Goal: Task Accomplishment & Management: Manage account settings

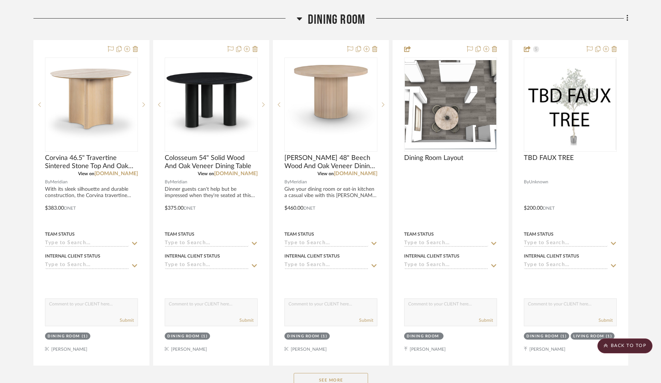
scroll to position [1289, 0]
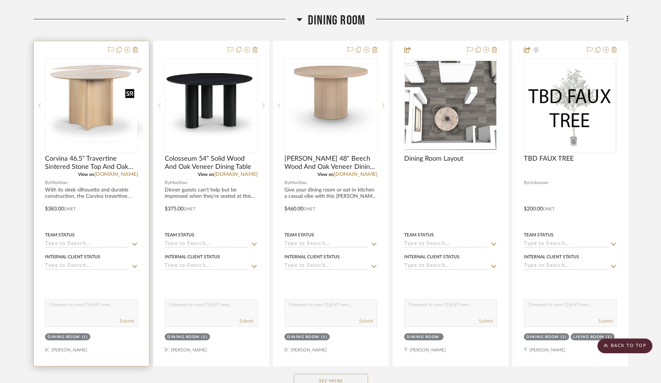
click at [85, 98] on img "0" at bounding box center [97, 105] width 103 height 81
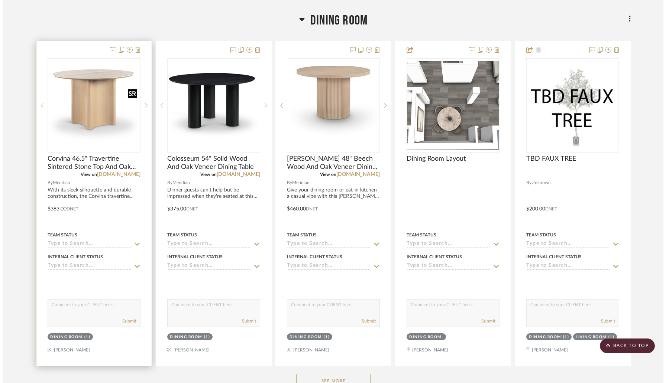
scroll to position [0, 0]
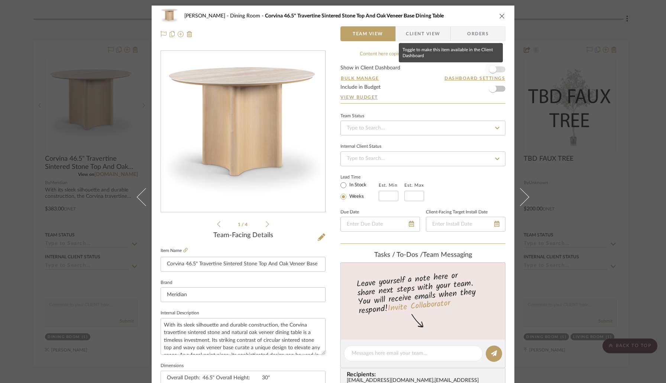
click at [496, 70] on span "button" at bounding box center [493, 69] width 16 height 16
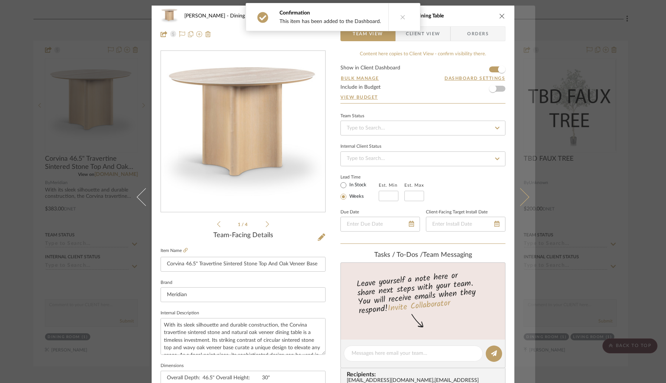
click at [516, 197] on icon at bounding box center [520, 197] width 18 height 18
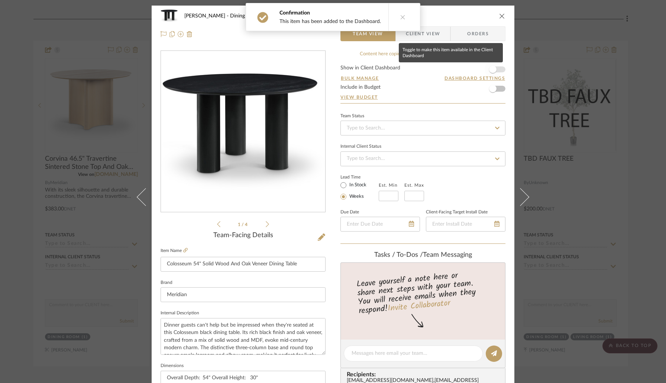
click at [492, 67] on span "button" at bounding box center [492, 69] width 7 height 7
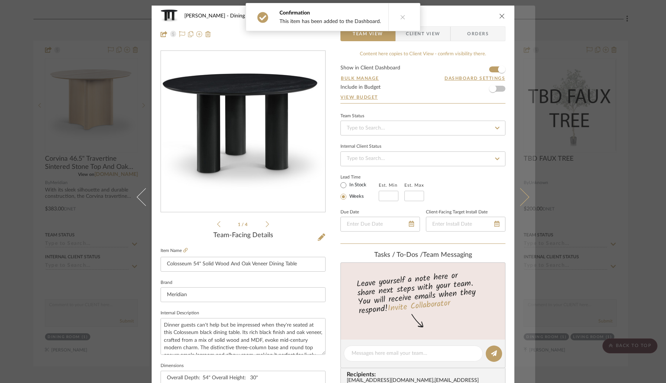
click at [517, 189] on icon at bounding box center [520, 197] width 18 height 18
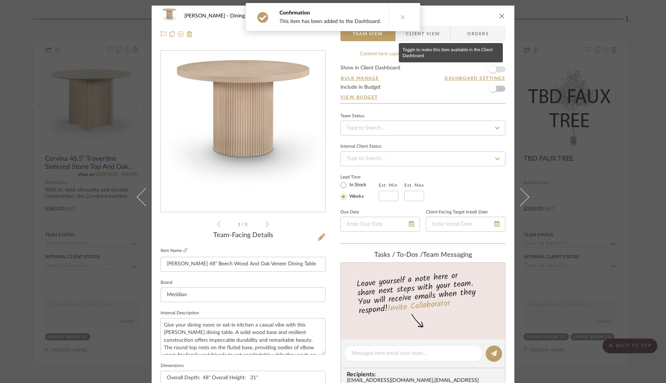
click at [495, 72] on span "button" at bounding box center [493, 69] width 16 height 16
click at [501, 16] on icon "close" at bounding box center [502, 16] width 6 height 6
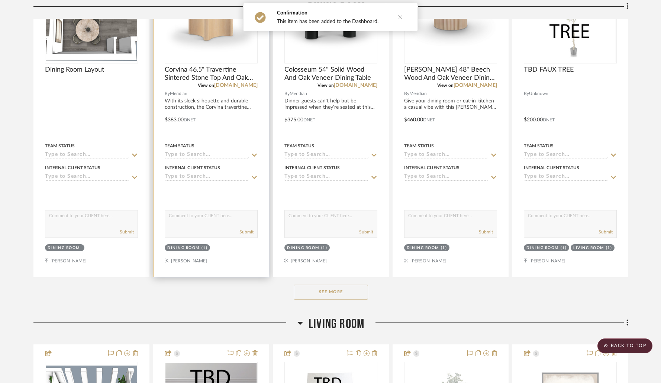
scroll to position [1379, 0]
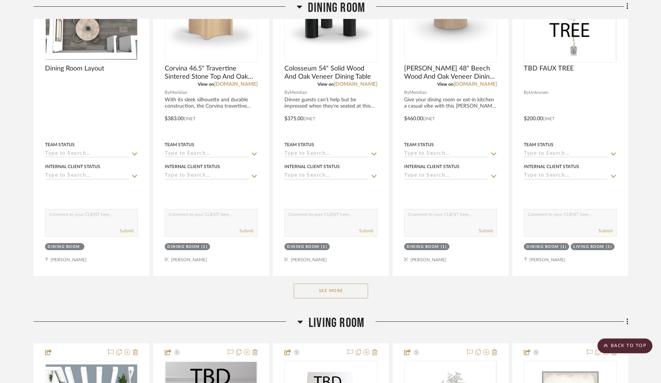
click at [310, 291] on button "See More" at bounding box center [331, 291] width 74 height 15
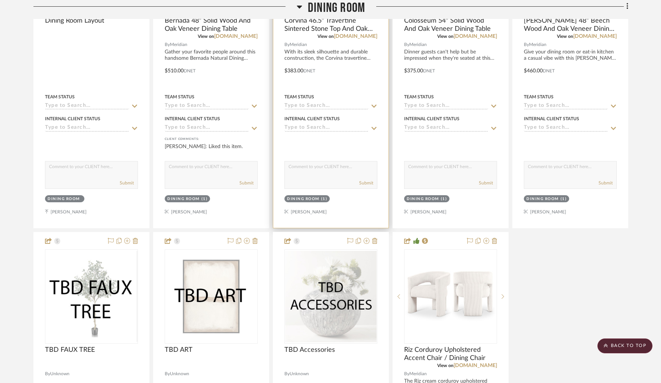
scroll to position [1430, 0]
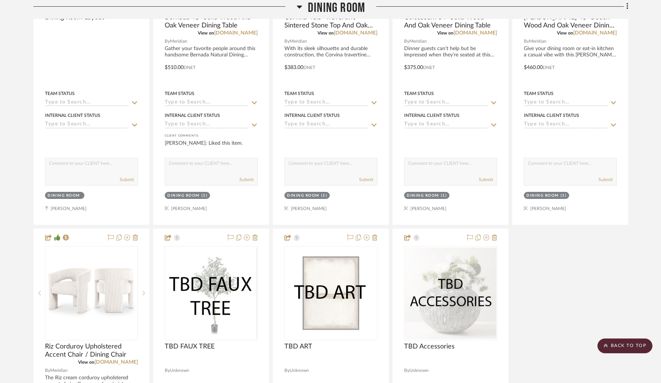
drag, startPoint x: 445, startPoint y: 235, endPoint x: 86, endPoint y: 236, distance: 359.7
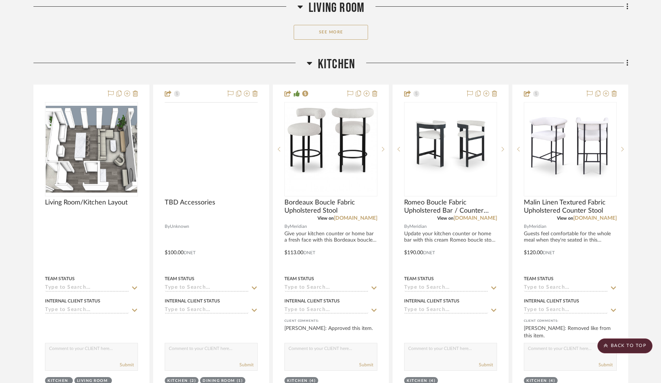
scroll to position [2362, 0]
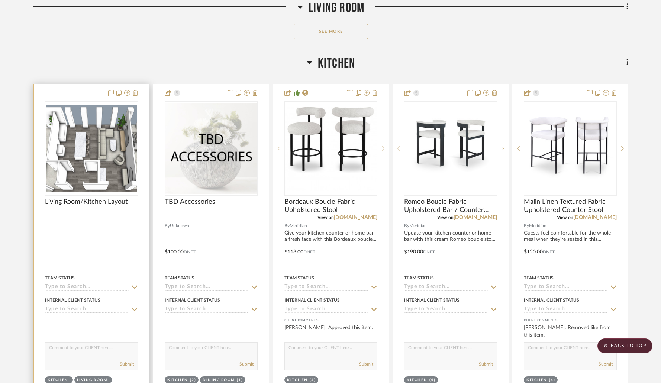
click at [94, 95] on div at bounding box center [91, 246] width 115 height 325
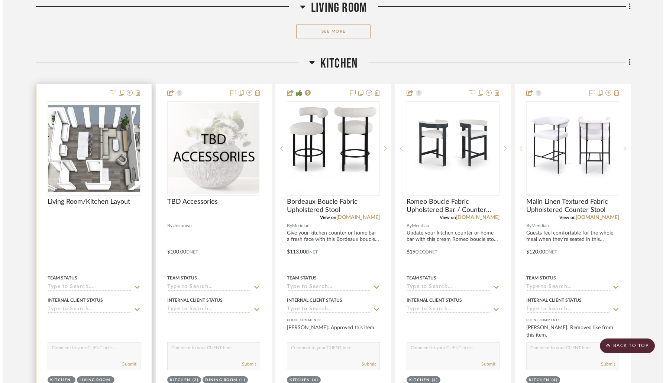
scroll to position [0, 0]
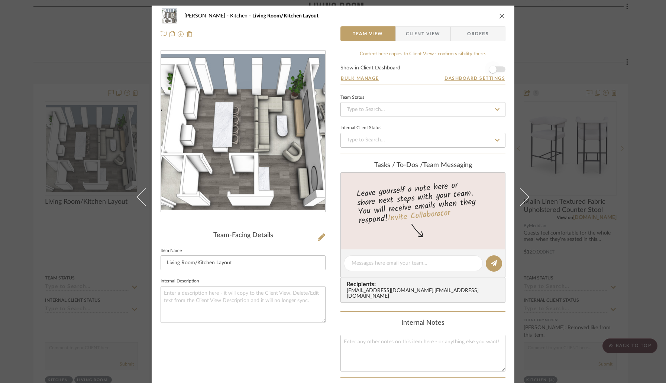
click at [496, 68] on span "button" at bounding box center [493, 69] width 16 height 16
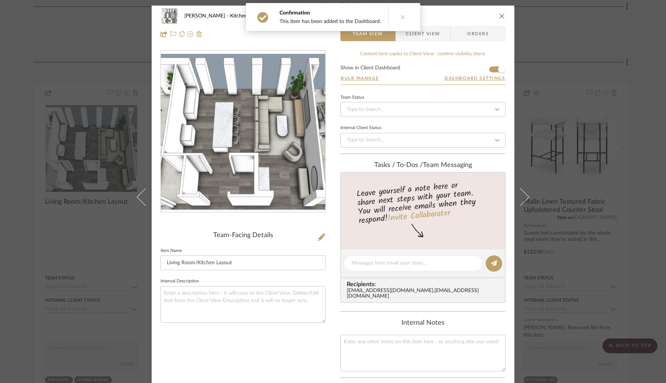
click at [501, 13] on icon "close" at bounding box center [502, 16] width 6 height 6
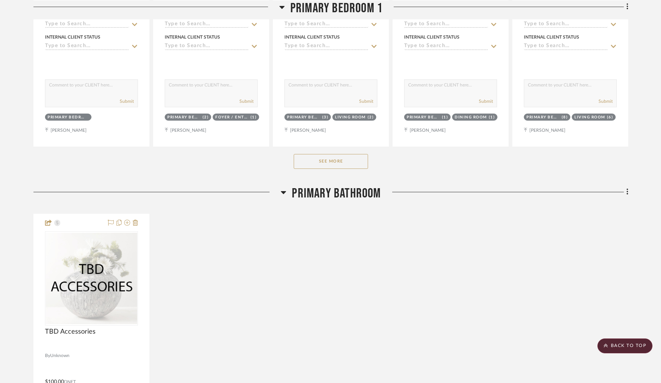
scroll to position [3432, 0]
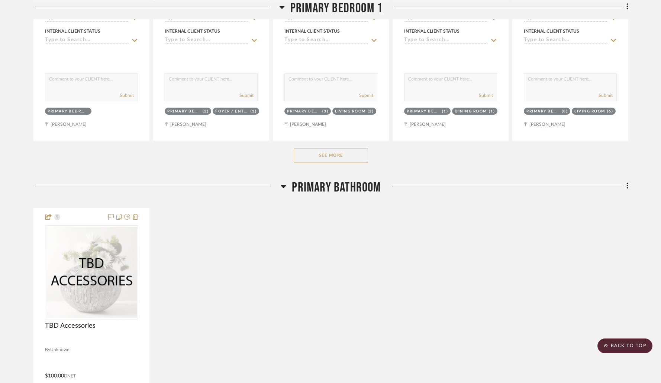
click at [318, 156] on button "See More" at bounding box center [331, 155] width 74 height 15
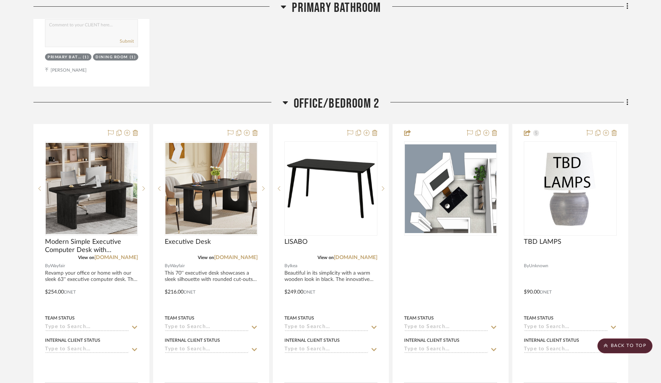
scroll to position [4877, 0]
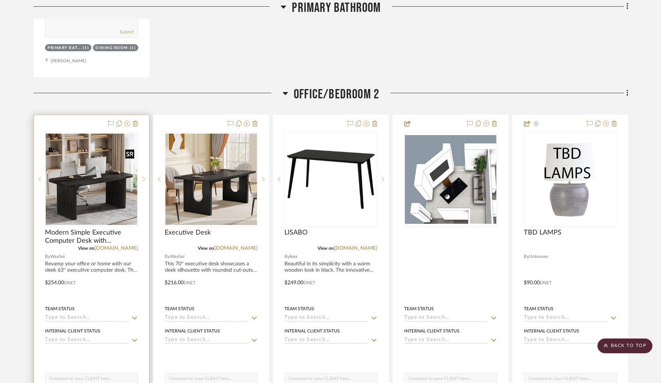
click at [98, 179] on img "0" at bounding box center [91, 179] width 91 height 91
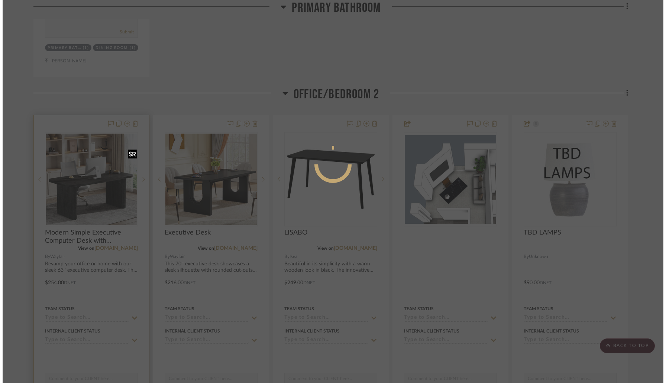
scroll to position [0, 0]
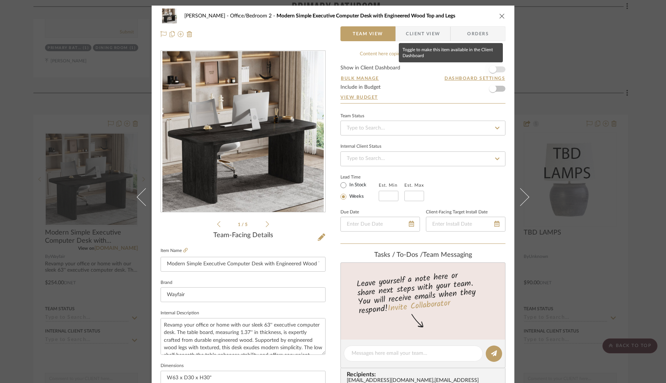
click at [494, 69] on span "button" at bounding box center [493, 69] width 16 height 16
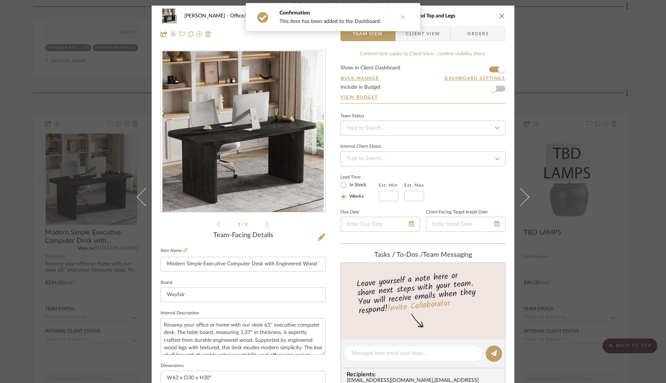
click at [497, 19] on div "Wessam Abo Ali Office/Bedroom 2 Modern Simple Executive Computer Desk with Engi…" at bounding box center [333, 16] width 345 height 15
click at [500, 17] on icon "close" at bounding box center [502, 16] width 6 height 6
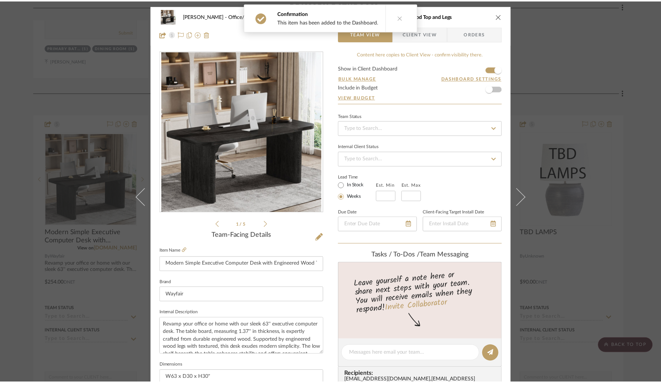
scroll to position [4877, 0]
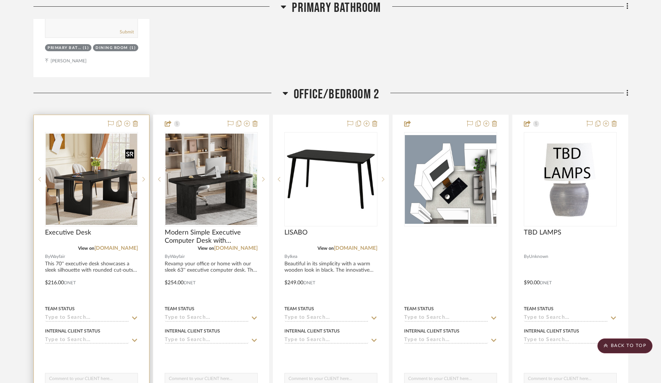
click at [105, 163] on img "0" at bounding box center [91, 179] width 91 height 91
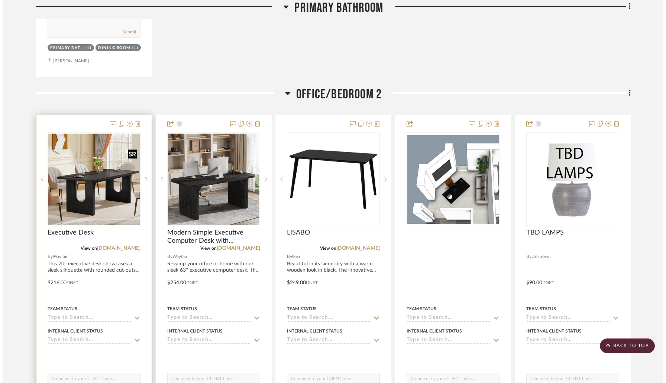
scroll to position [0, 0]
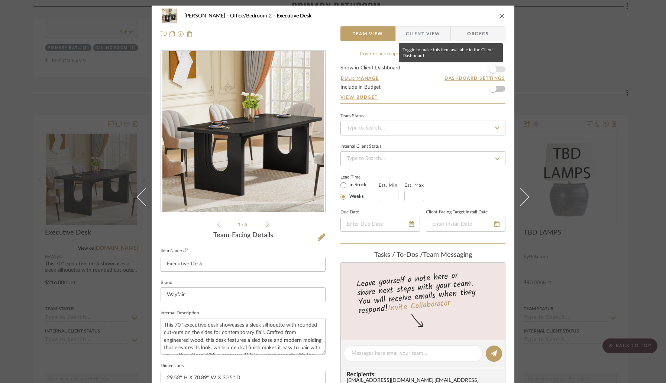
click at [491, 71] on span "button" at bounding box center [492, 69] width 7 height 7
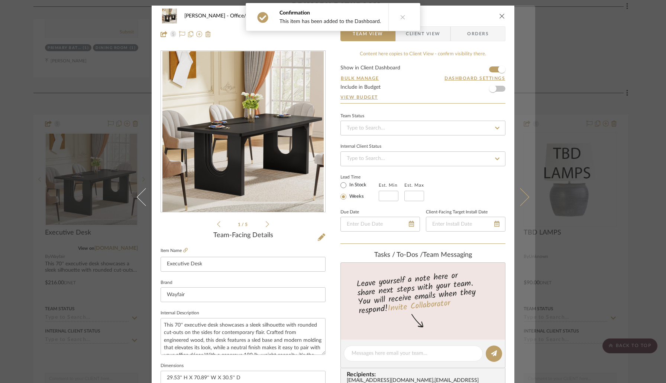
click at [521, 205] on button at bounding box center [524, 197] width 21 height 383
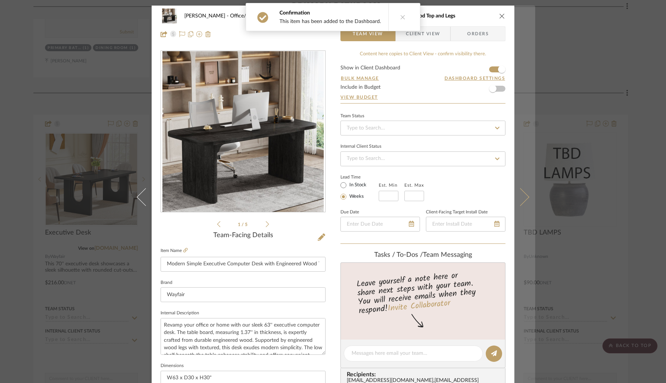
click at [518, 203] on icon at bounding box center [520, 197] width 18 height 18
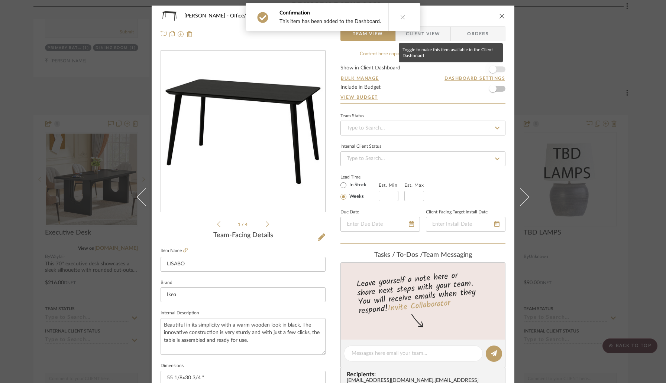
click at [497, 71] on span "button" at bounding box center [493, 69] width 16 height 16
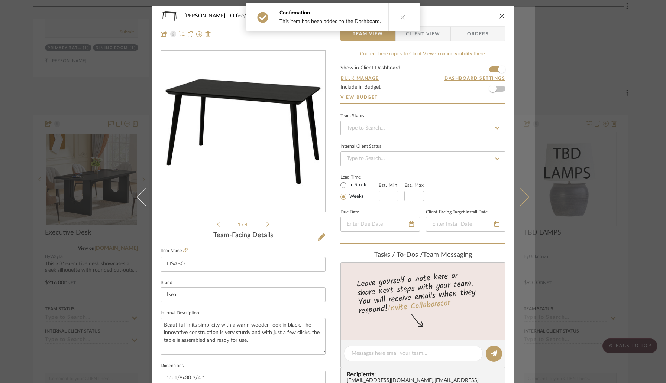
click at [518, 195] on icon at bounding box center [520, 197] width 18 height 18
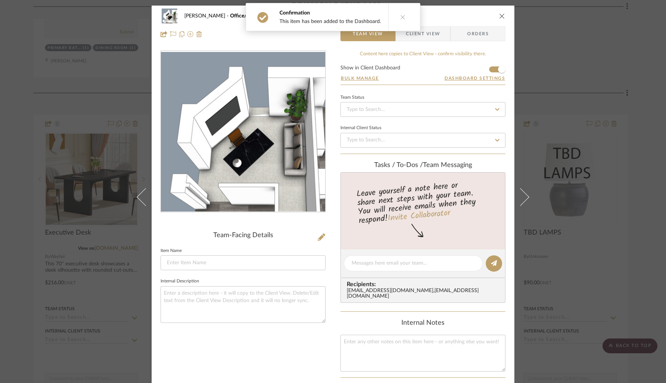
click at [499, 17] on icon "close" at bounding box center [502, 16] width 6 height 6
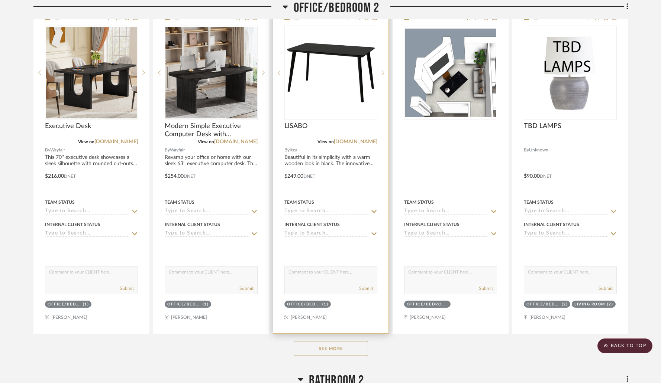
scroll to position [4981, 0]
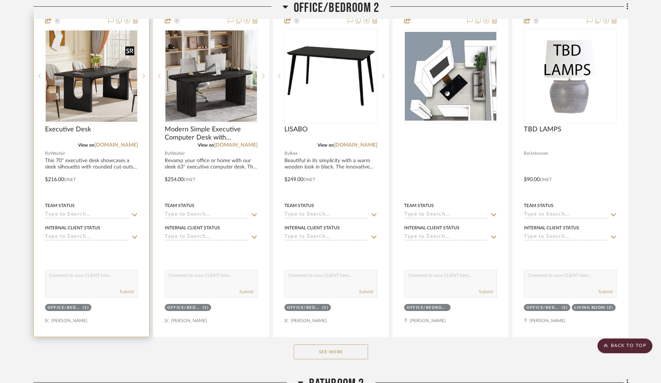
click at [108, 111] on img "0" at bounding box center [91, 75] width 91 height 91
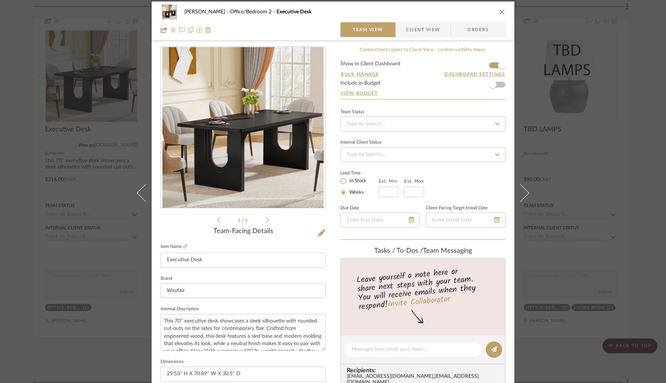
scroll to position [3, 0]
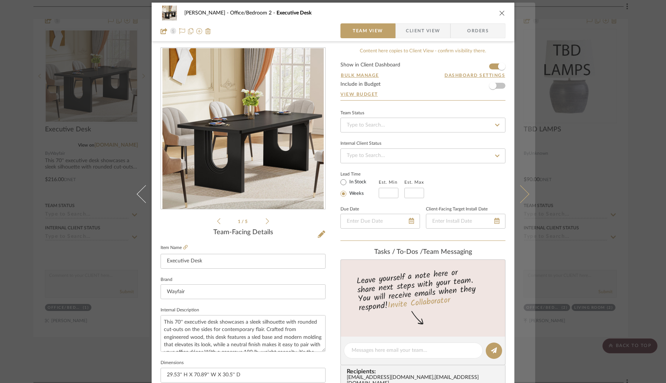
click at [519, 196] on icon at bounding box center [520, 194] width 18 height 18
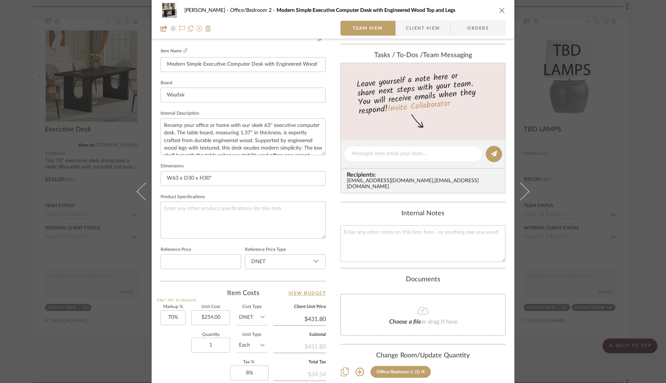
scroll to position [201, 0]
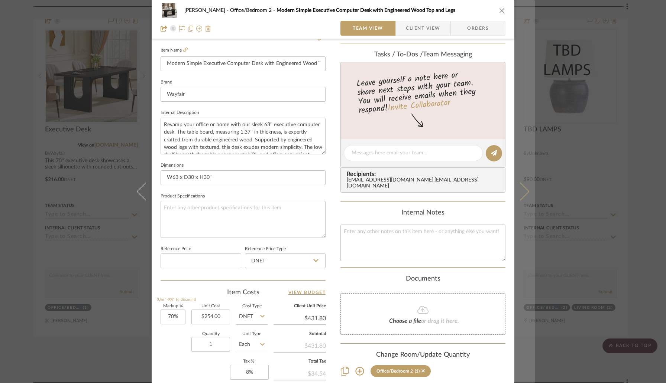
click at [524, 199] on button at bounding box center [524, 191] width 21 height 383
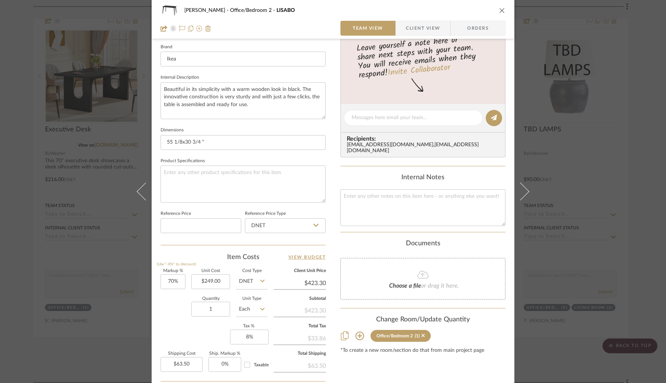
scroll to position [307, 0]
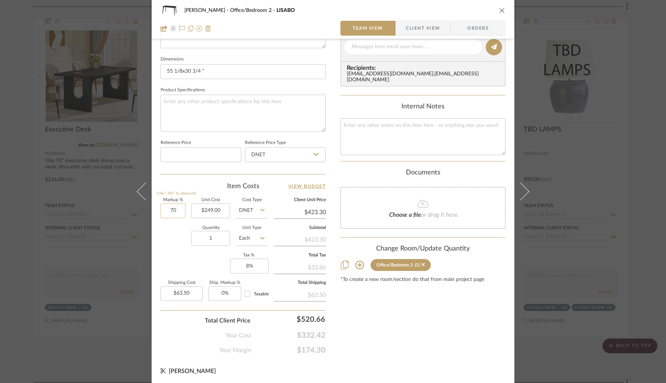
click at [180, 207] on input "70" at bounding box center [173, 211] width 25 height 15
type input "50%"
click at [169, 233] on div "Quantity 1 Unit Type Each" at bounding box center [214, 239] width 107 height 26
type input "$373.50"
type input "$56.03"
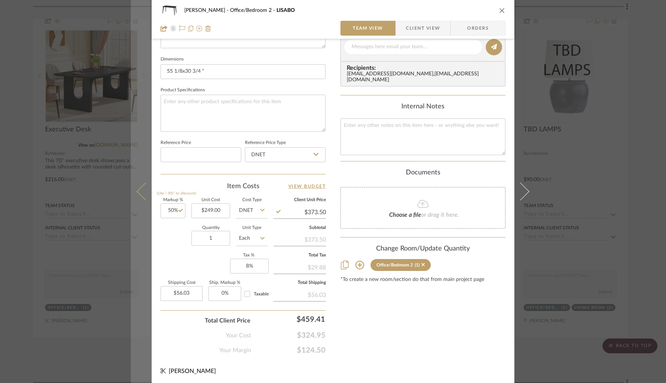
click at [144, 195] on icon at bounding box center [146, 192] width 18 height 18
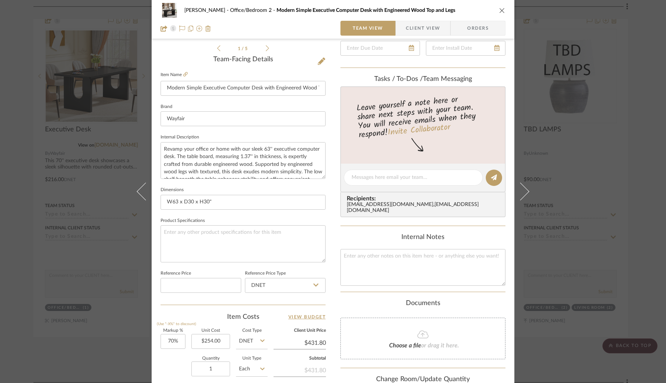
scroll to position [276, 0]
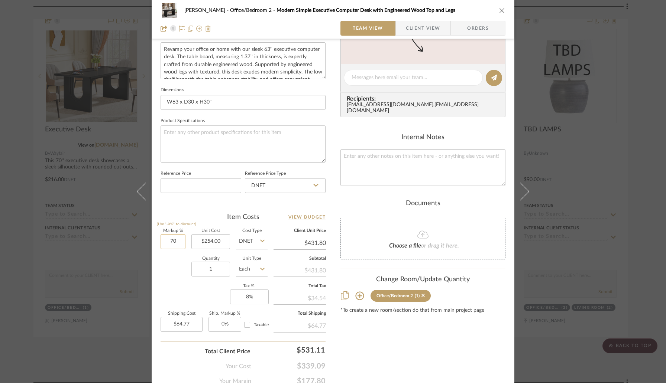
click at [181, 240] on input "70" at bounding box center [173, 241] width 25 height 15
type input "50%"
click at [176, 260] on div "Quantity 1 Unit Type Each" at bounding box center [214, 270] width 107 height 26
type input "$381.00"
type input "$57.15"
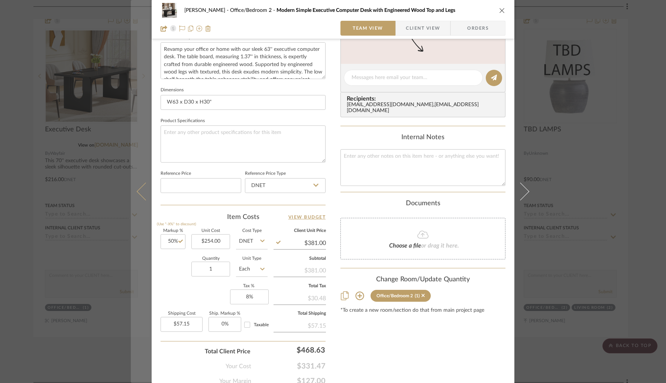
click at [143, 194] on icon at bounding box center [146, 192] width 18 height 18
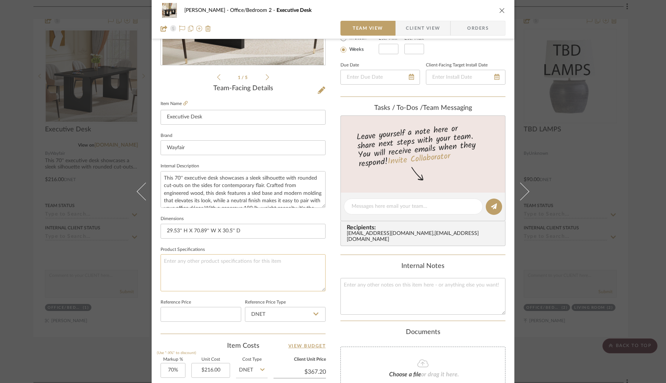
scroll to position [194, 0]
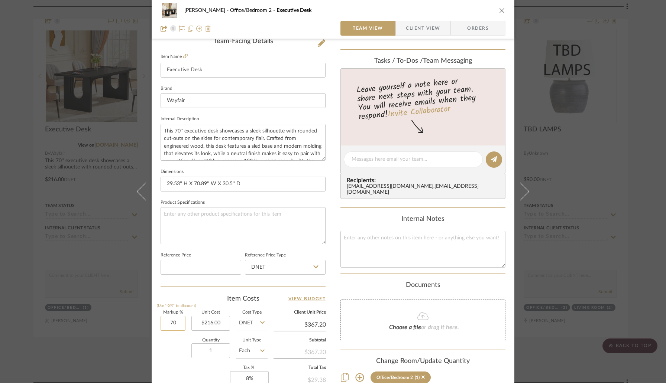
click at [181, 327] on input "70" at bounding box center [173, 323] width 25 height 15
type input "50%"
click at [175, 348] on div "Quantity 1 Unit Type Each" at bounding box center [214, 352] width 107 height 26
type input "$324.00"
type input "$48.60"
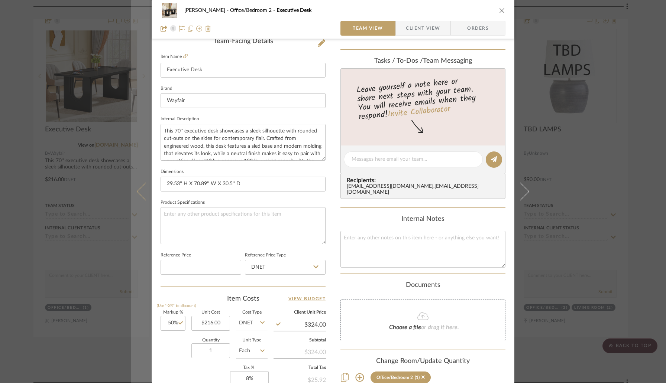
click at [141, 194] on icon at bounding box center [146, 192] width 18 height 18
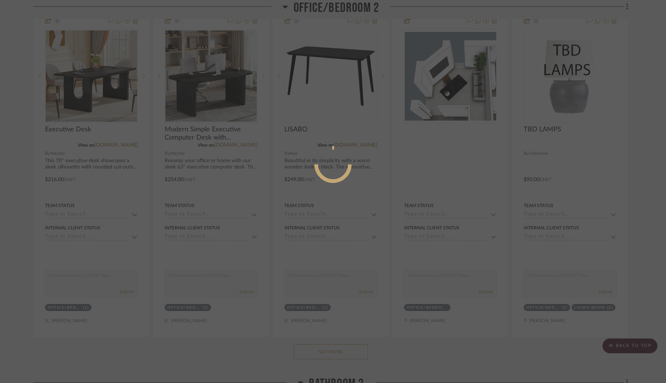
scroll to position [0, 0]
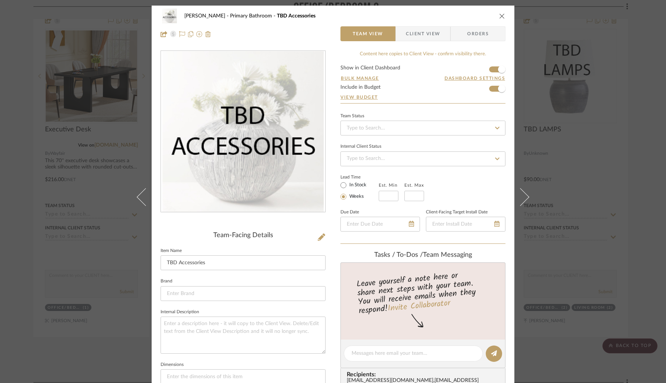
click at [500, 14] on icon "close" at bounding box center [502, 16] width 6 height 6
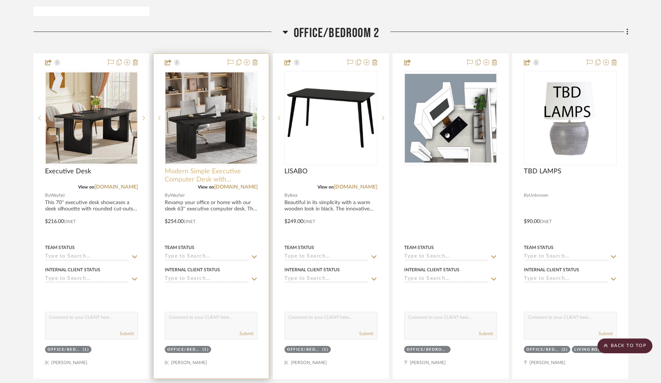
scroll to position [4933, 0]
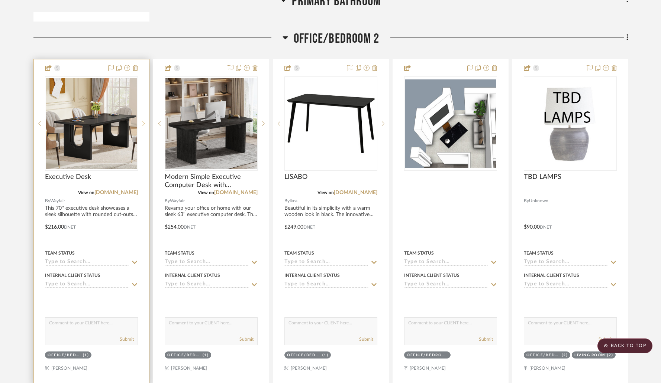
click at [142, 123] on div at bounding box center [143, 124] width 11 height 94
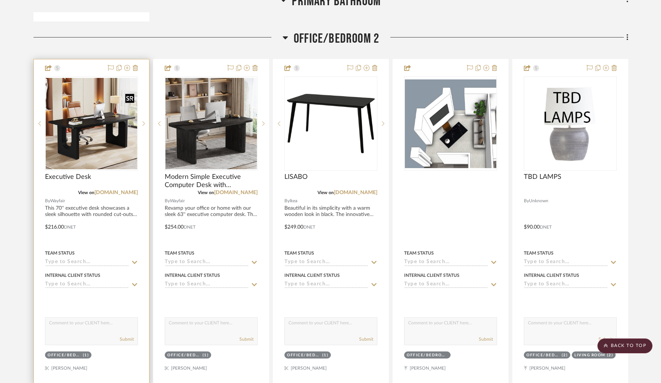
click at [107, 133] on img "1" at bounding box center [91, 123] width 91 height 91
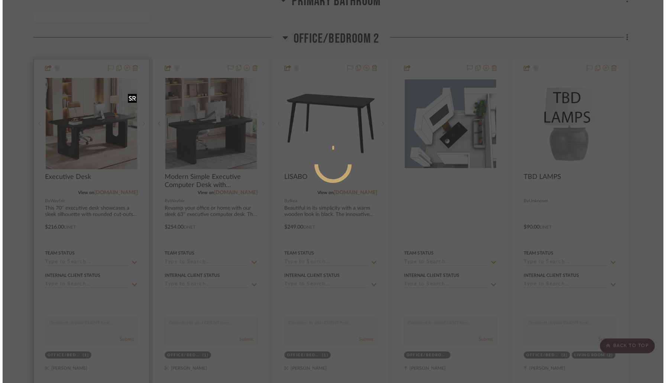
scroll to position [0, 0]
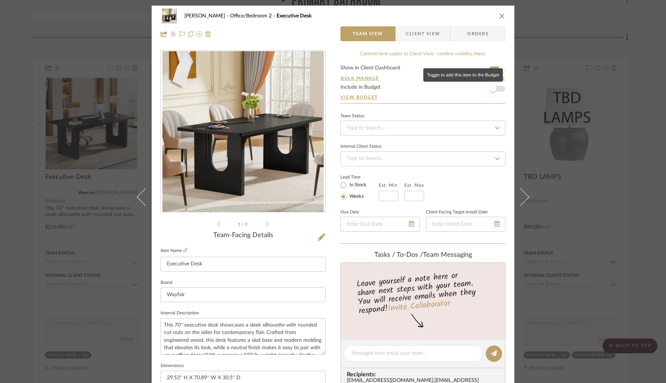
click at [497, 88] on span "button" at bounding box center [493, 89] width 16 height 16
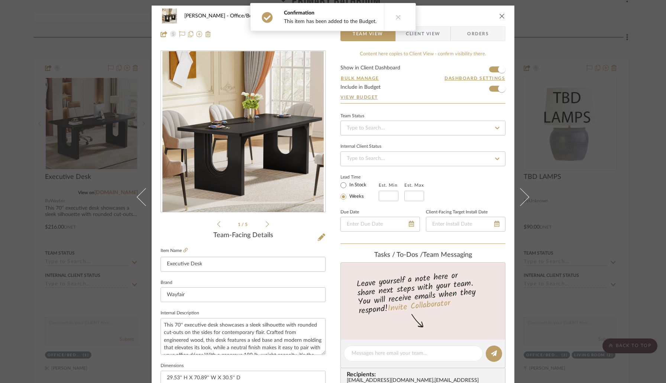
click at [499, 15] on icon "close" at bounding box center [502, 16] width 6 height 6
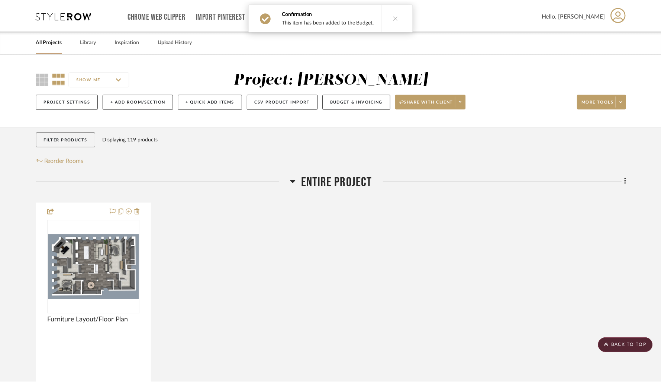
scroll to position [4933, 0]
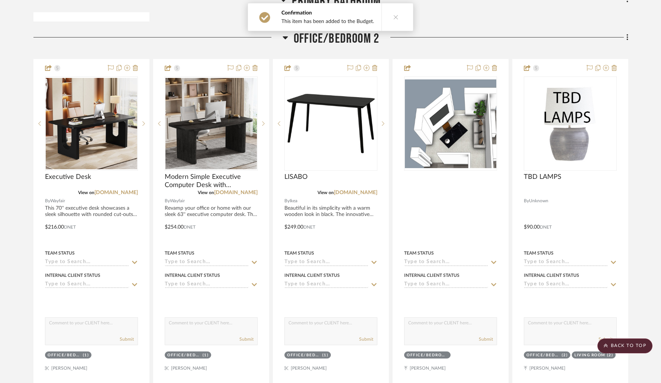
click at [393, 17] on icon at bounding box center [395, 16] width 5 height 5
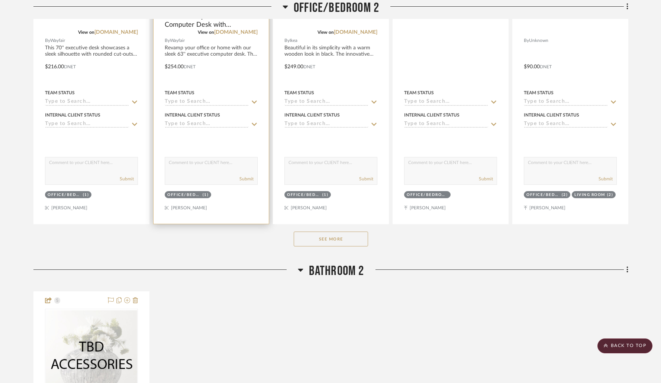
scroll to position [5103, 0]
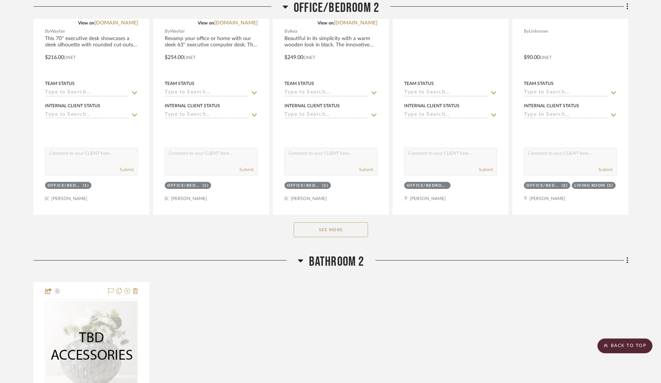
click at [317, 231] on button "See More" at bounding box center [331, 230] width 74 height 15
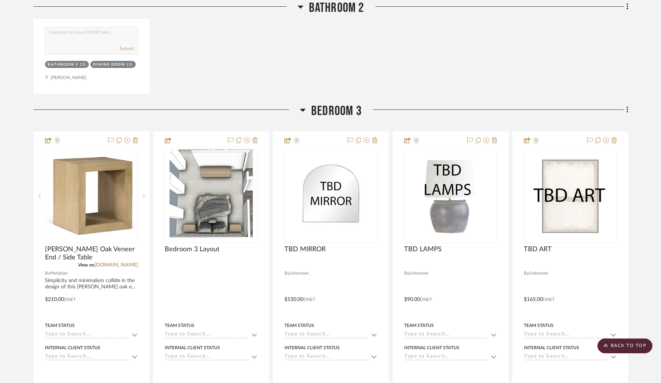
scroll to position [6941, 0]
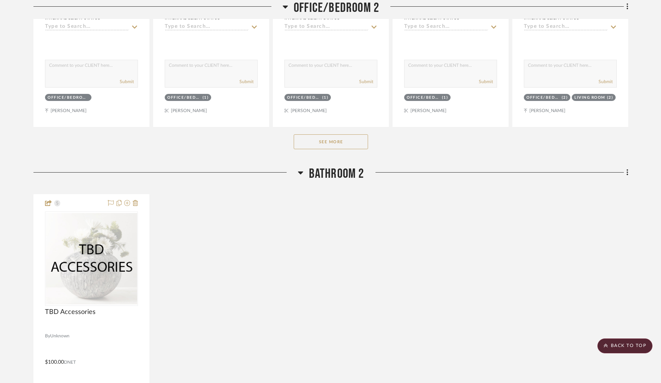
scroll to position [3821, 0]
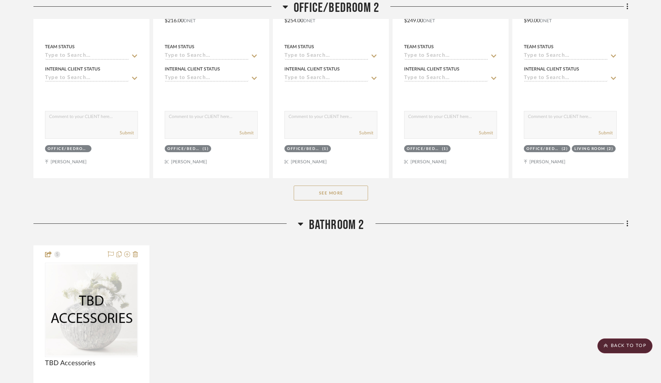
click at [318, 196] on button "See More" at bounding box center [331, 193] width 74 height 15
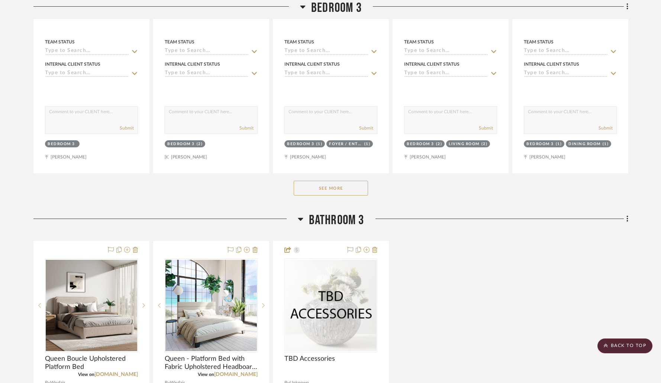
scroll to position [5932, 0]
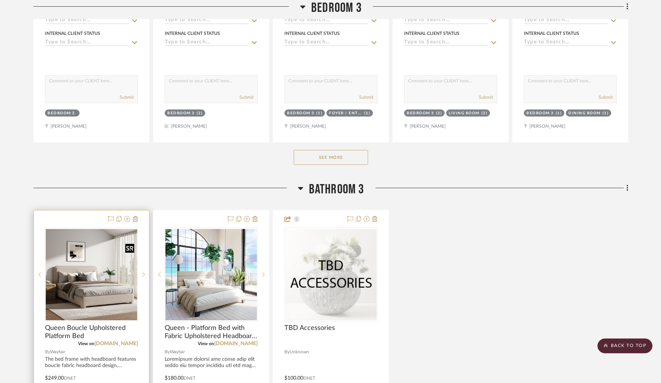
click at [0, 0] on img at bounding box center [0, 0] width 0 height 0
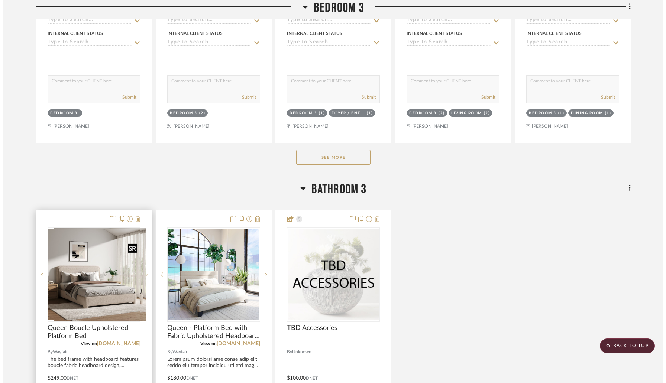
scroll to position [0, 0]
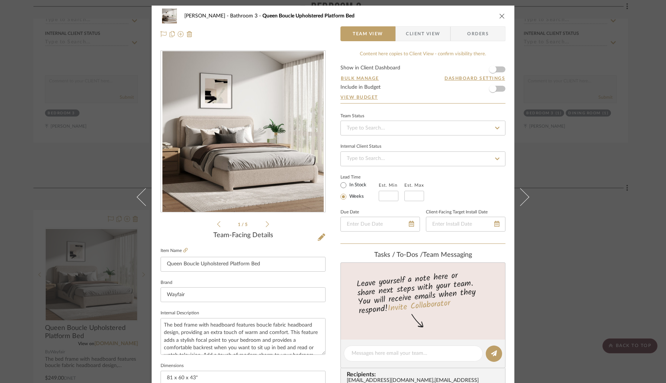
click at [502, 16] on icon "close" at bounding box center [502, 16] width 6 height 6
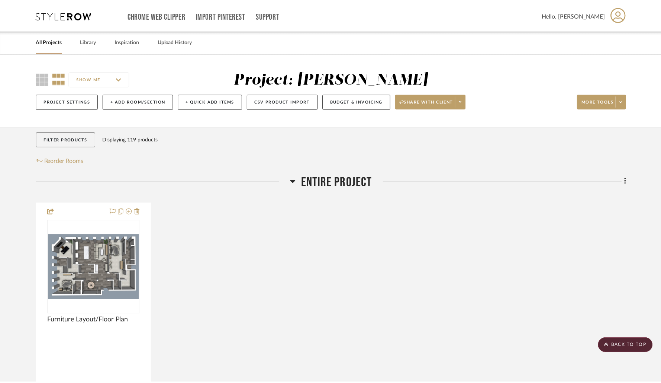
scroll to position [5932, 0]
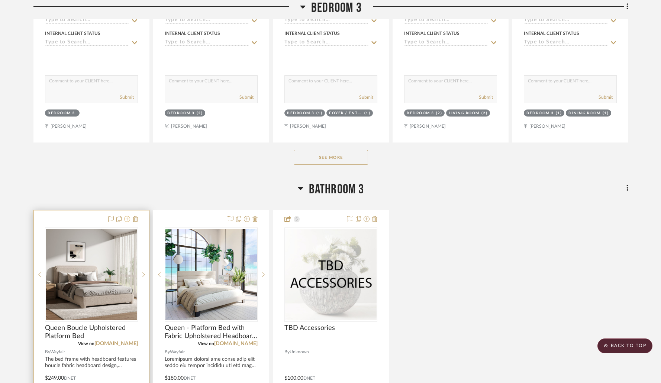
click at [128, 216] on icon at bounding box center [127, 219] width 6 height 6
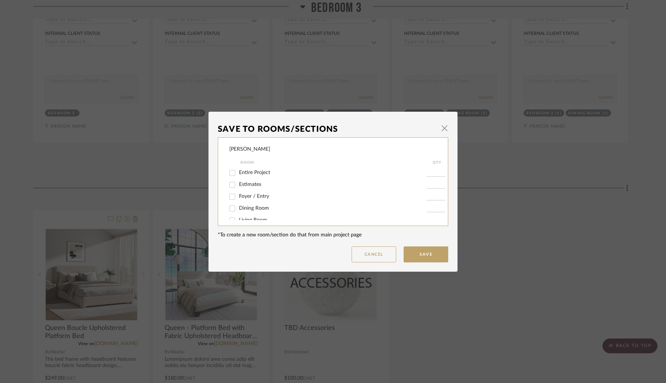
scroll to position [120, 0]
click at [228, 200] on input "Bedroom 3" at bounding box center [232, 201] width 12 height 12
checkbox input "true"
type input "1"
click at [230, 214] on input "Bathroom 3" at bounding box center [232, 213] width 12 height 12
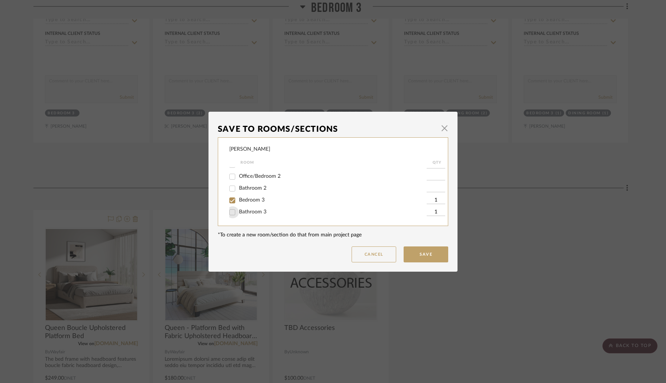
checkbox input "false"
click at [425, 257] on button "Save" at bounding box center [426, 255] width 45 height 16
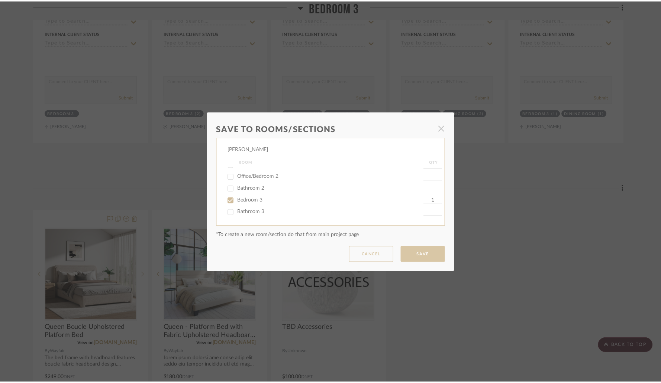
scroll to position [5932, 0]
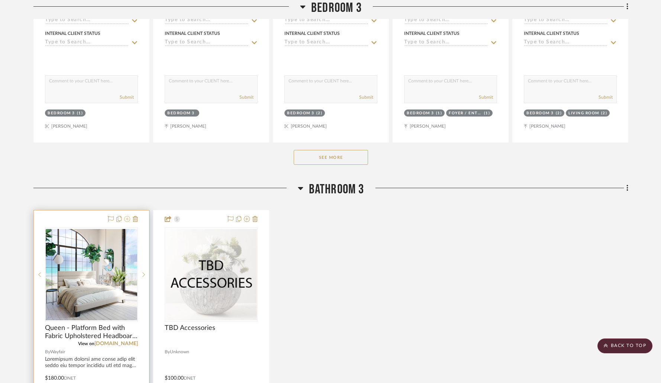
click at [126, 216] on icon at bounding box center [127, 219] width 6 height 6
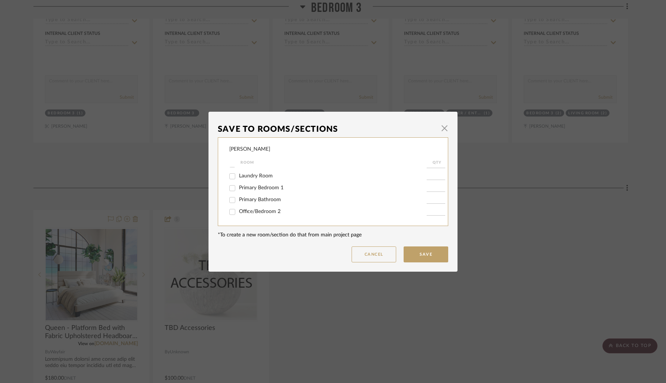
scroll to position [120, 0]
click at [230, 201] on input "Bedroom 3" at bounding box center [232, 201] width 12 height 12
checkbox input "true"
type input "1"
click at [230, 210] on input "Bathroom 3" at bounding box center [232, 213] width 12 height 12
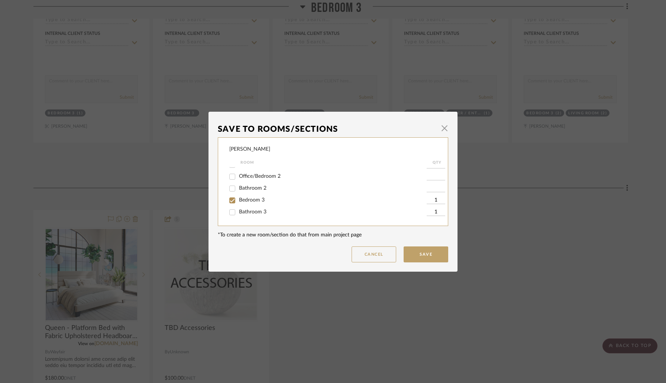
checkbox input "false"
click at [421, 249] on button "Save" at bounding box center [426, 255] width 45 height 16
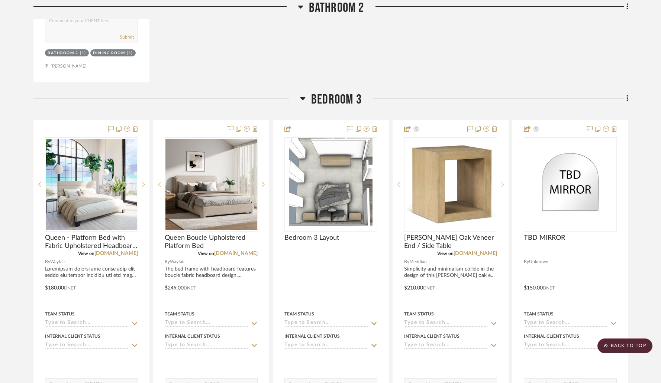
scroll to position [5628, 0]
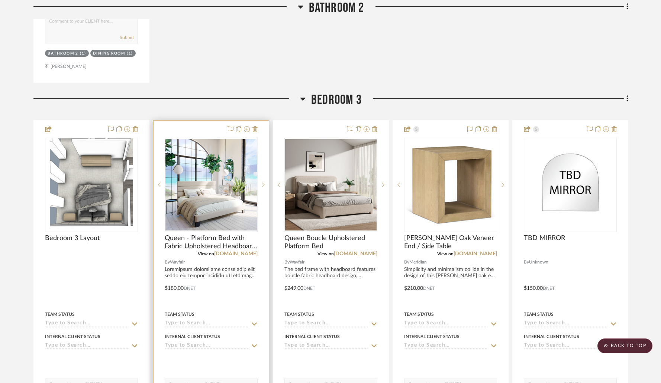
click at [207, 126] on div at bounding box center [210, 283] width 115 height 325
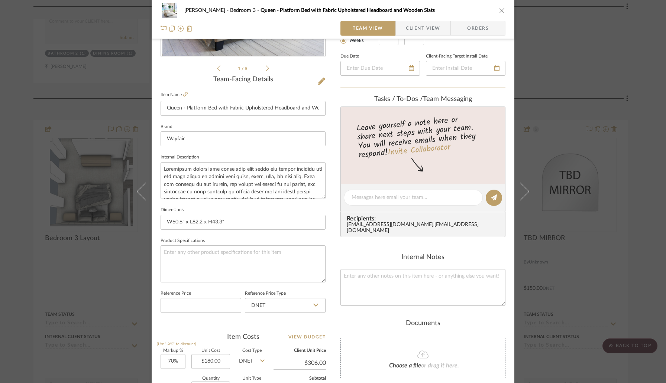
scroll to position [249, 0]
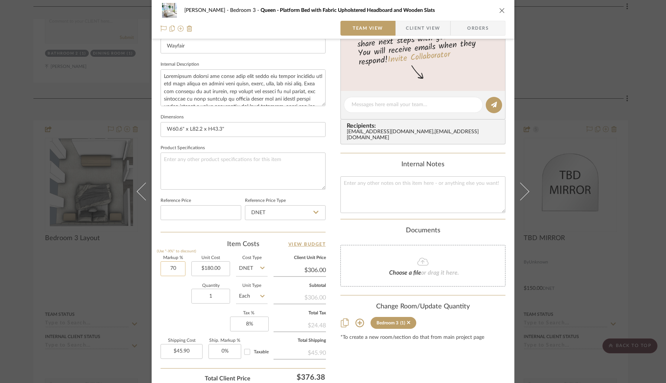
click at [181, 265] on input "70" at bounding box center [173, 269] width 25 height 15
type input "50%"
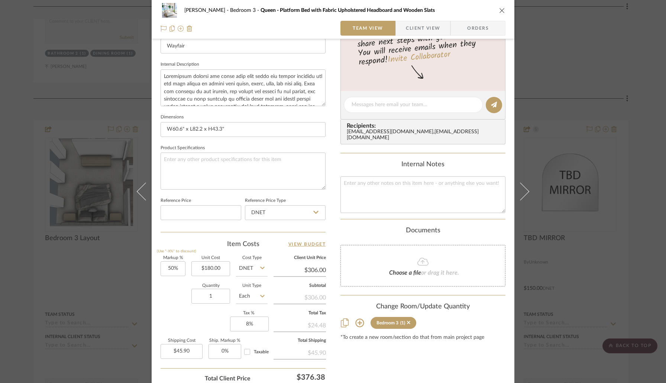
click at [175, 291] on div "Quantity 1 Unit Type Each" at bounding box center [214, 297] width 107 height 26
type input "$270.00"
type input "$40.50"
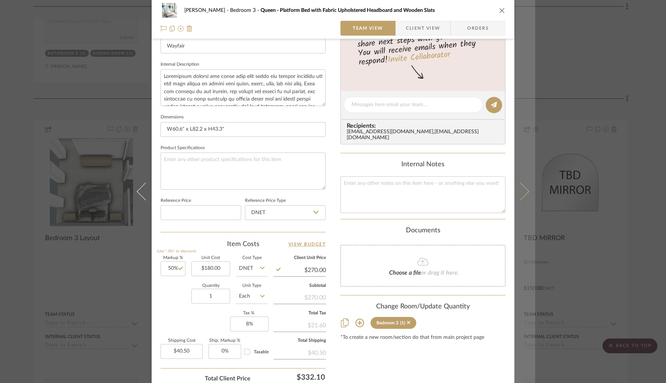
click at [517, 197] on icon at bounding box center [520, 192] width 18 height 18
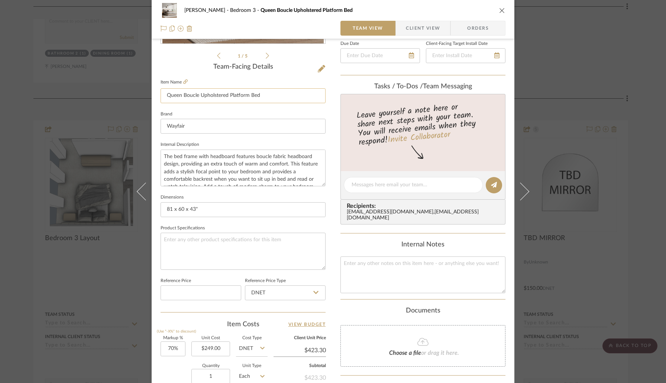
scroll to position [201, 0]
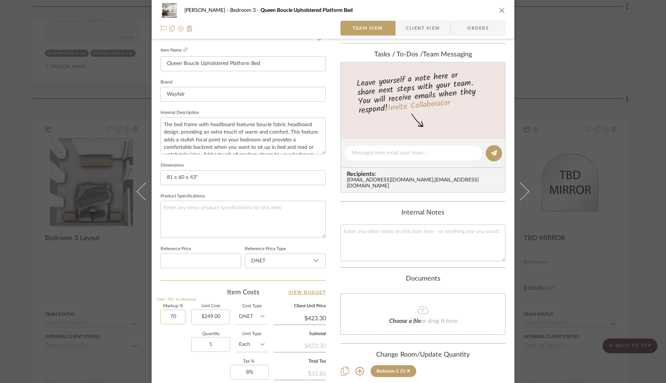
click at [182, 319] on input "70" at bounding box center [173, 317] width 25 height 15
type input "50%"
click at [174, 352] on div "Quantity 1 Unit Type Each" at bounding box center [214, 346] width 107 height 26
type input "$373.50"
type input "$56.03"
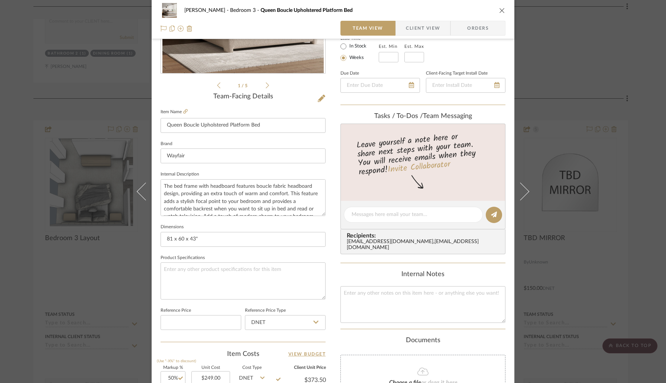
scroll to position [0, 0]
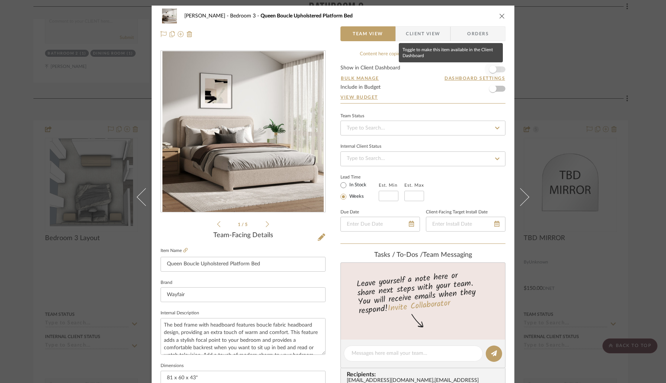
click at [496, 69] on span "button" at bounding box center [493, 69] width 16 height 16
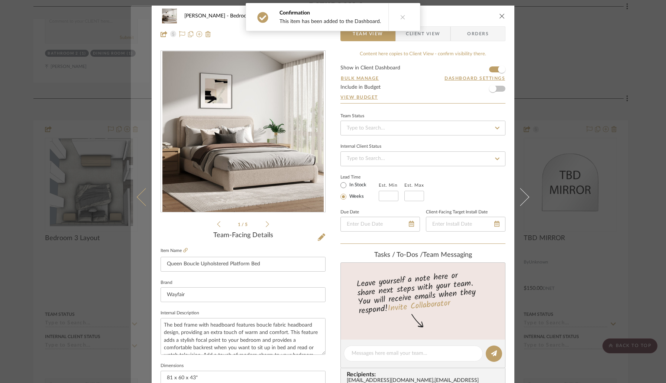
click at [143, 204] on icon at bounding box center [146, 197] width 18 height 18
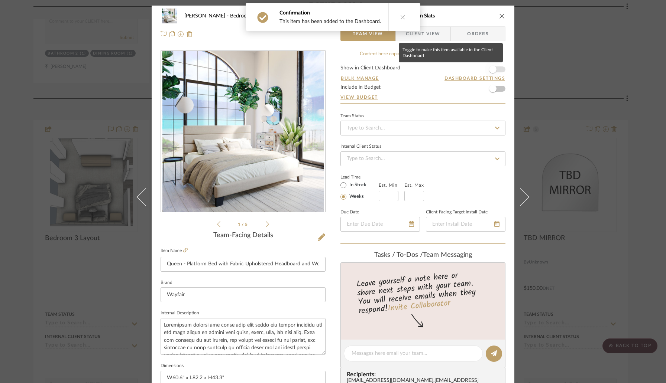
click at [494, 68] on span "button" at bounding box center [493, 69] width 16 height 16
click at [499, 15] on icon "close" at bounding box center [502, 16] width 6 height 6
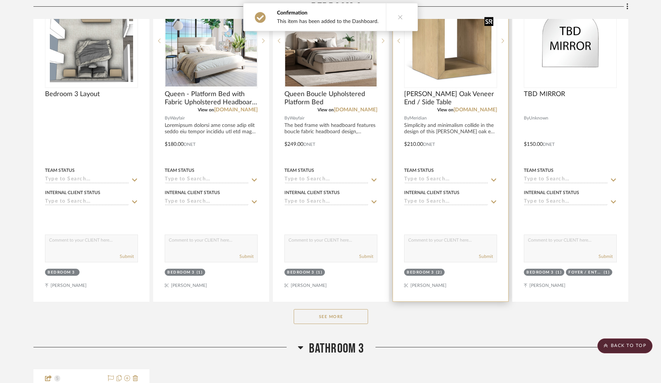
scroll to position [5881, 0]
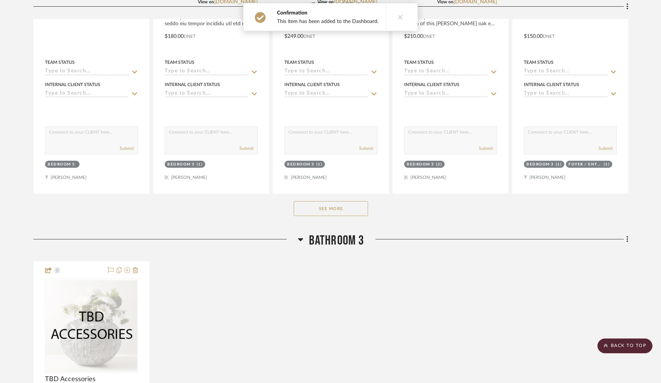
click at [344, 201] on button "See More" at bounding box center [331, 208] width 74 height 15
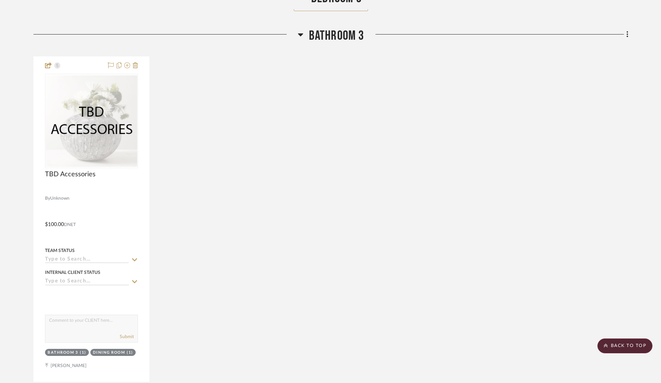
scroll to position [7036, 0]
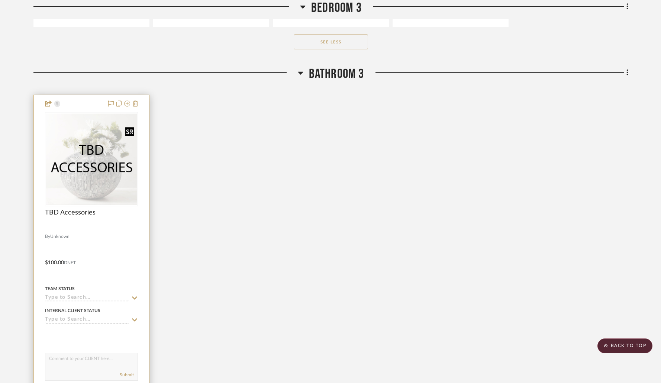
click at [128, 173] on img "0" at bounding box center [91, 159] width 91 height 91
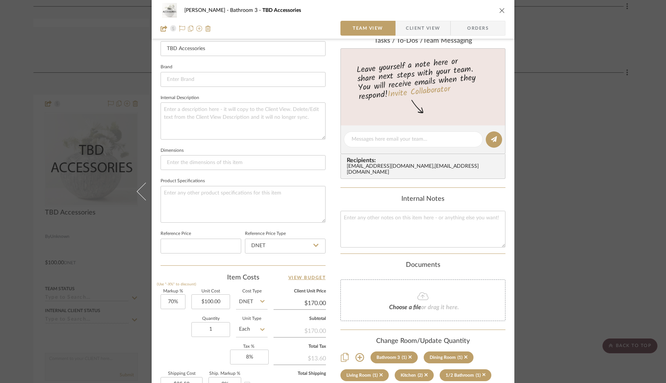
scroll to position [277, 0]
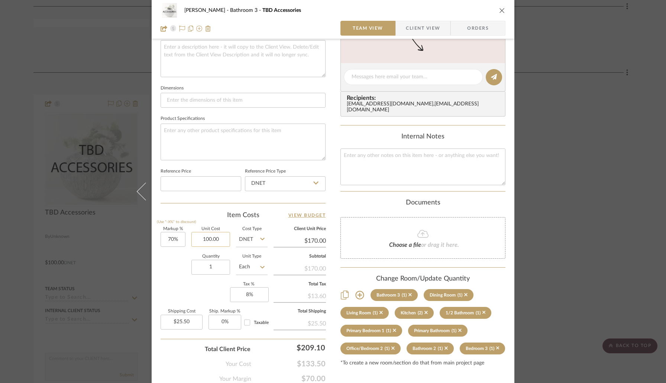
click at [224, 238] on input "100.00" at bounding box center [210, 239] width 39 height 15
type input "$80.00"
click at [176, 276] on div "Quantity 1 Unit Type Each" at bounding box center [214, 268] width 107 height 26
type input "70"
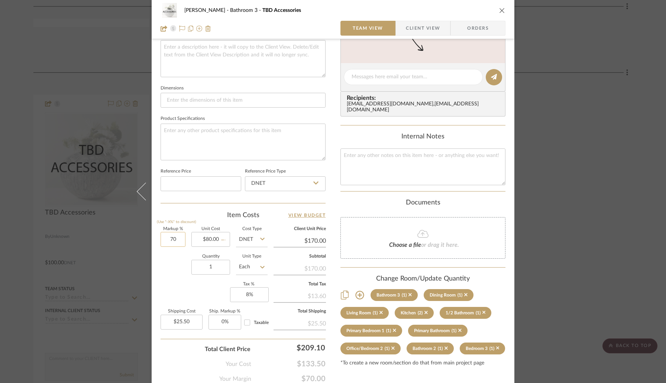
click at [178, 244] on input "70" at bounding box center [173, 239] width 25 height 15
type input "$136.00"
type input "$20.40"
type input "70%"
click at [182, 269] on div "Quantity 1 Unit Type Each" at bounding box center [214, 268] width 107 height 26
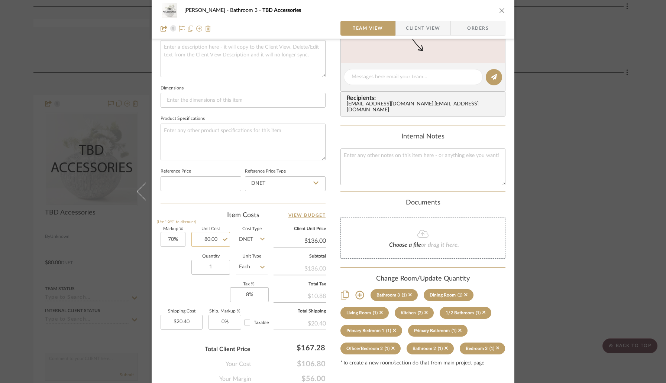
click at [202, 240] on input "80.00" at bounding box center [210, 239] width 39 height 15
type input "$70.00"
click at [177, 278] on div "Quantity 1 Unit Type Each" at bounding box center [214, 268] width 107 height 26
type input "$119.00"
type input "$17.85"
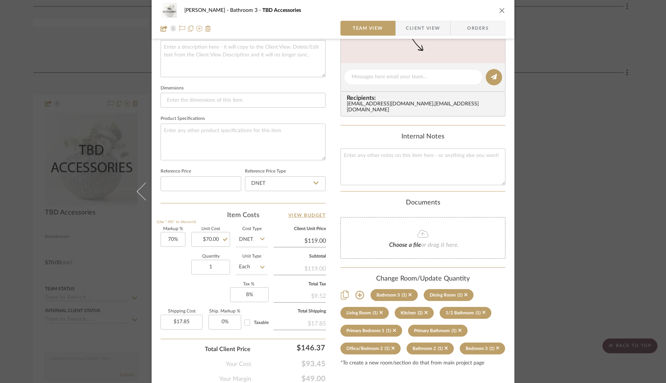
click at [499, 12] on icon "close" at bounding box center [502, 10] width 6 height 6
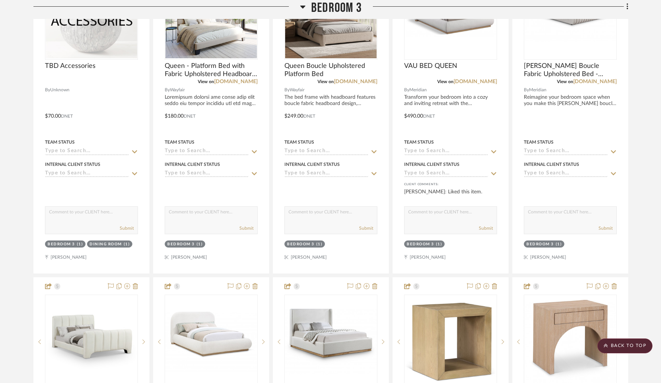
scroll to position [6260, 0]
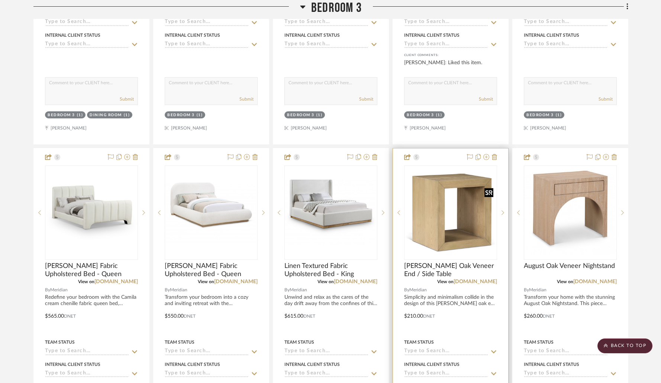
click at [431, 206] on img "0" at bounding box center [450, 213] width 91 height 79
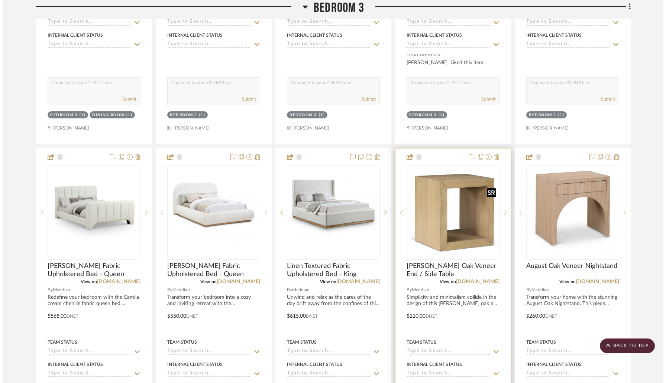
scroll to position [0, 0]
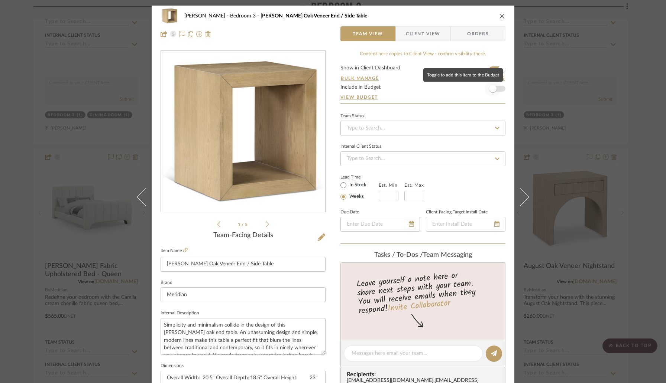
click at [498, 88] on span "button" at bounding box center [493, 89] width 16 height 16
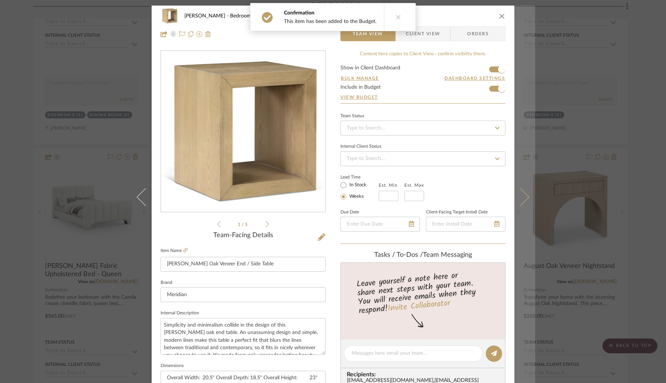
click at [516, 197] on icon at bounding box center [520, 197] width 18 height 18
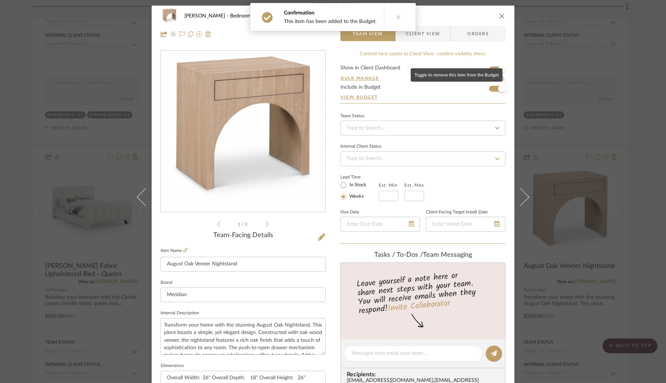
click at [498, 90] on span "button" at bounding box center [501, 88] width 7 height 7
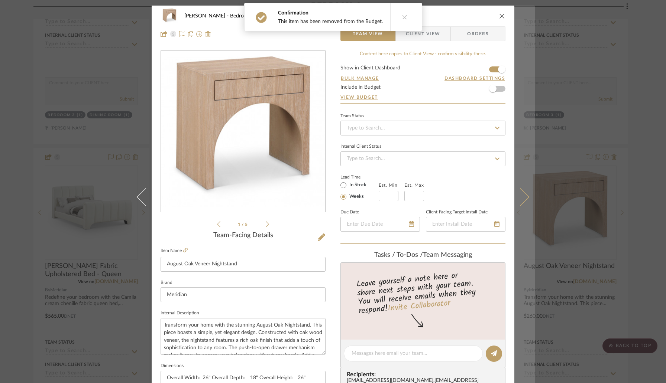
click at [520, 189] on button at bounding box center [524, 197] width 21 height 383
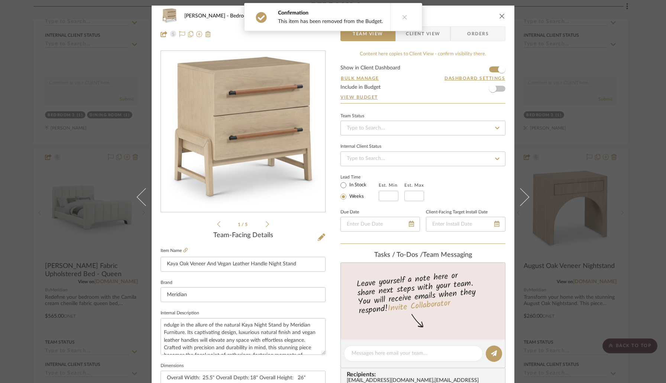
click at [499, 16] on icon "close" at bounding box center [502, 16] width 6 height 6
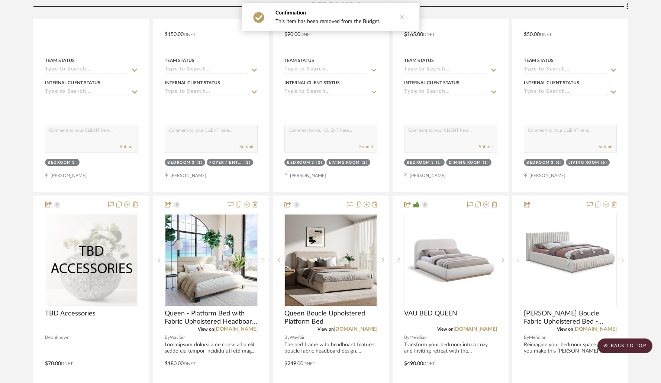
scroll to position [5874, 0]
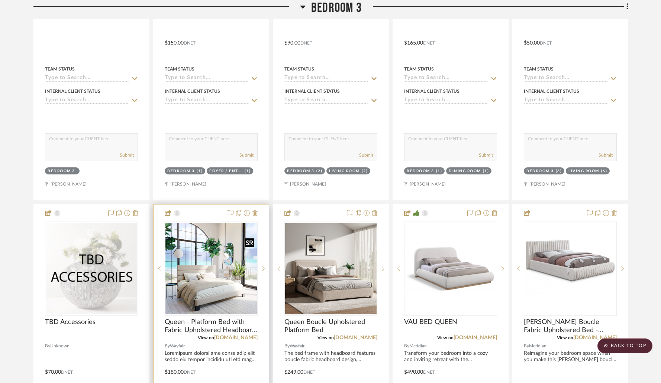
click at [213, 249] on img "0" at bounding box center [210, 268] width 91 height 91
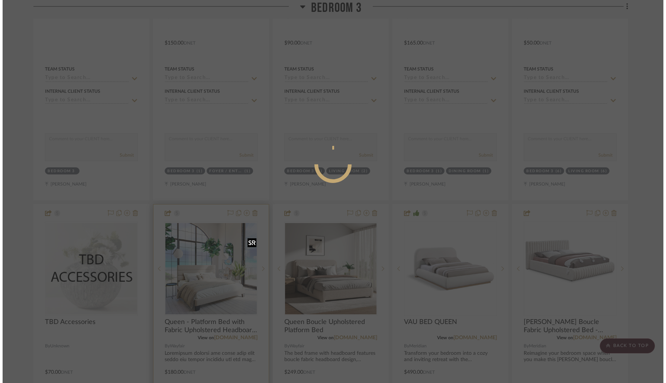
scroll to position [0, 0]
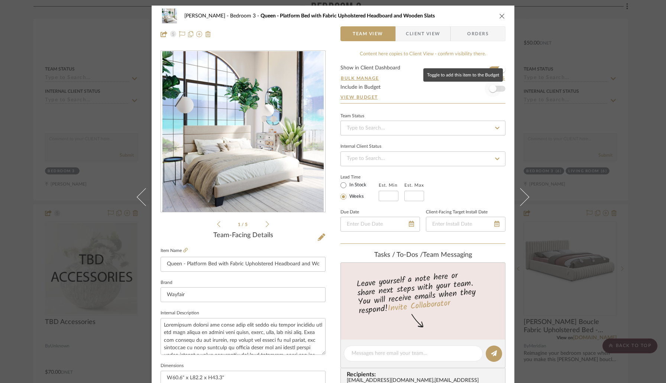
click at [497, 90] on span "button" at bounding box center [493, 89] width 16 height 16
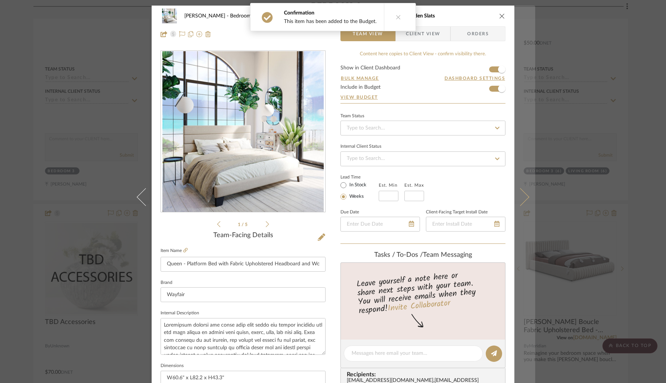
click at [515, 196] on icon at bounding box center [520, 197] width 18 height 18
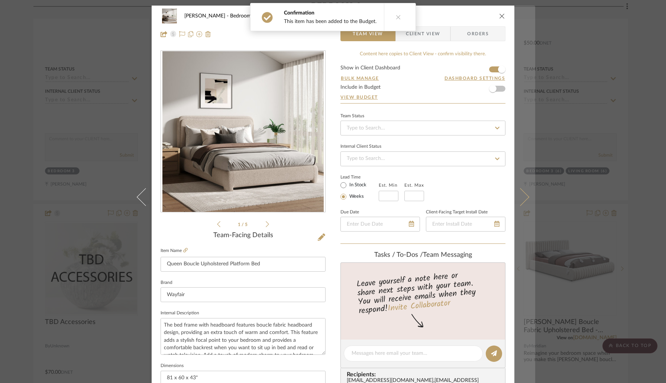
click at [517, 197] on icon at bounding box center [520, 197] width 18 height 18
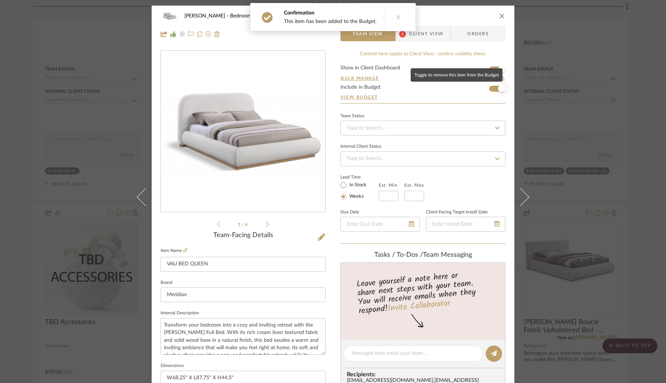
click at [494, 91] on span "button" at bounding box center [501, 89] width 16 height 16
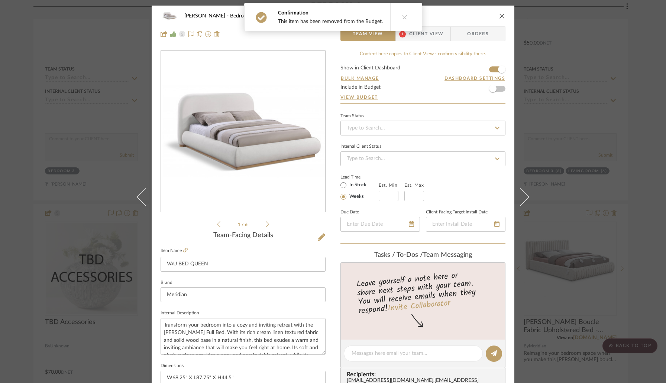
click at [499, 16] on icon "close" at bounding box center [502, 16] width 6 height 6
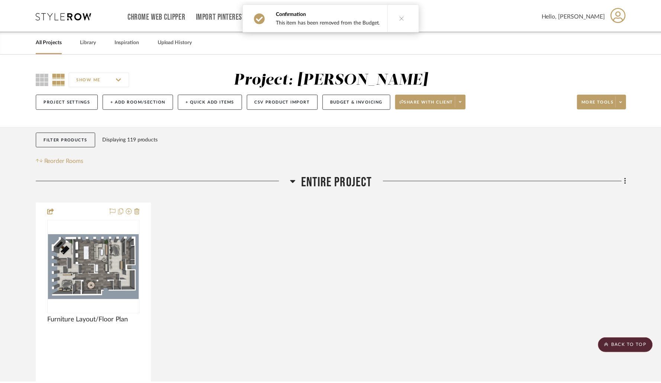
scroll to position [5874, 0]
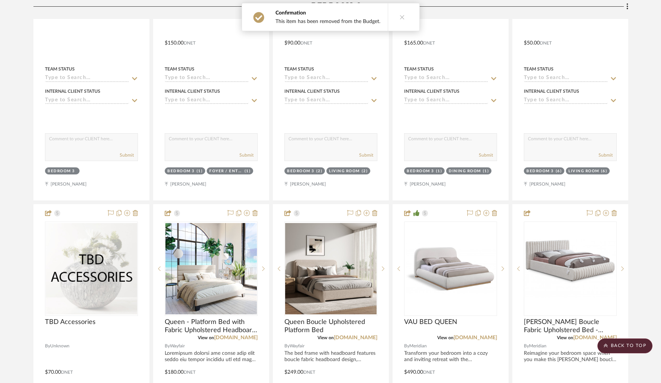
click at [399, 17] on icon at bounding box center [401, 16] width 5 height 5
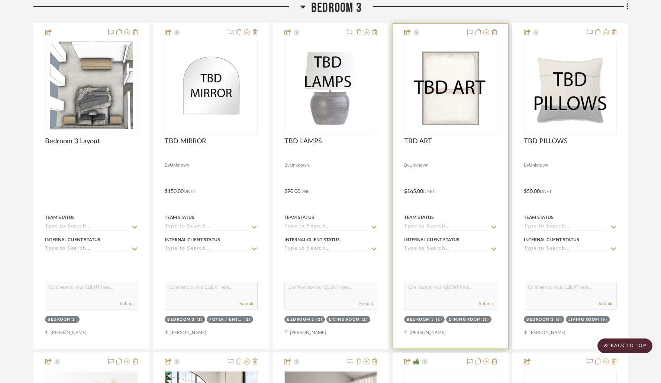
scroll to position [5690, 0]
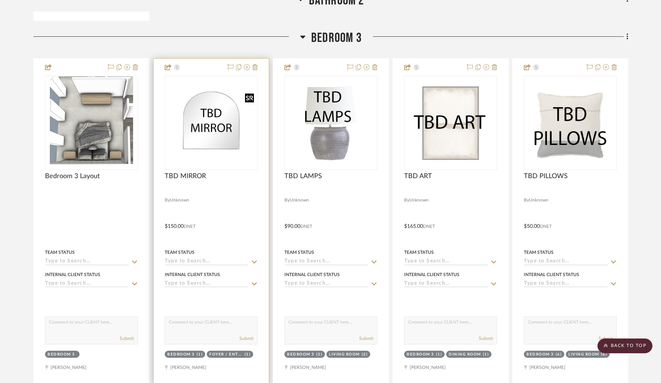
click at [228, 141] on img "0" at bounding box center [210, 123] width 91 height 90
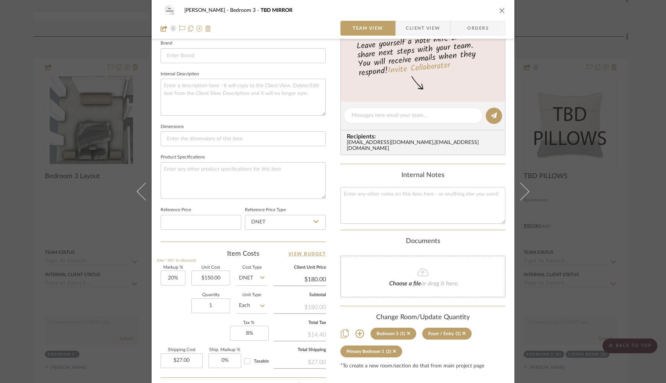
scroll to position [239, 0]
click at [217, 278] on input "150.00" at bounding box center [210, 277] width 39 height 15
type input "$100.00"
click at [186, 303] on div "Quantity 1 Unit Type Each" at bounding box center [214, 306] width 107 height 26
type input "$120.00"
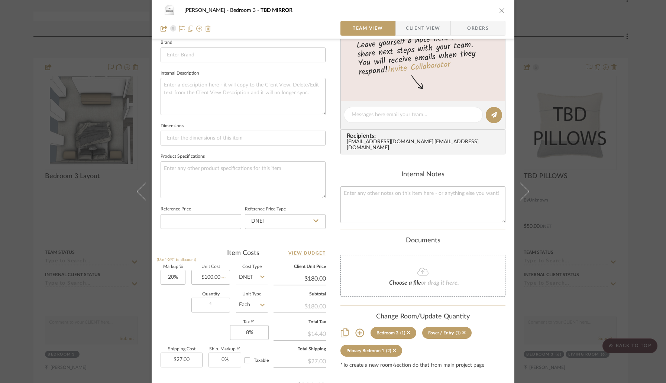
type input "$18.00"
click at [499, 12] on icon "close" at bounding box center [502, 10] width 6 height 6
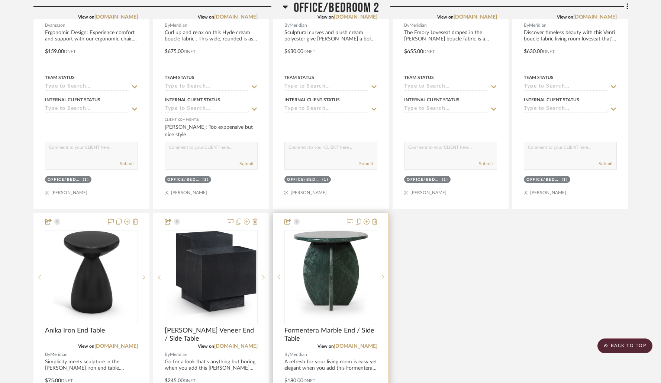
scroll to position [4435, 0]
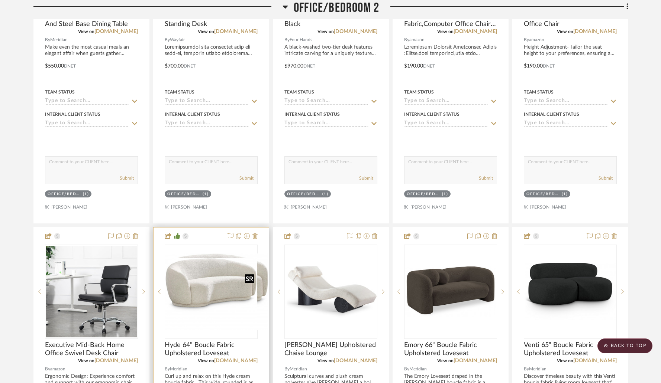
click at [207, 287] on img "0" at bounding box center [216, 292] width 103 height 77
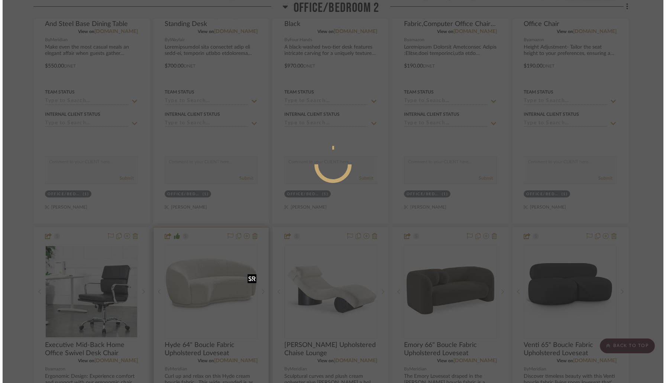
scroll to position [0, 0]
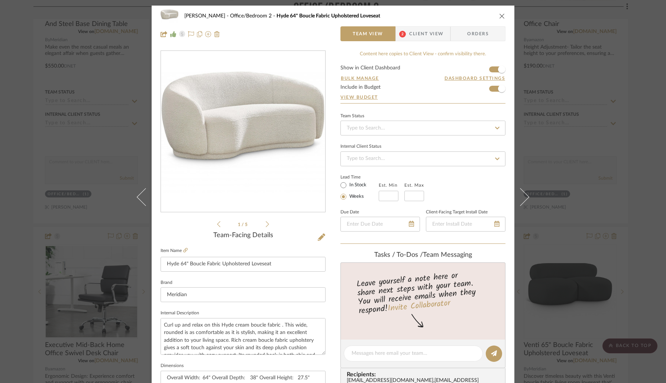
click at [414, 38] on span "Client View" at bounding box center [426, 33] width 34 height 15
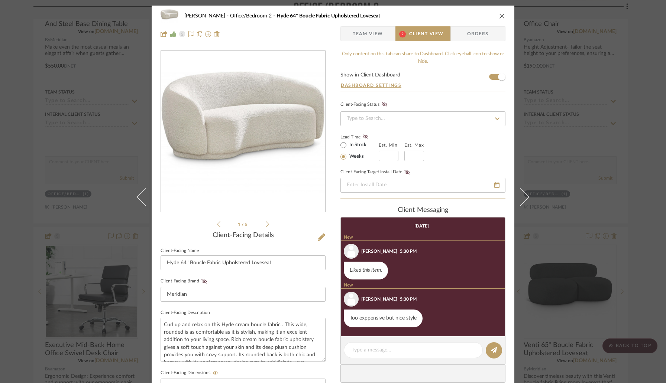
click at [499, 16] on icon "close" at bounding box center [502, 16] width 6 height 6
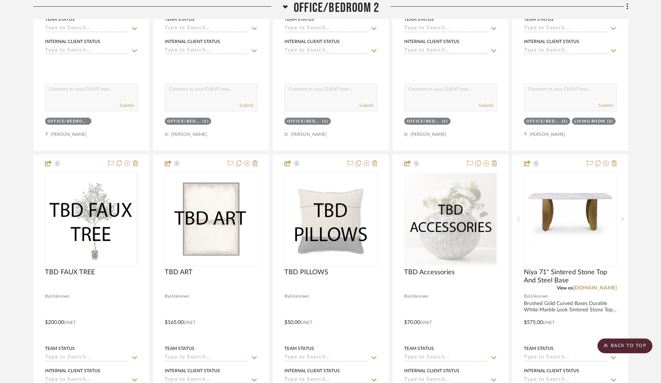
scroll to position [3861, 0]
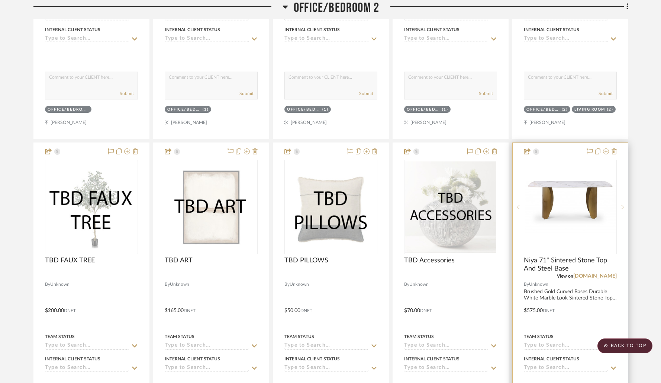
click at [551, 156] on div at bounding box center [569, 305] width 115 height 325
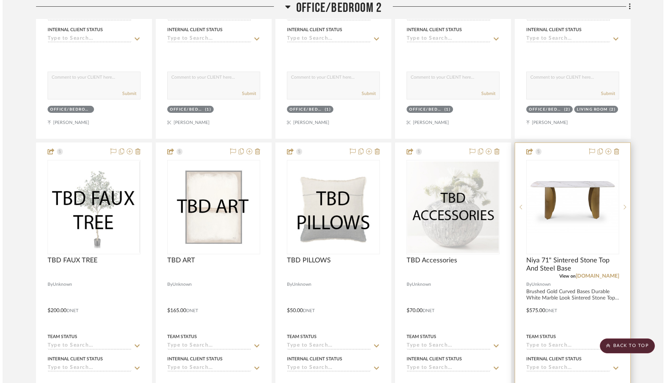
scroll to position [0, 0]
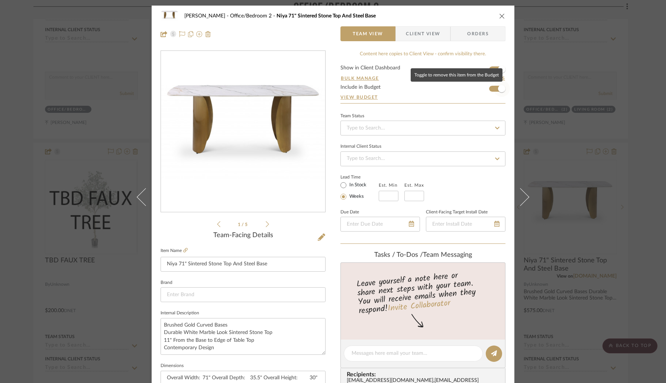
click at [498, 88] on span "button" at bounding box center [501, 88] width 7 height 7
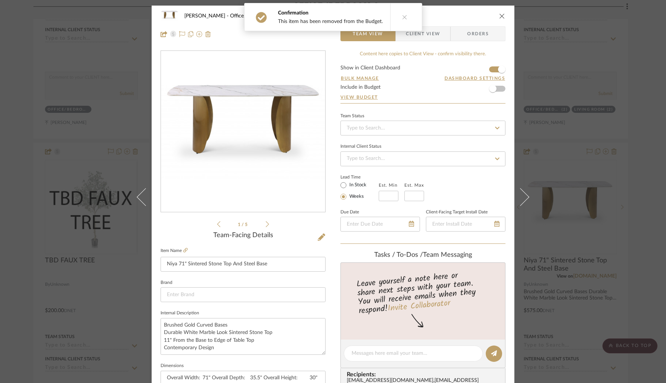
click at [500, 16] on icon "close" at bounding box center [502, 16] width 6 height 6
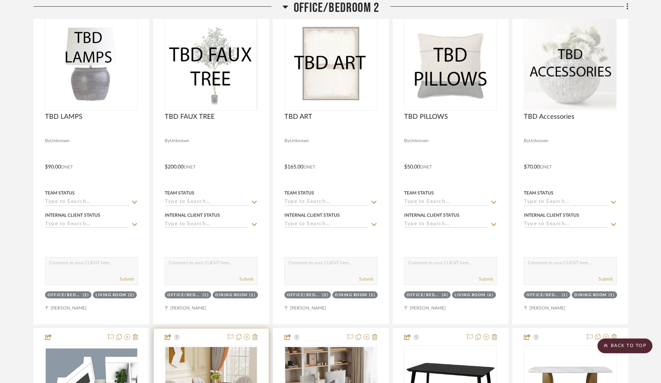
scroll to position [3740, 0]
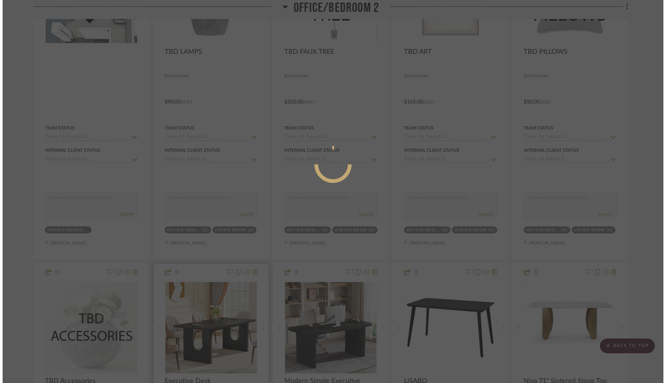
scroll to position [0, 0]
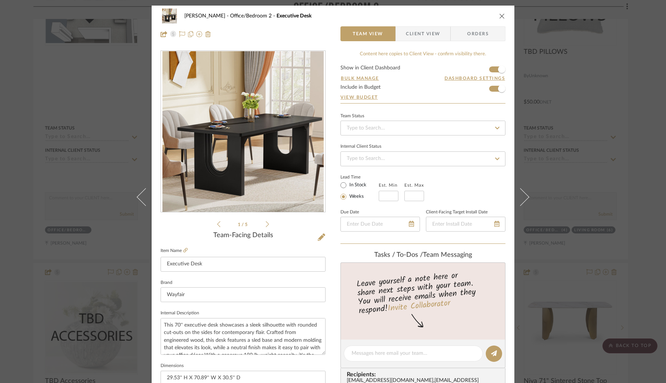
click at [500, 14] on icon "close" at bounding box center [502, 16] width 6 height 6
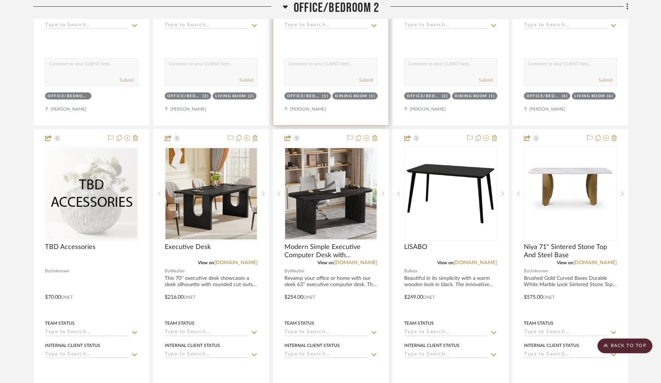
scroll to position [3883, 0]
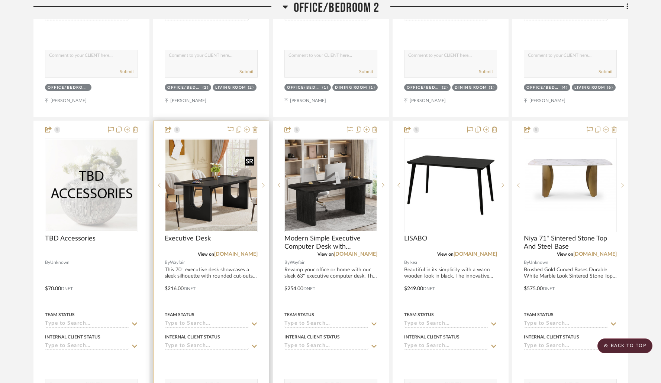
click at [226, 178] on img "0" at bounding box center [210, 185] width 91 height 91
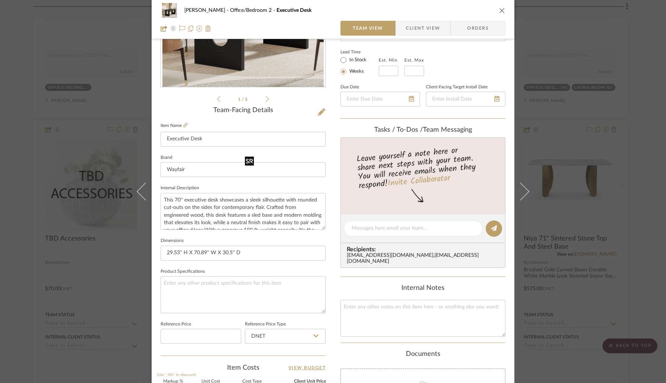
scroll to position [194, 0]
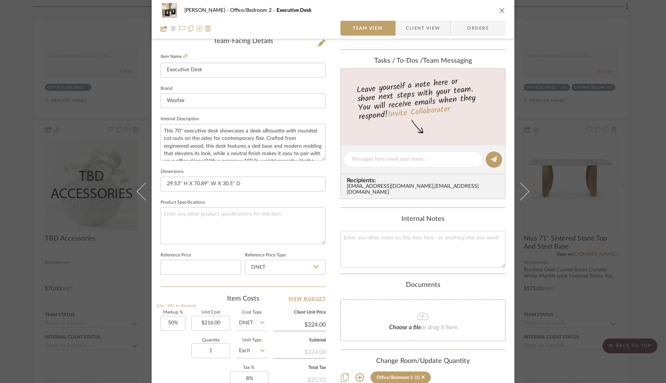
click at [13, 165] on div "Wessam Abo Ali Office/Bedroom 2 Executive Desk Team View Client View Orders 1 /…" at bounding box center [333, 191] width 666 height 383
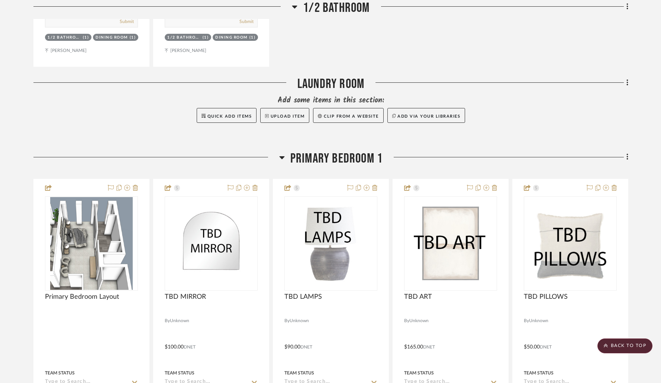
scroll to position [2738, 0]
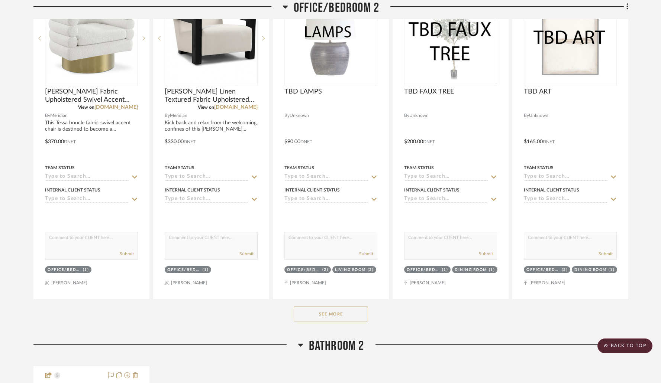
scroll to position [3723, 0]
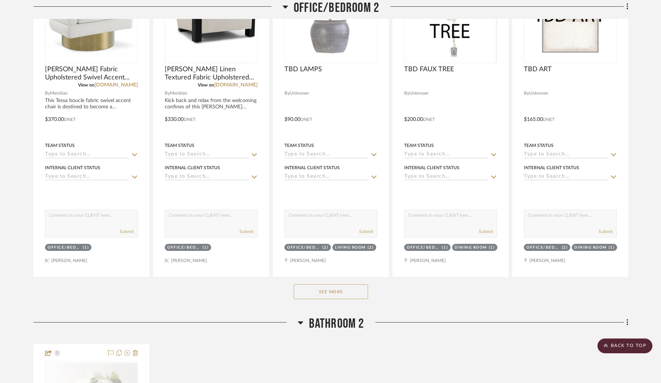
click at [313, 290] on button "See More" at bounding box center [331, 292] width 74 height 15
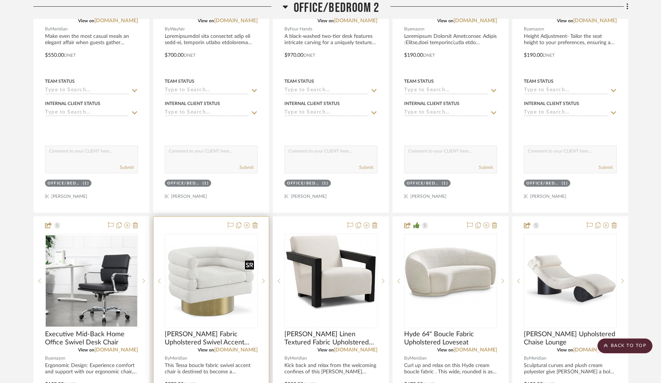
scroll to position [4460, 0]
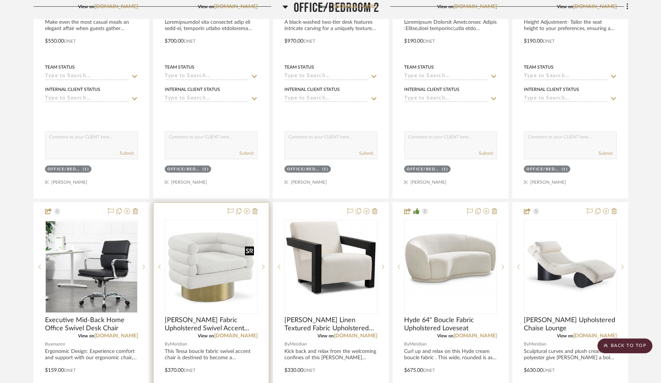
click at [213, 282] on img "0" at bounding box center [210, 267] width 91 height 74
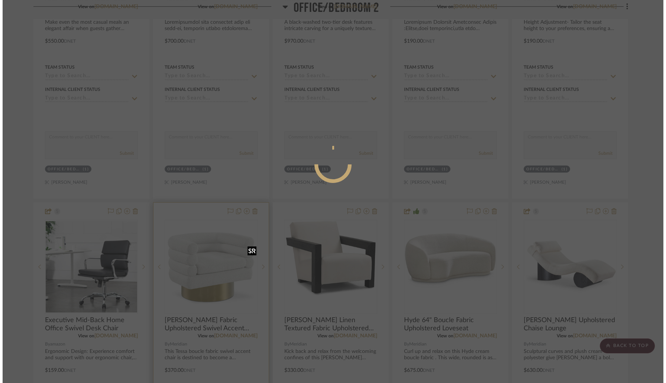
scroll to position [0, 0]
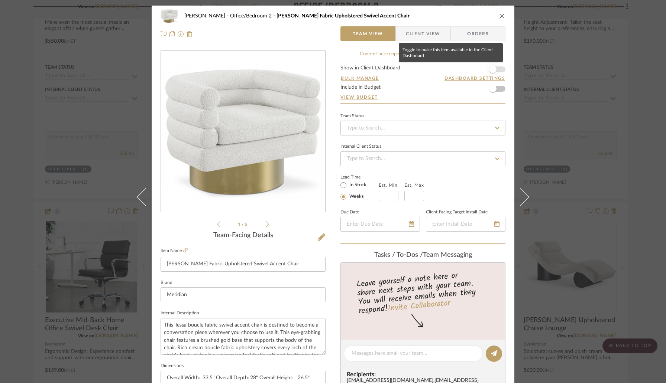
click at [493, 69] on span "button" at bounding box center [492, 69] width 7 height 7
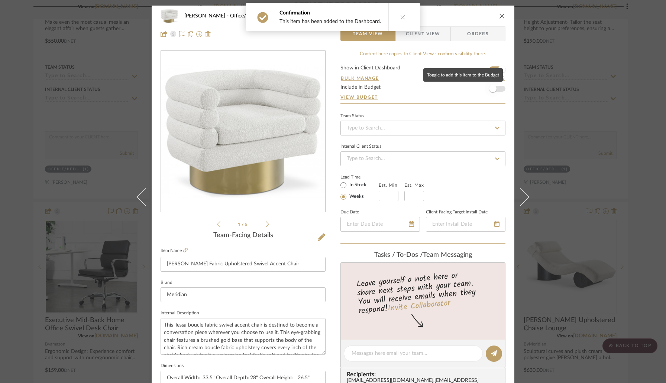
click at [493, 90] on span "button" at bounding box center [492, 88] width 7 height 7
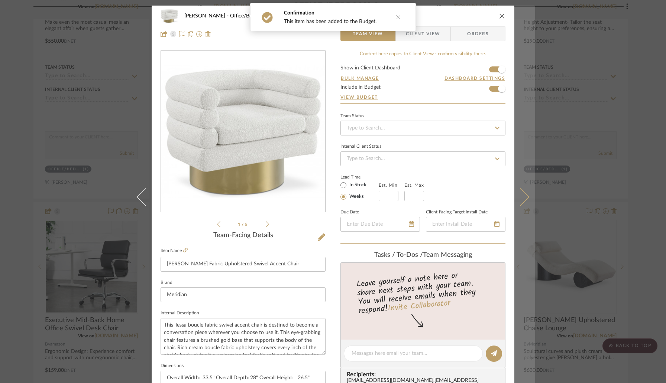
click at [519, 190] on icon at bounding box center [520, 197] width 18 height 18
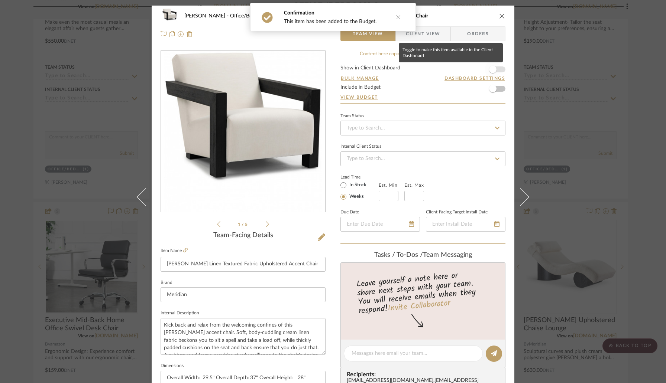
click at [493, 69] on span "button" at bounding box center [492, 69] width 7 height 7
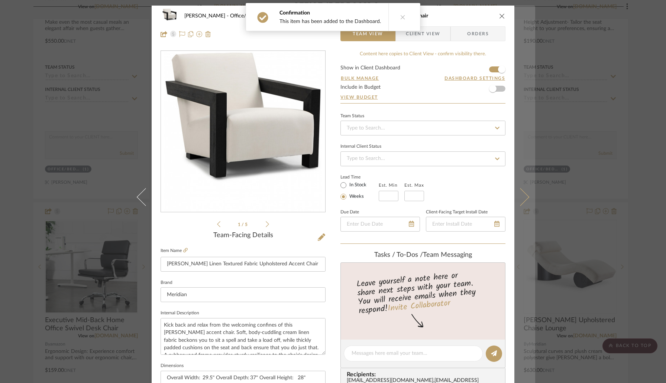
click at [515, 204] on icon at bounding box center [520, 197] width 18 height 18
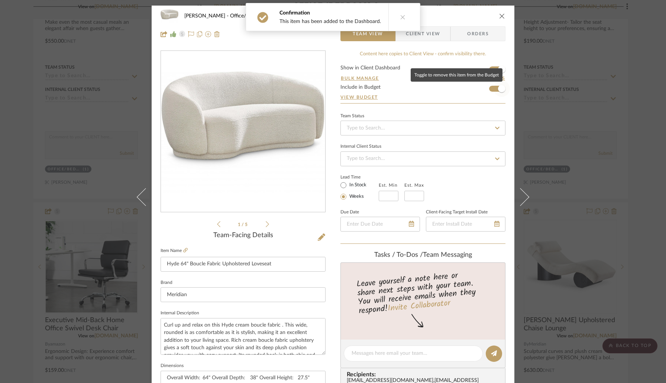
click at [495, 93] on span "button" at bounding box center [501, 89] width 16 height 16
click at [499, 14] on icon "close" at bounding box center [502, 16] width 6 height 6
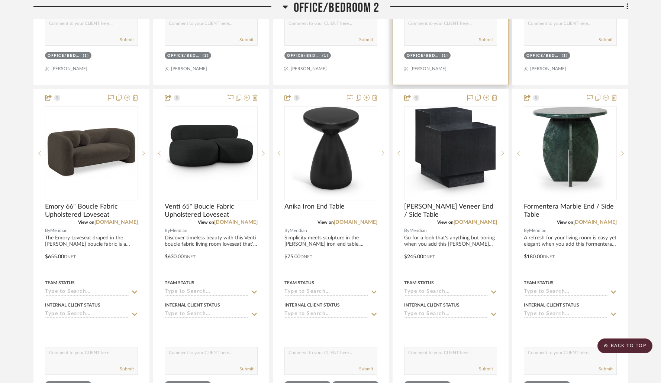
scroll to position [4876, 0]
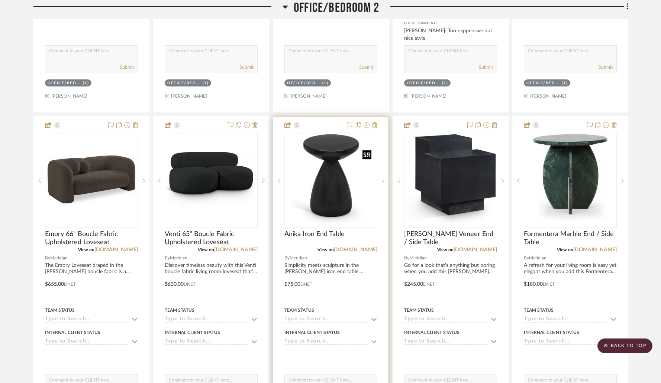
click at [0, 0] on img at bounding box center [0, 0] width 0 height 0
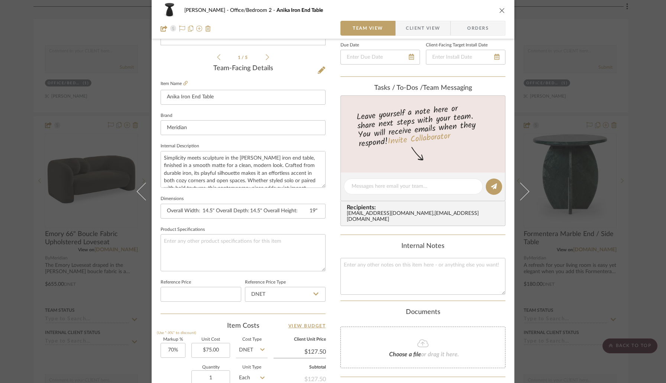
scroll to position [243, 0]
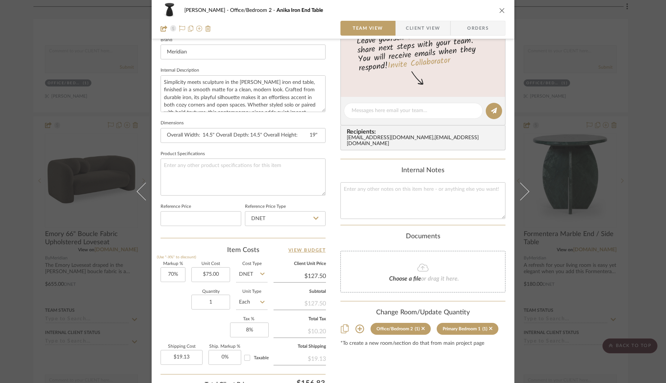
click at [499, 12] on icon "close" at bounding box center [502, 10] width 6 height 6
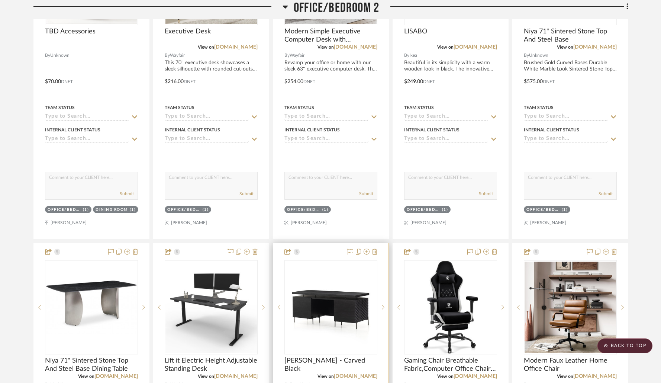
scroll to position [4068, 0]
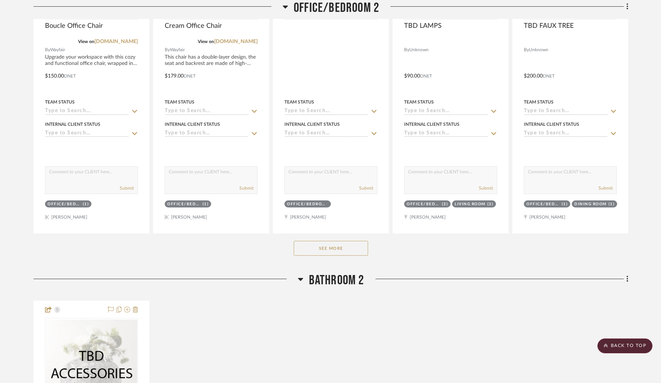
scroll to position [3769, 0]
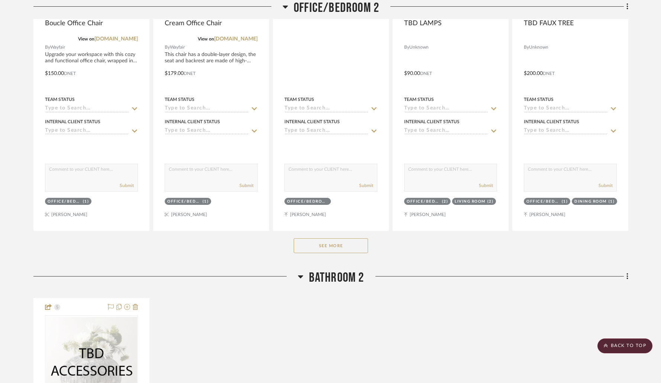
click at [324, 243] on button "See More" at bounding box center [331, 246] width 74 height 15
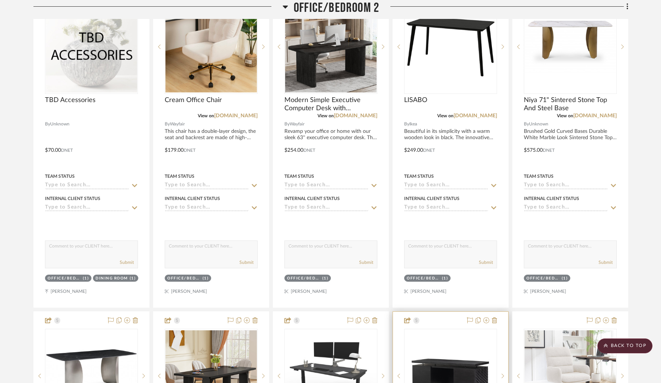
scroll to position [4178, 0]
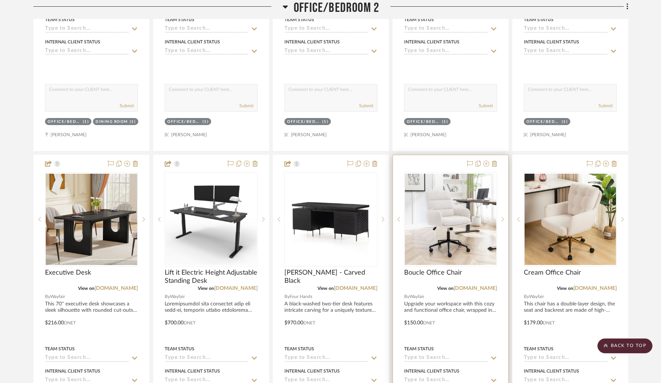
click at [434, 162] on div at bounding box center [450, 317] width 115 height 325
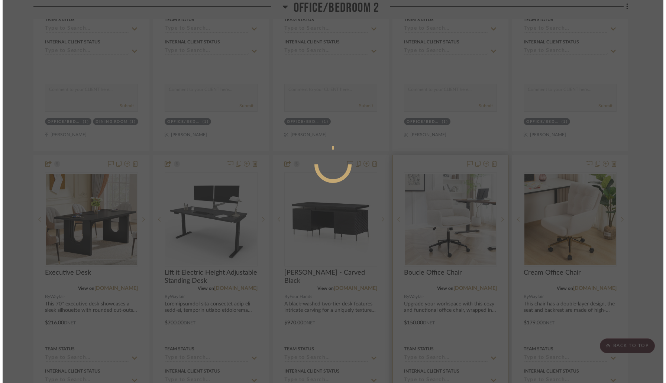
scroll to position [0, 0]
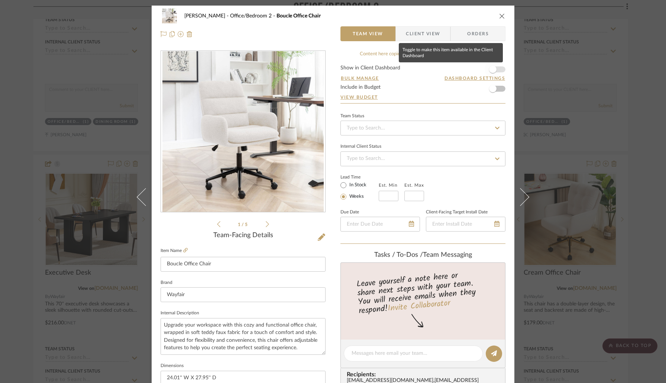
click at [491, 68] on span "button" at bounding box center [492, 69] width 7 height 7
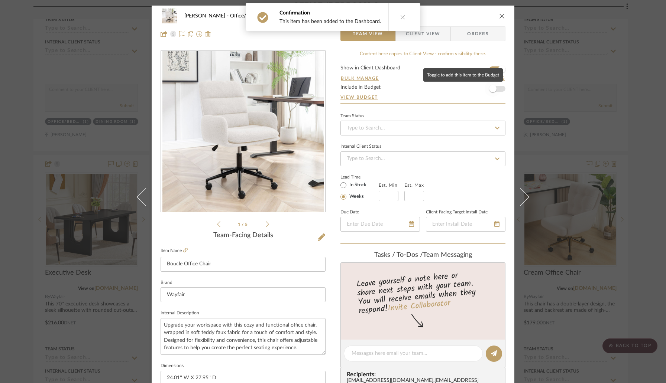
click at [493, 92] on span "button" at bounding box center [493, 89] width 16 height 16
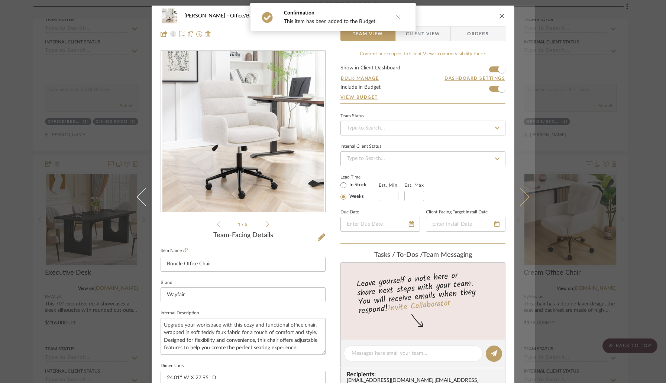
click at [523, 195] on icon at bounding box center [520, 197] width 18 height 18
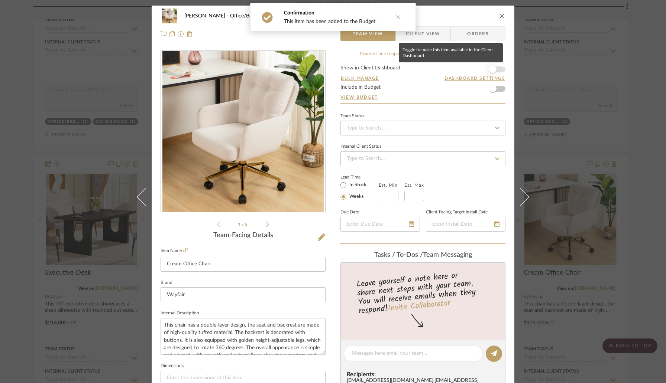
click at [495, 66] on span "button" at bounding box center [493, 69] width 16 height 16
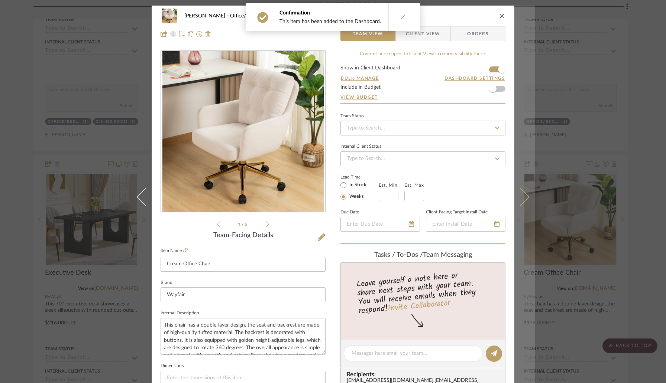
click at [519, 201] on icon at bounding box center [520, 197] width 18 height 18
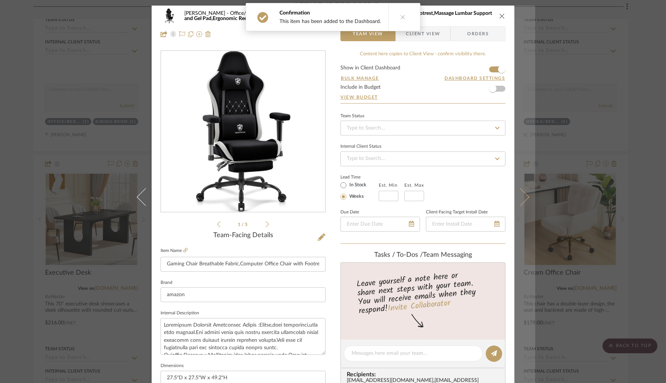
click at [519, 201] on icon at bounding box center [520, 197] width 18 height 18
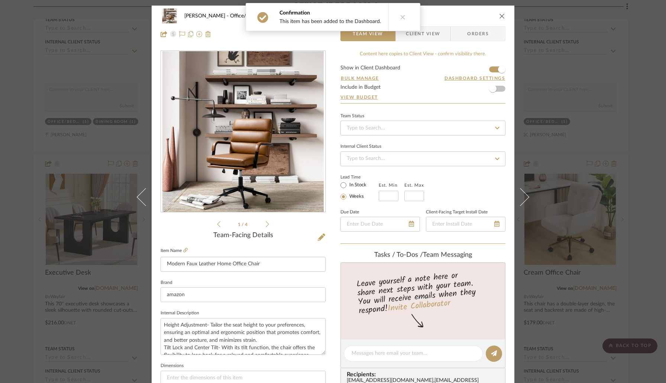
click at [519, 201] on icon at bounding box center [520, 197] width 18 height 18
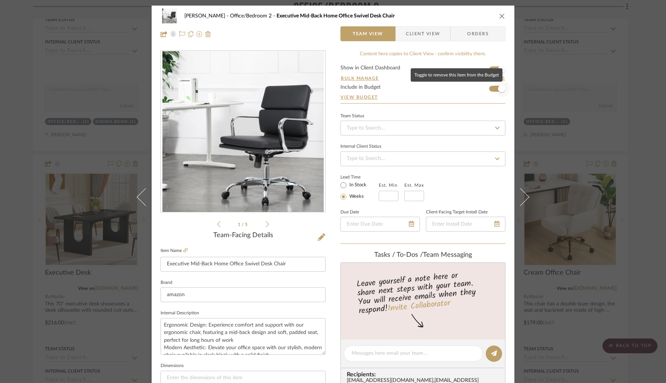
click at [495, 89] on span "button" at bounding box center [501, 89] width 16 height 16
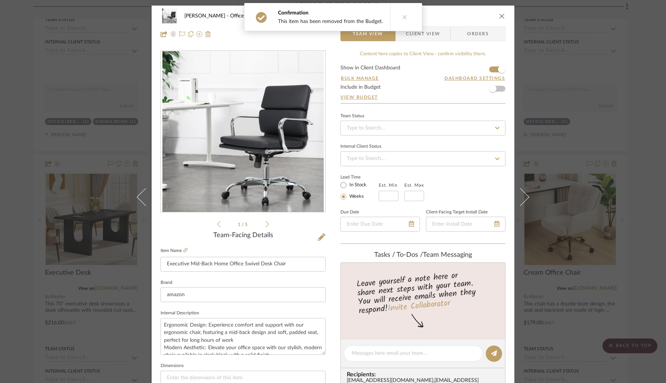
click at [499, 14] on icon "close" at bounding box center [502, 16] width 6 height 6
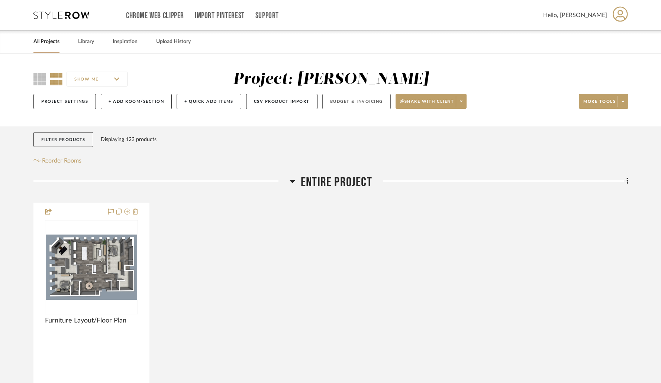
click at [333, 102] on button "Budget & Invoicing" at bounding box center [356, 101] width 68 height 15
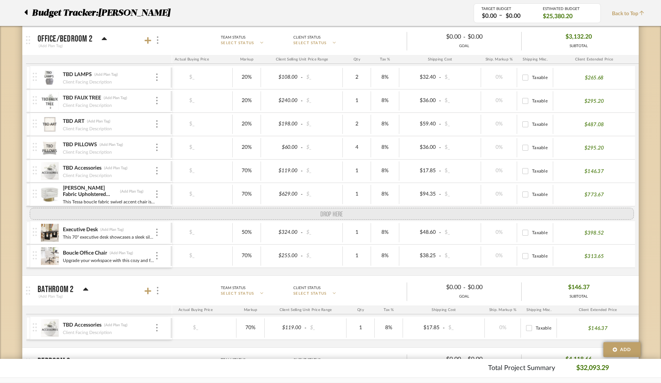
drag, startPoint x: 33, startPoint y: 75, endPoint x: 40, endPoint y: 205, distance: 129.8
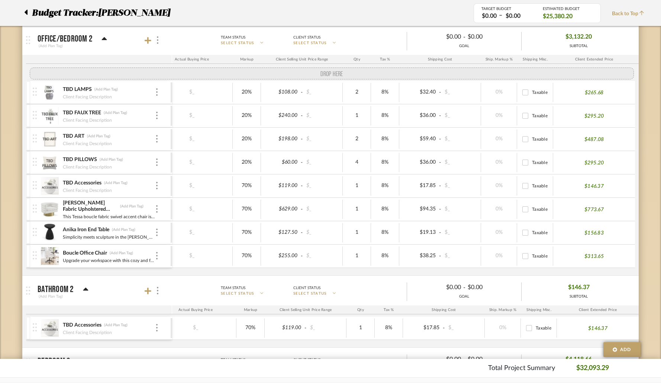
drag, startPoint x: 33, startPoint y: 240, endPoint x: 35, endPoint y: 78, distance: 162.0
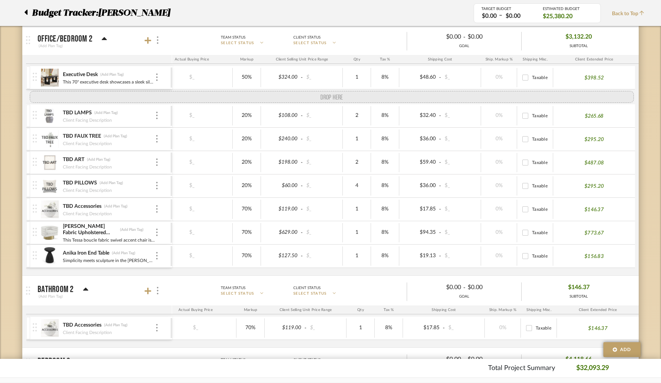
drag, startPoint x: 32, startPoint y: 267, endPoint x: 32, endPoint y: 95, distance: 172.4
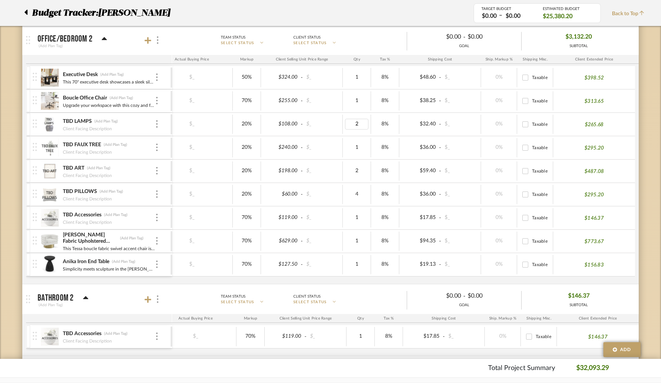
click at [354, 125] on input "2" at bounding box center [356, 124] width 23 height 11
type input "1"
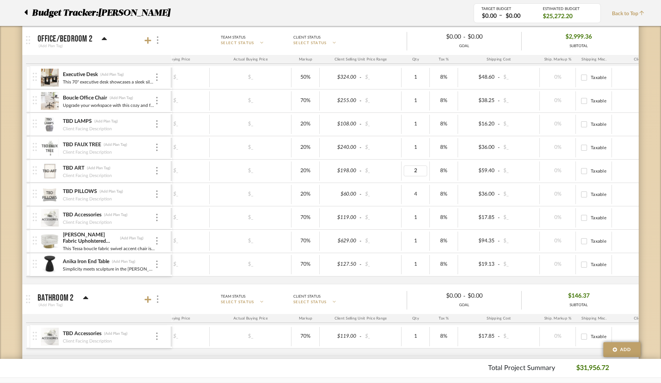
type input "1"
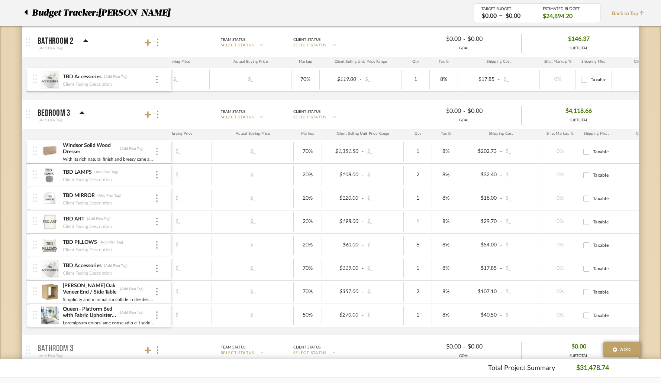
click at [158, 154] on div at bounding box center [157, 152] width 4 height 8
click at [171, 206] on span "Remove Item" at bounding box center [193, 207] width 46 height 6
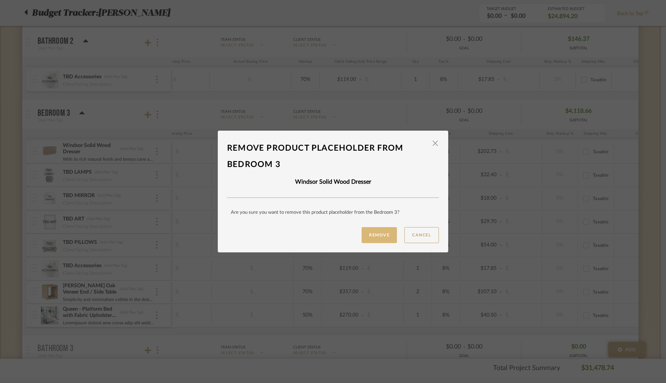
click at [373, 232] on button "Remove" at bounding box center [379, 235] width 35 height 16
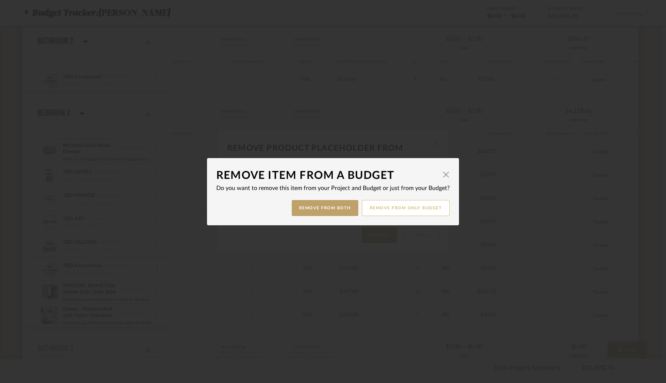
click at [388, 212] on button "Remove from only Budget" at bounding box center [406, 208] width 88 height 16
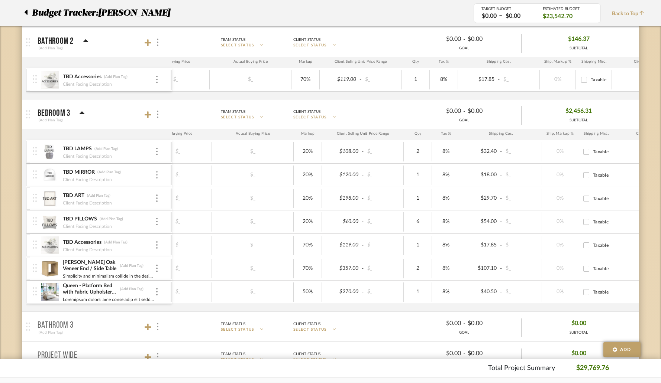
click at [157, 176] on img at bounding box center [156, 174] width 1 height 7
click at [16, 182] on div at bounding box center [330, 191] width 661 height 383
click at [156, 247] on img at bounding box center [156, 245] width 1 height 7
click at [169, 304] on span "Remove Item" at bounding box center [188, 301] width 55 height 7
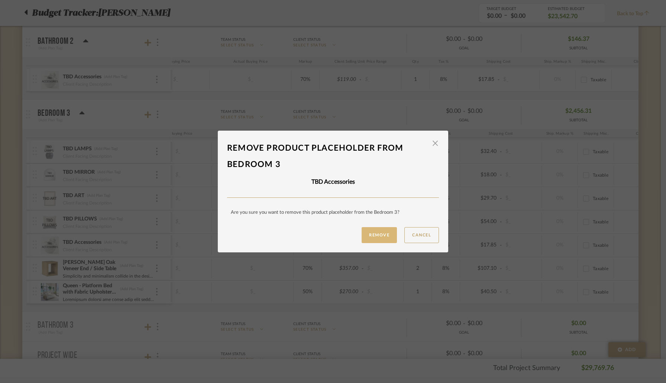
click at [367, 237] on button "Remove" at bounding box center [379, 235] width 35 height 16
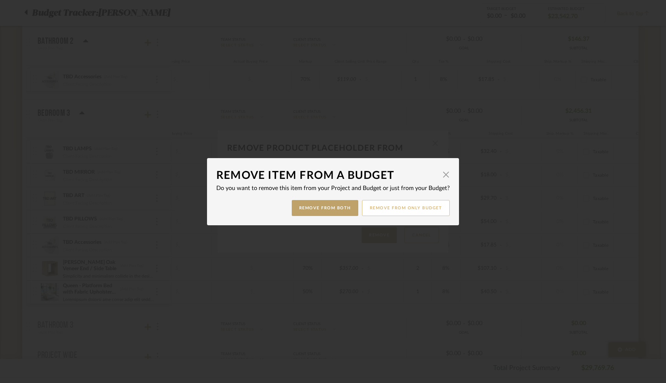
click at [383, 208] on button "Remove from only Budget" at bounding box center [406, 208] width 88 height 16
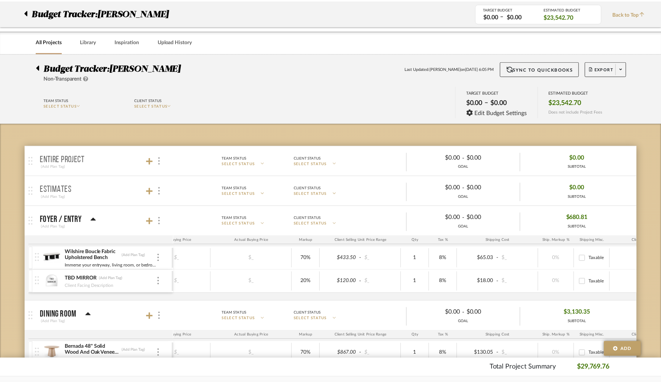
scroll to position [1581, 0]
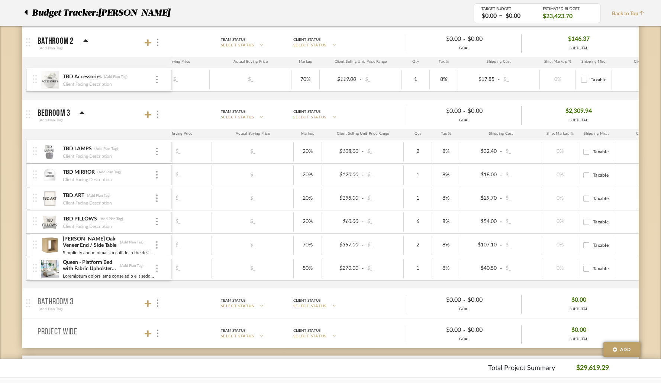
click at [156, 268] on div at bounding box center [157, 269] width 4 height 8
drag, startPoint x: 156, startPoint y: 268, endPoint x: 89, endPoint y: 275, distance: 67.3
click at [89, 275] on div at bounding box center [330, 191] width 661 height 383
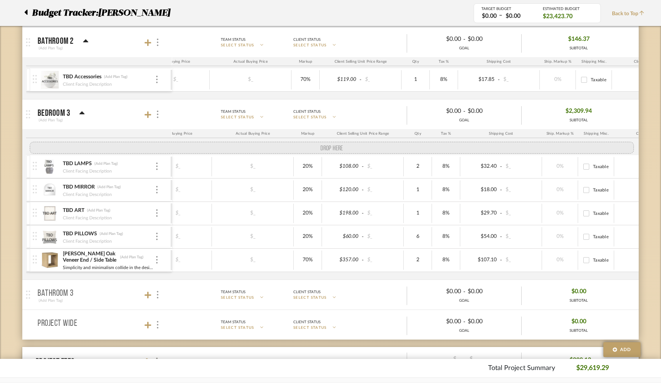
drag, startPoint x: 36, startPoint y: 270, endPoint x: 36, endPoint y: 148, distance: 121.9
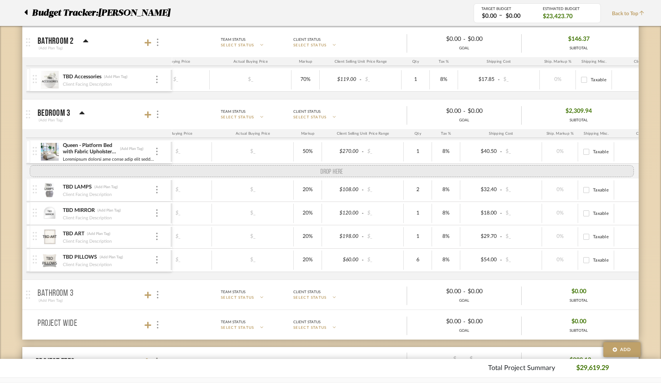
drag, startPoint x: 35, startPoint y: 267, endPoint x: 36, endPoint y: 179, distance: 88.4
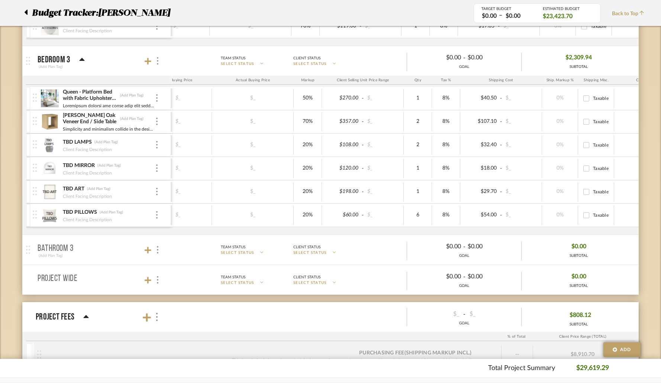
scroll to position [1641, 0]
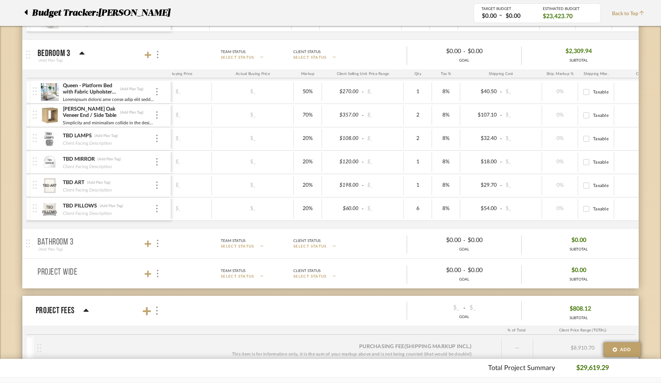
click at [75, 242] on mat-panel-title "Bathroom 3 (Add Plan Tag)" at bounding box center [103, 244] width 131 height 18
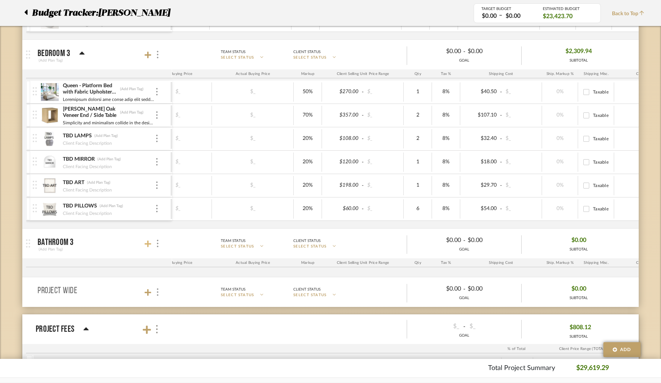
click at [146, 245] on icon at bounding box center [148, 243] width 7 height 7
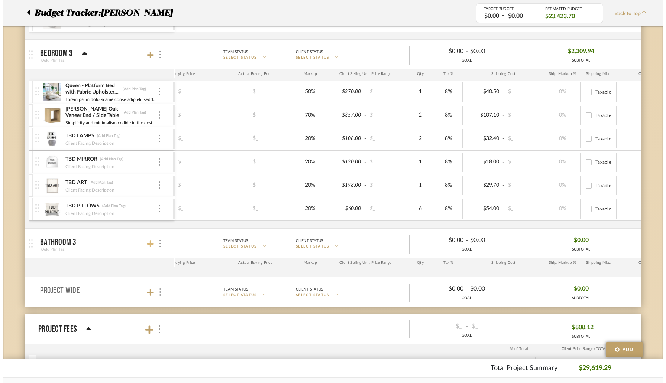
scroll to position [0, 0]
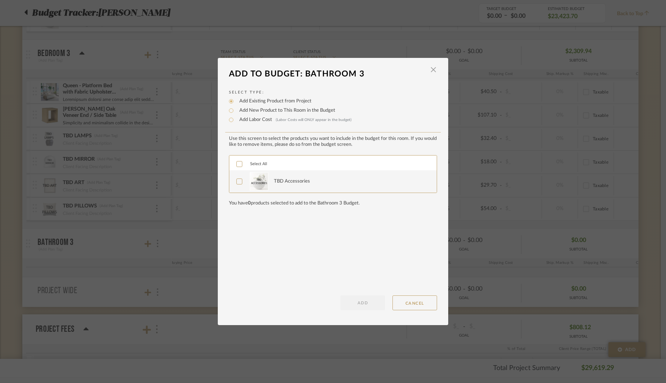
click at [237, 183] on icon at bounding box center [239, 182] width 5 height 4
click at [356, 300] on button "ADD" at bounding box center [362, 303] width 45 height 15
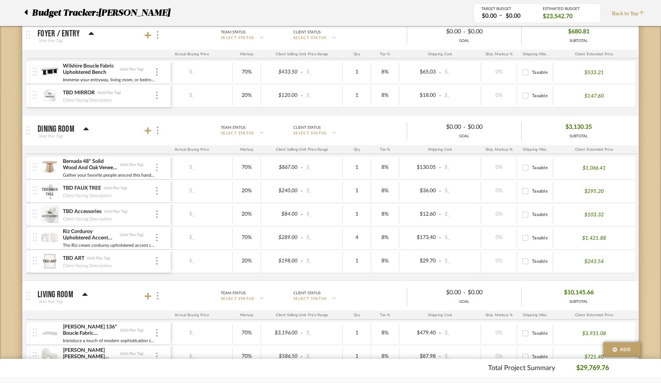
scroll to position [198, 0]
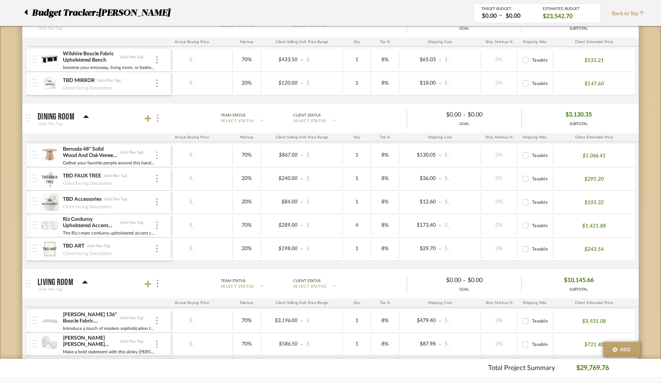
click at [157, 156] on img at bounding box center [156, 155] width 1 height 7
click at [174, 212] on span "Remove Item" at bounding box center [193, 211] width 46 height 6
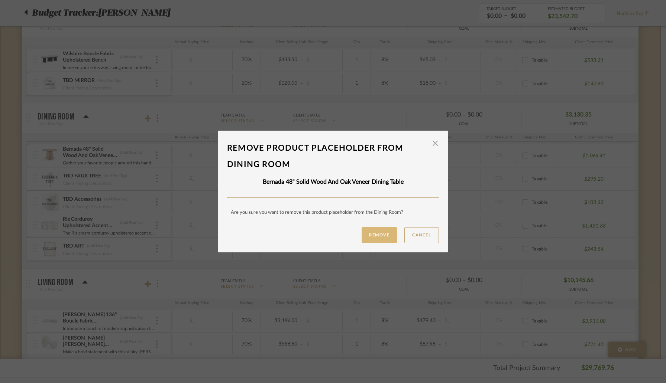
click at [370, 233] on button "Remove" at bounding box center [379, 235] width 35 height 16
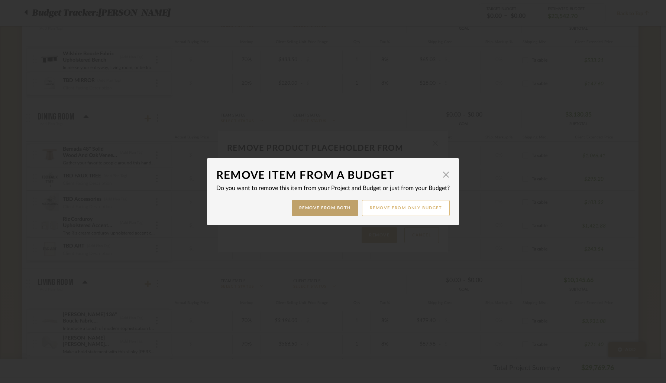
click at [382, 208] on button "Remove from only Budget" at bounding box center [406, 208] width 88 height 16
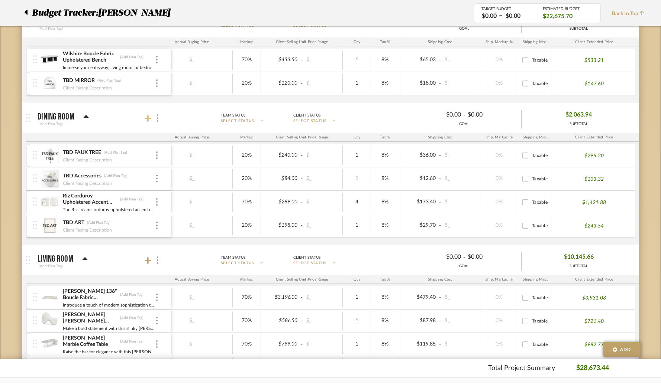
click at [149, 119] on icon at bounding box center [148, 118] width 7 height 7
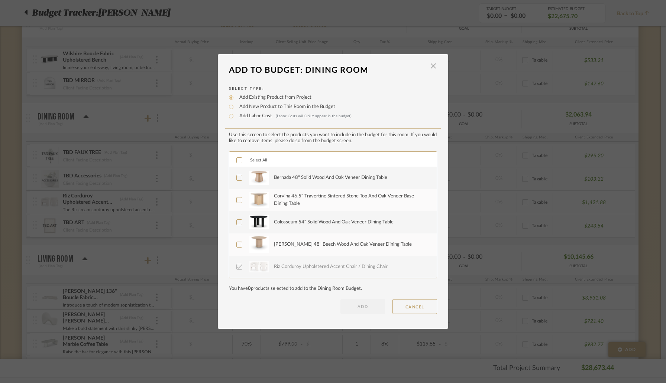
click at [239, 201] on icon at bounding box center [239, 200] width 5 height 5
click at [356, 309] on button "ADD" at bounding box center [362, 306] width 45 height 15
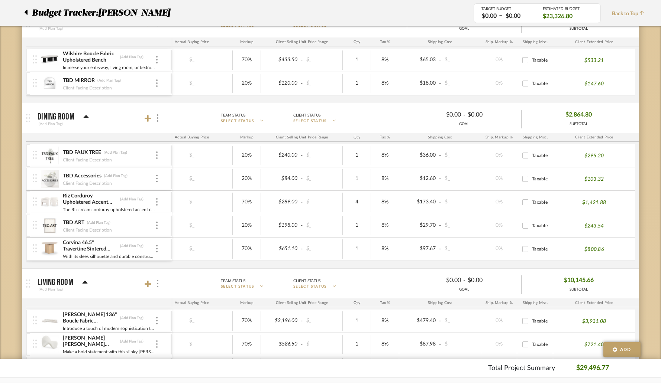
click at [33, 246] on img at bounding box center [35, 248] width 4 height 8
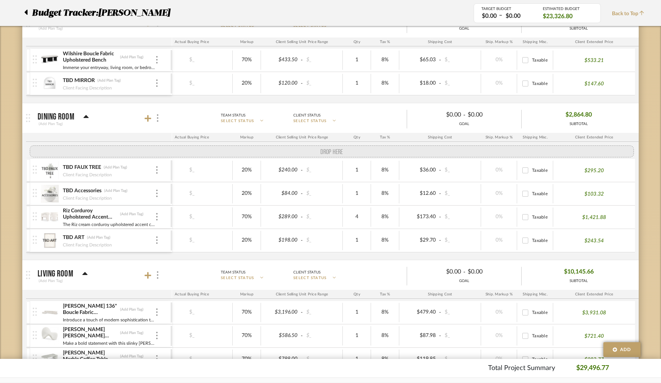
drag, startPoint x: 33, startPoint y: 250, endPoint x: 35, endPoint y: 164, distance: 85.5
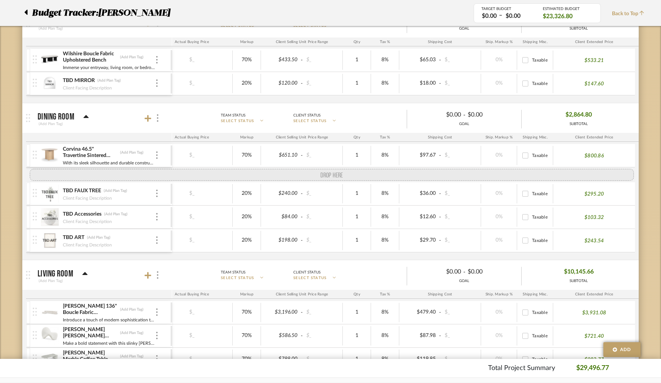
drag, startPoint x: 35, startPoint y: 228, endPoint x: 36, endPoint y: 174, distance: 53.9
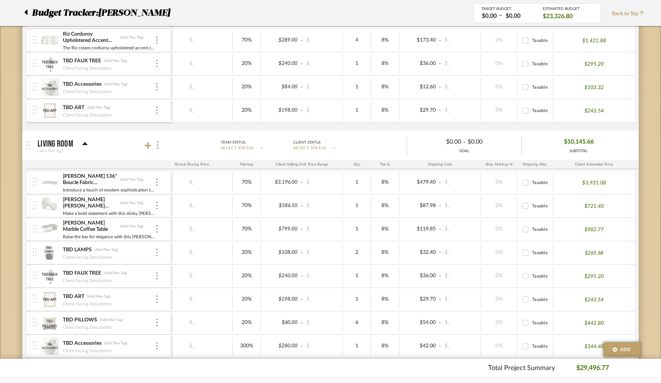
scroll to position [338, 0]
click at [27, 13] on icon at bounding box center [26, 12] width 3 height 5
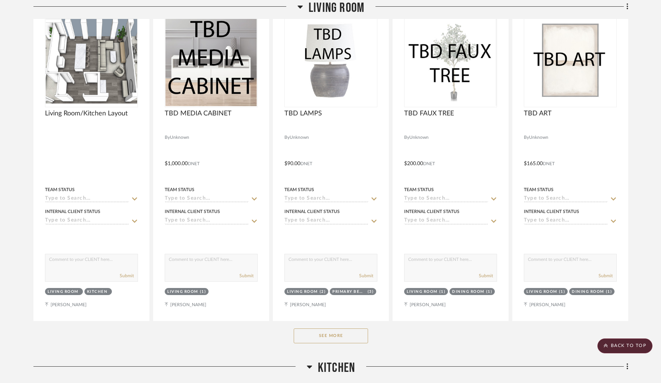
scroll to position [1756, 0]
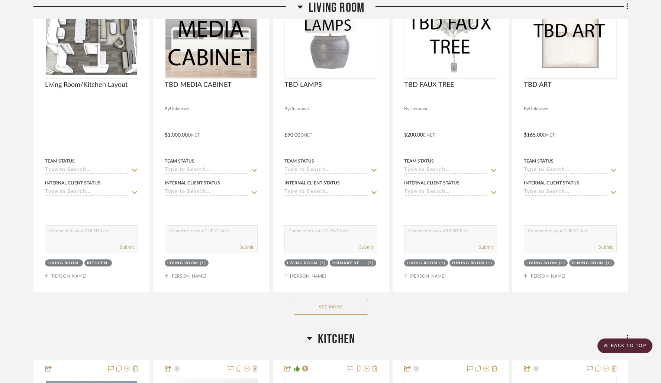
click at [333, 307] on button "See More" at bounding box center [331, 307] width 74 height 15
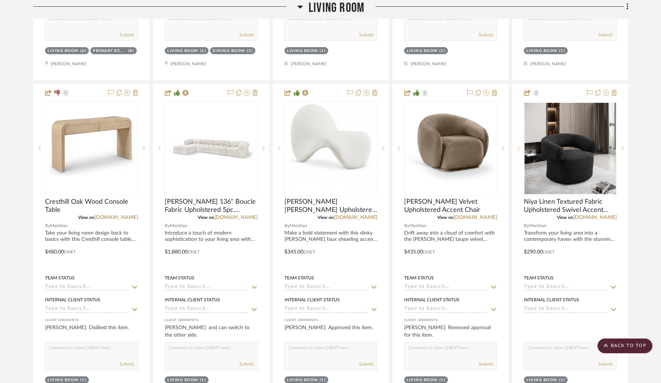
scroll to position [2300, 0]
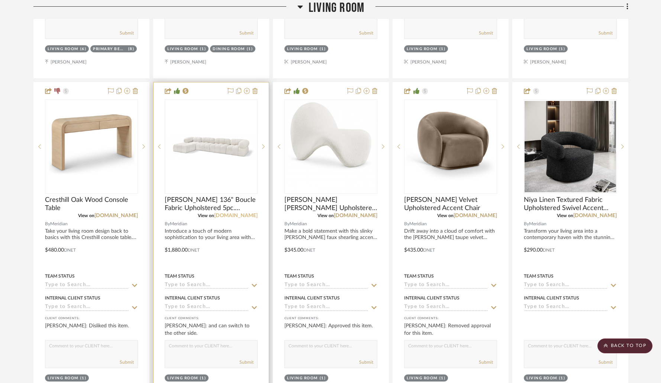
click at [214, 214] on link "[DOMAIN_NAME]" at bounding box center [235, 215] width 43 height 5
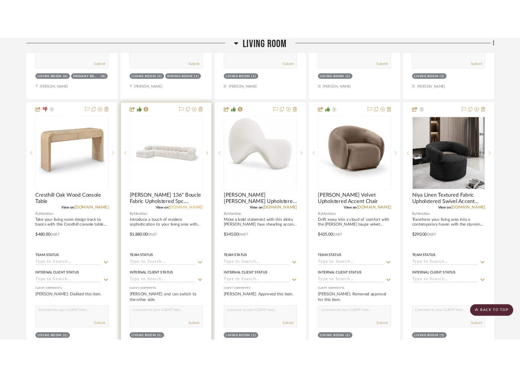
scroll to position [2293, 0]
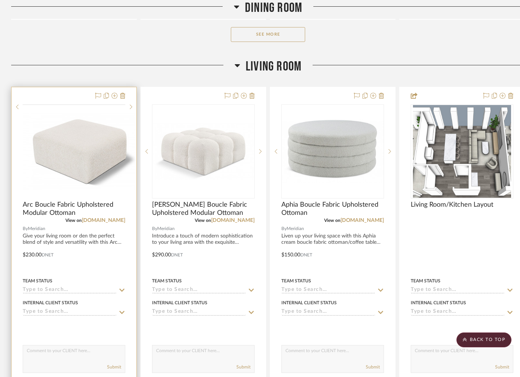
scroll to position [1630, 0]
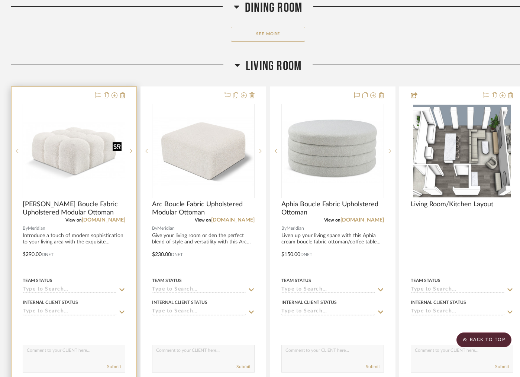
click at [88, 151] on img "0" at bounding box center [73, 151] width 101 height 57
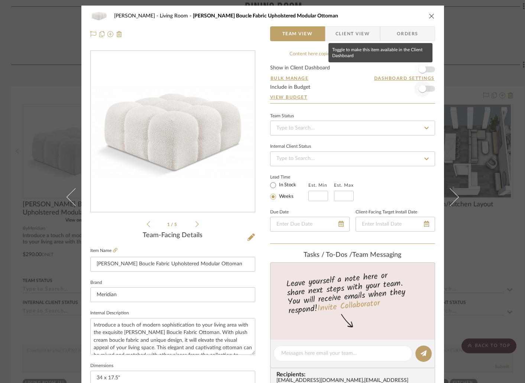
drag, startPoint x: 418, startPoint y: 71, endPoint x: 420, endPoint y: 92, distance: 21.2
click at [419, 71] on span "button" at bounding box center [422, 69] width 7 height 7
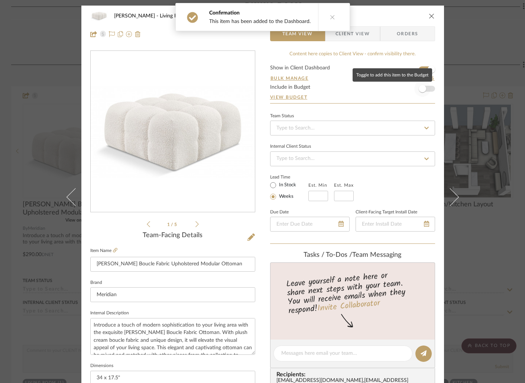
drag, startPoint x: 421, startPoint y: 91, endPoint x: 424, endPoint y: 108, distance: 18.1
click at [421, 91] on span "button" at bounding box center [422, 88] width 7 height 7
click at [445, 189] on icon at bounding box center [450, 197] width 18 height 18
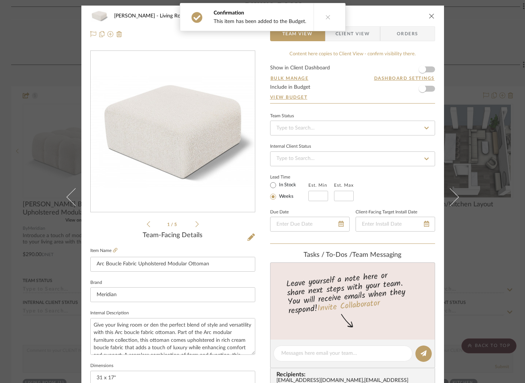
click at [428, 69] on form "Show in Client Dashboard Bulk Manage Dashboard Settings Include in Budget View …" at bounding box center [352, 84] width 165 height 38
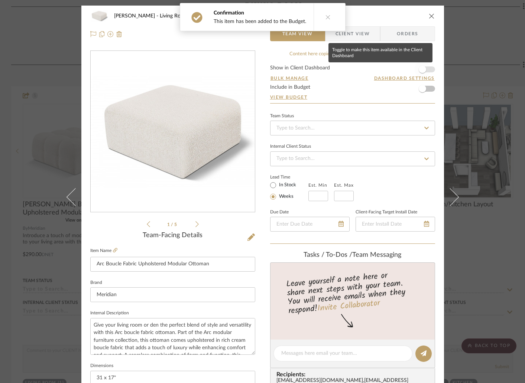
click at [419, 71] on span "button" at bounding box center [422, 69] width 7 height 7
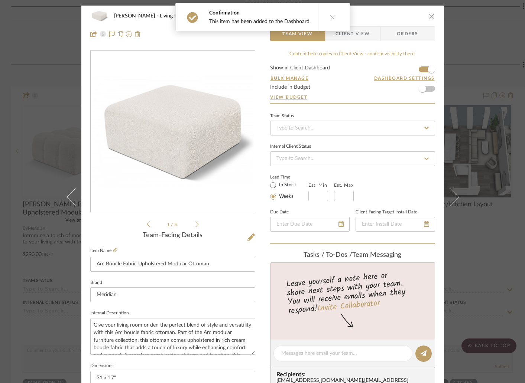
drag, startPoint x: 451, startPoint y: 205, endPoint x: 449, endPoint y: 201, distance: 4.2
click at [451, 205] on button at bounding box center [454, 197] width 21 height 383
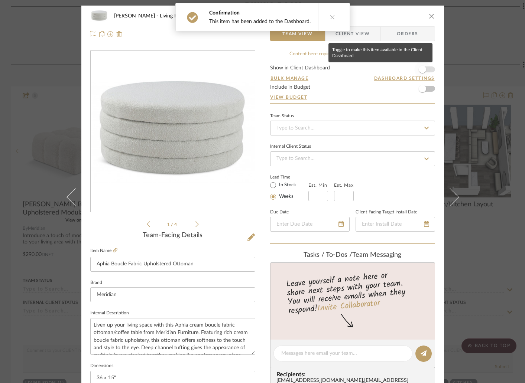
drag, startPoint x: 425, startPoint y: 71, endPoint x: 414, endPoint y: 68, distance: 10.6
click at [424, 71] on span "button" at bounding box center [422, 69] width 16 height 16
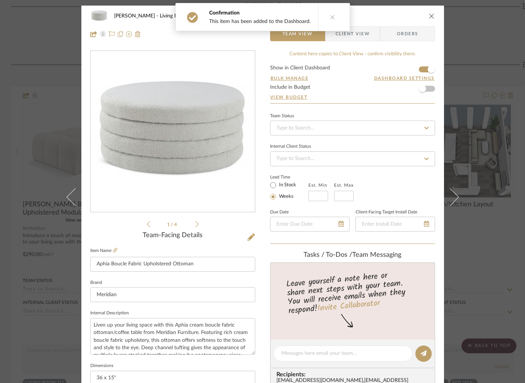
click at [429, 15] on icon "close" at bounding box center [432, 16] width 6 height 6
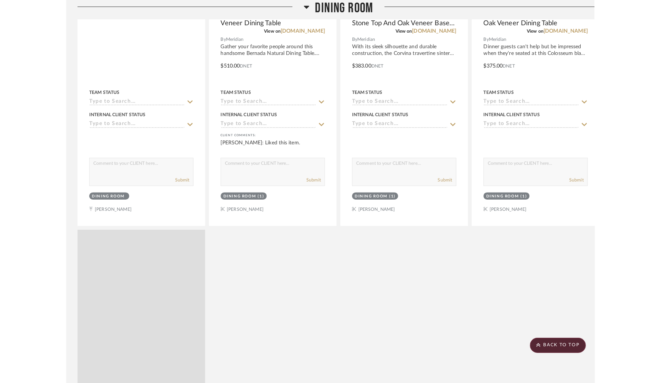
scroll to position [1762, 0]
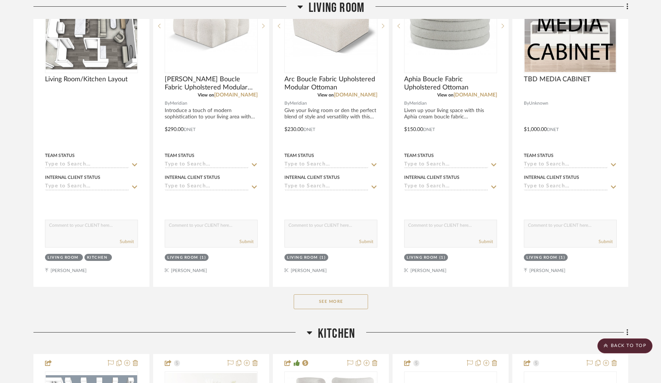
click at [325, 301] on button "See More" at bounding box center [331, 302] width 74 height 15
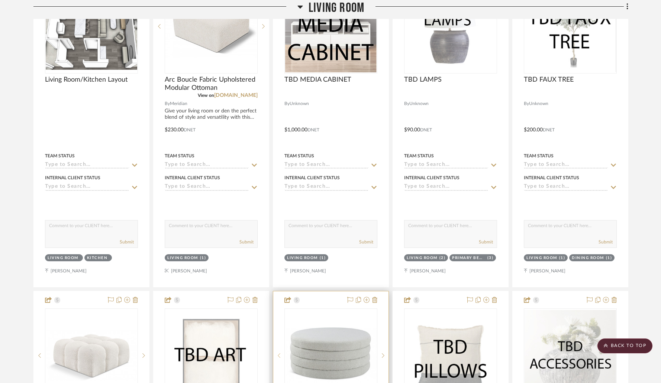
scroll to position [1765, 0]
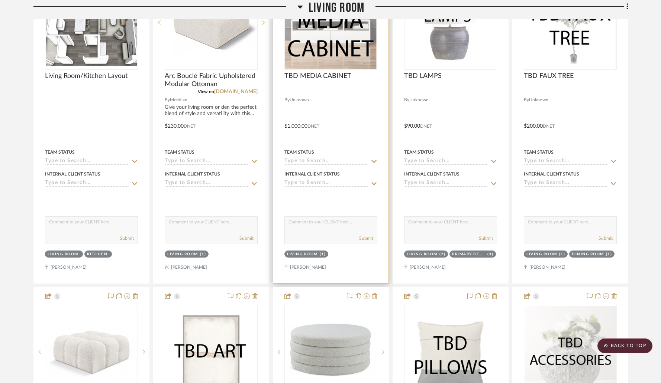
click at [353, 270] on div at bounding box center [330, 120] width 115 height 325
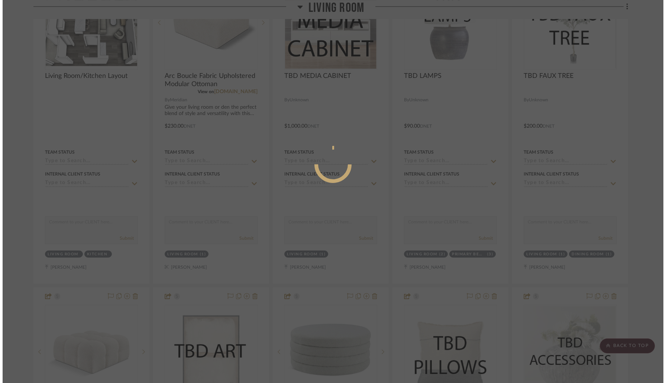
scroll to position [0, 0]
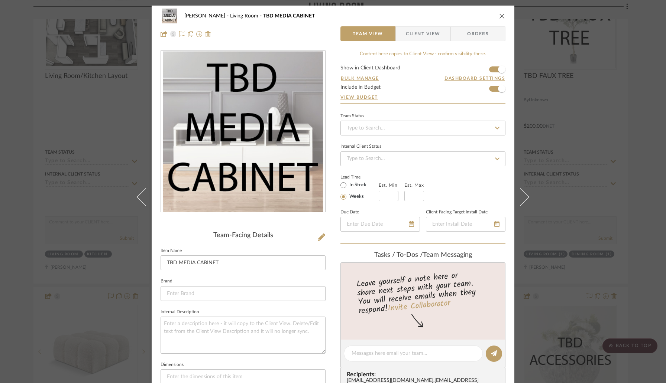
click at [501, 16] on icon "close" at bounding box center [502, 16] width 6 height 6
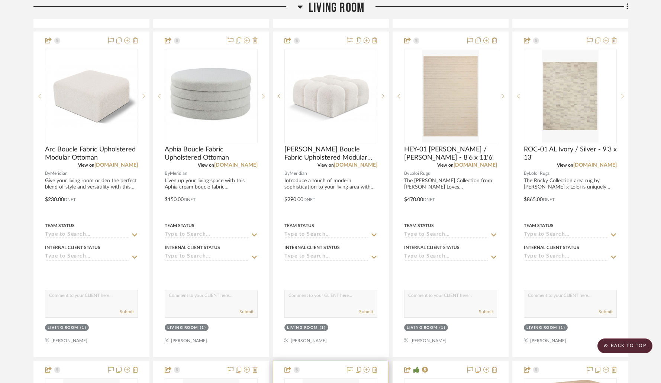
scroll to position [2772, 0]
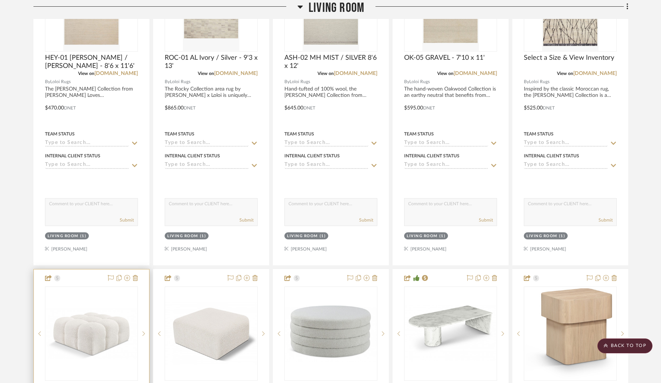
click at [111, 318] on img "0" at bounding box center [91, 333] width 91 height 51
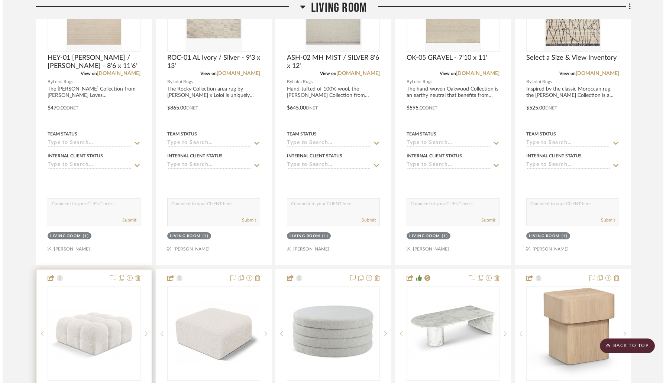
scroll to position [0, 0]
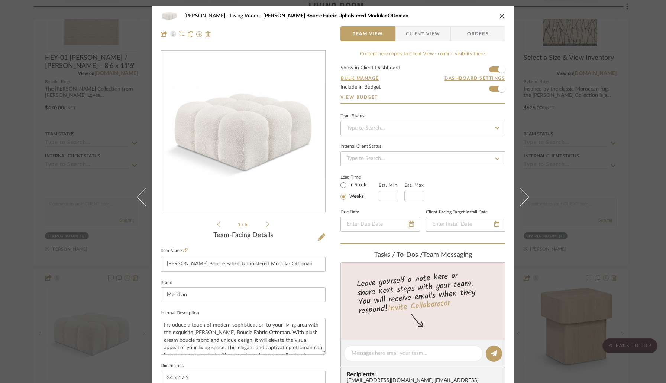
drag, startPoint x: 499, startPoint y: 16, endPoint x: 418, endPoint y: 90, distance: 109.9
click at [500, 16] on icon "close" at bounding box center [502, 16] width 6 height 6
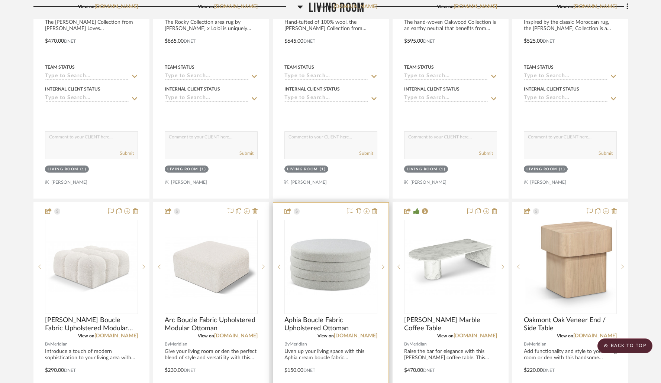
scroll to position [2909, 0]
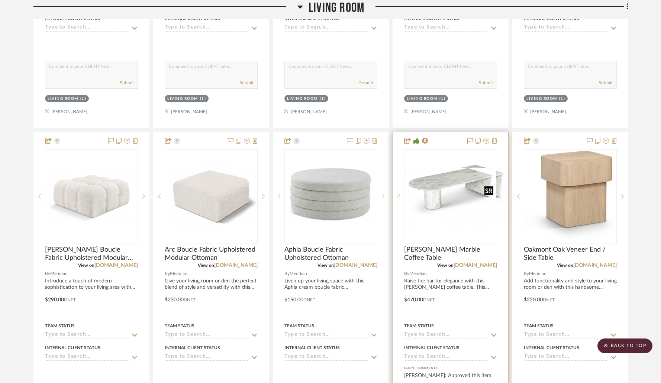
click at [435, 201] on img "0" at bounding box center [456, 196] width 103 height 63
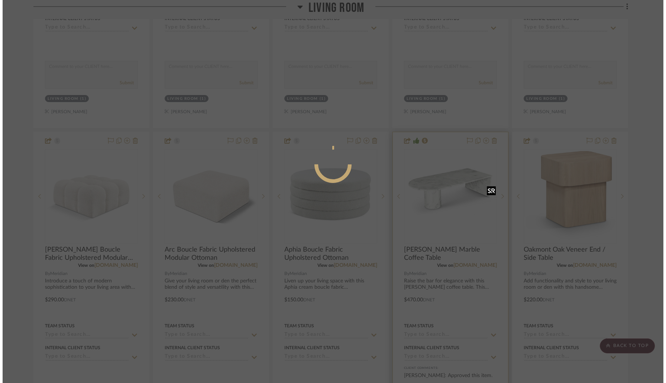
scroll to position [0, 0]
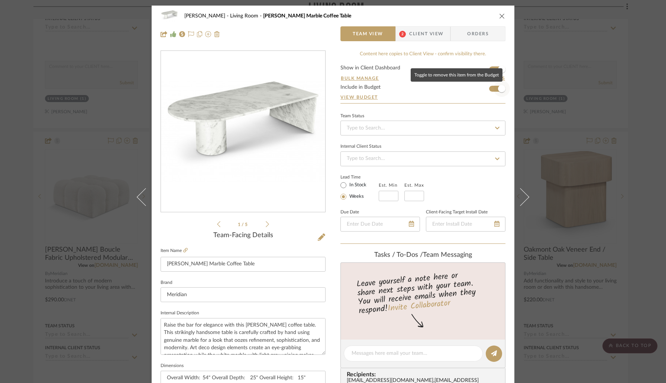
click at [498, 89] on span "button" at bounding box center [501, 88] width 7 height 7
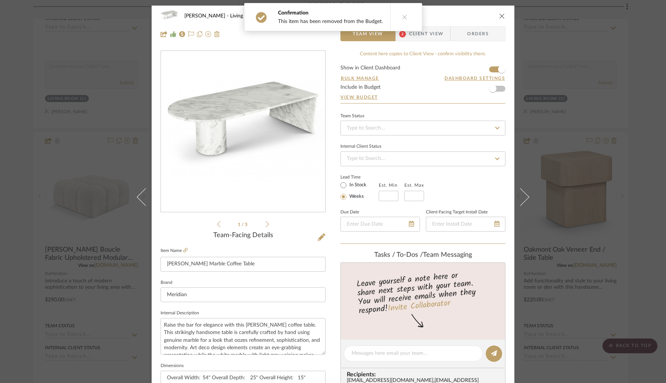
click at [501, 16] on icon "close" at bounding box center [502, 16] width 6 height 6
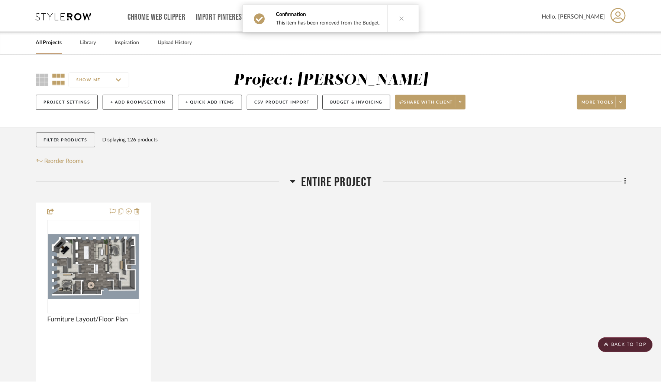
scroll to position [2909, 0]
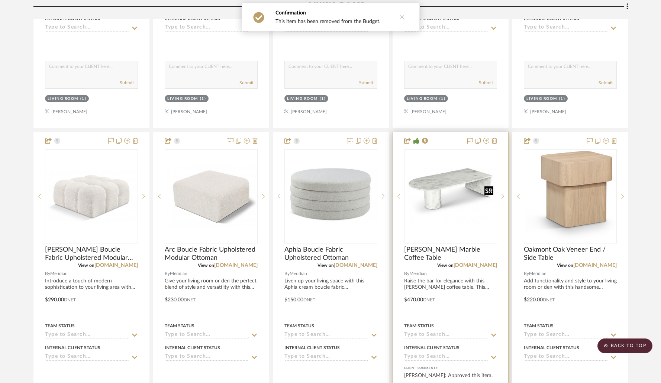
click at [442, 186] on img "0" at bounding box center [450, 196] width 91 height 56
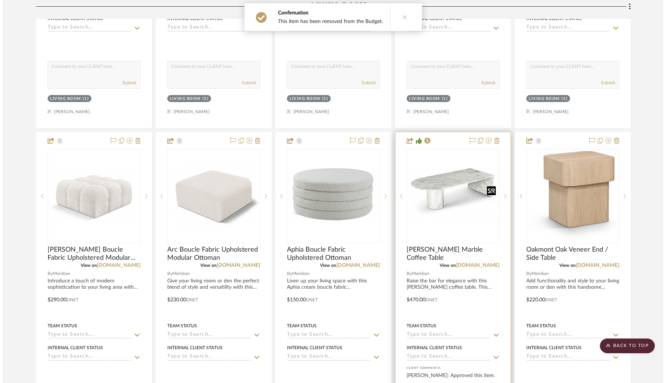
scroll to position [0, 0]
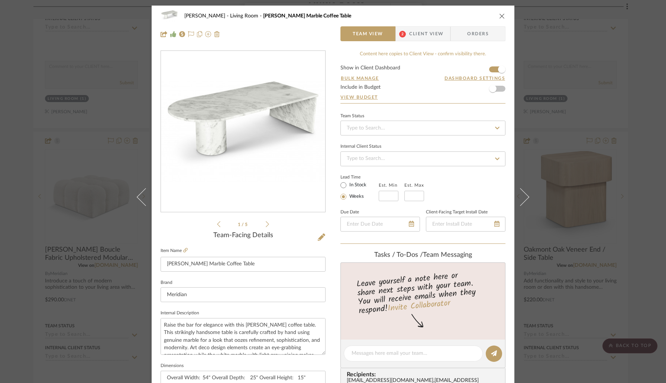
click at [419, 37] on span "Client View" at bounding box center [426, 33] width 34 height 15
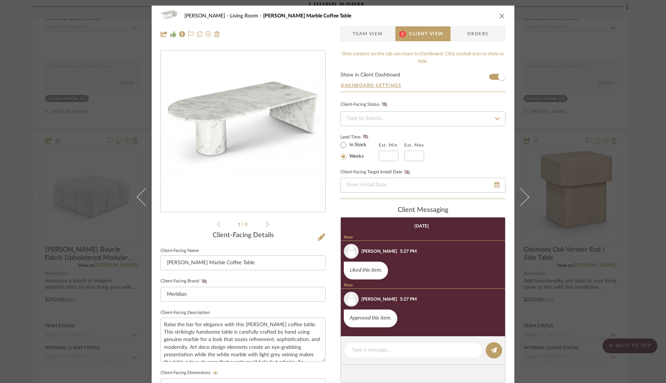
click at [502, 16] on icon "close" at bounding box center [502, 16] width 6 height 6
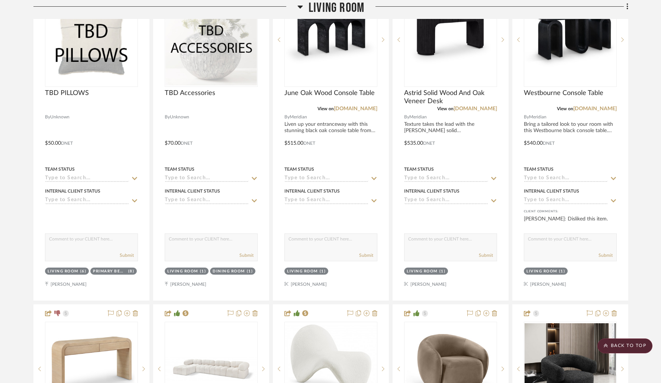
scroll to position [2015, 0]
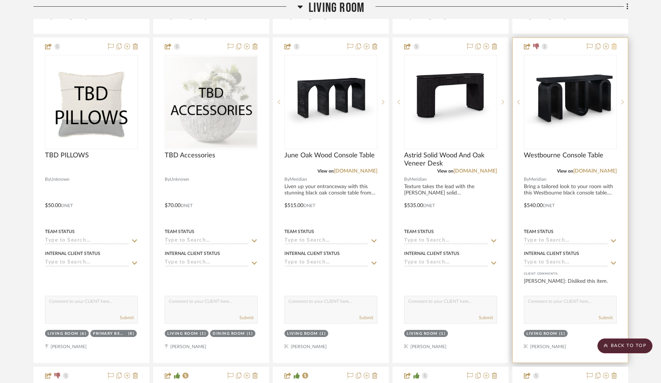
click at [525, 44] on icon at bounding box center [613, 46] width 5 height 6
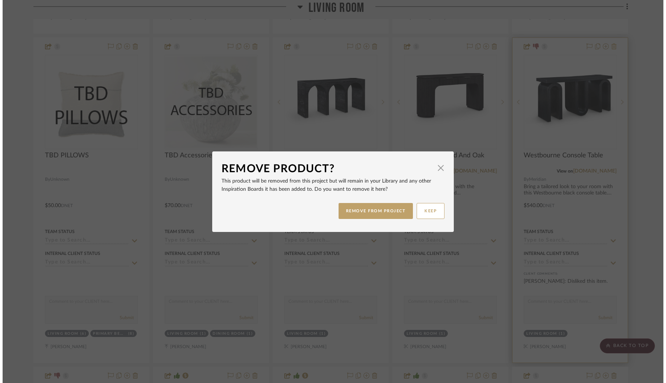
scroll to position [0, 0]
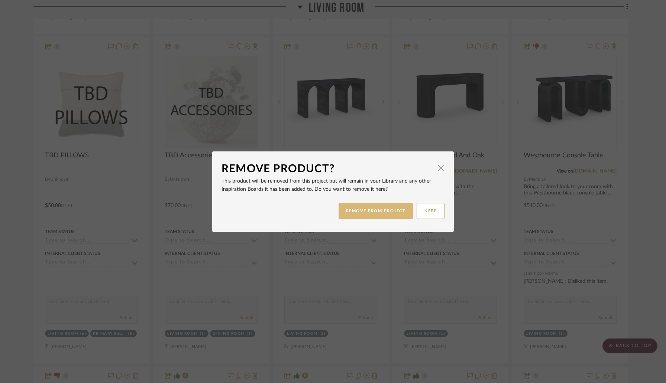
click at [396, 207] on button "REMOVE FROM PROJECT" at bounding box center [375, 211] width 75 height 16
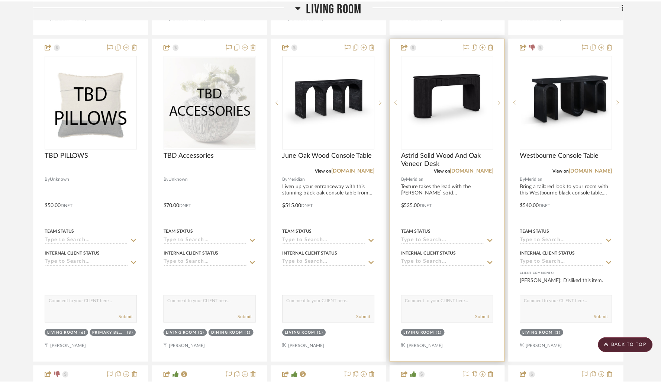
scroll to position [2015, 0]
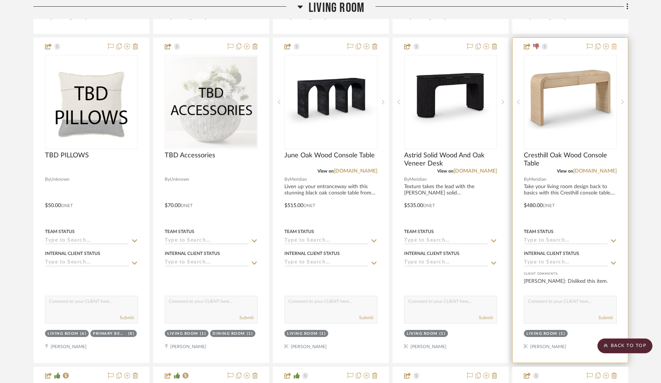
click at [525, 46] on icon at bounding box center [613, 46] width 5 height 6
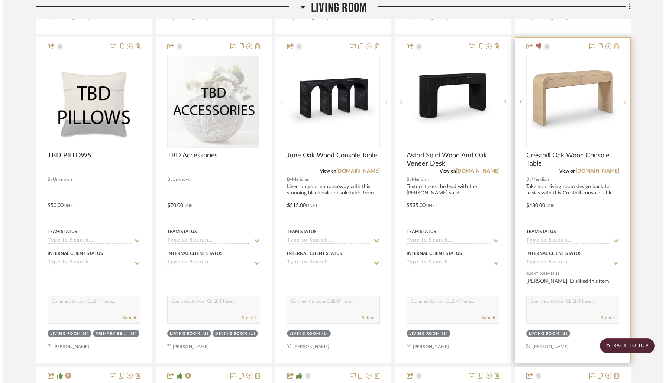
scroll to position [0, 0]
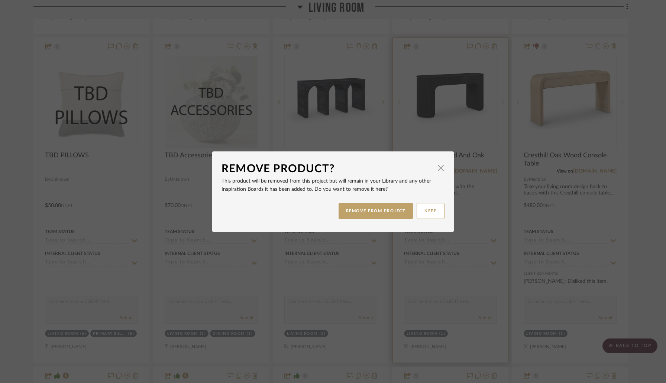
drag, startPoint x: 358, startPoint y: 209, endPoint x: 401, endPoint y: 198, distance: 44.0
click at [358, 208] on button "REMOVE FROM PROJECT" at bounding box center [375, 211] width 75 height 16
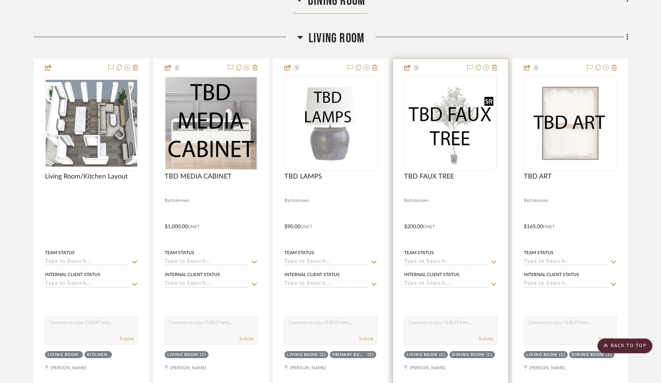
scroll to position [1665, 0]
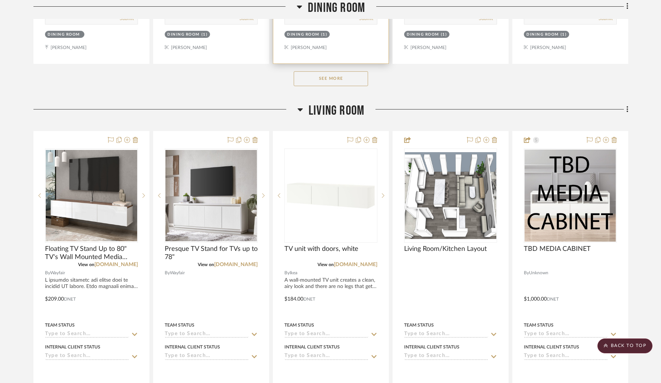
scroll to position [1600, 0]
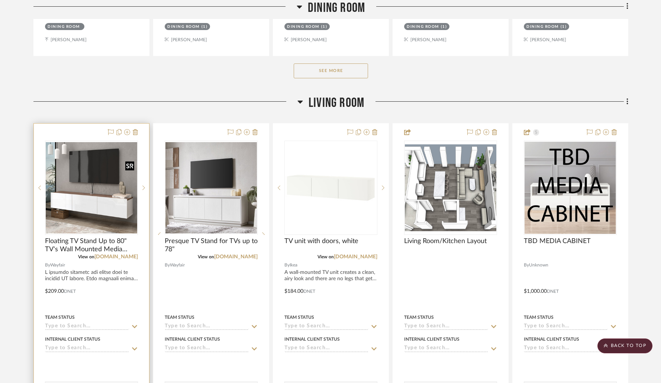
click at [0, 0] on img at bounding box center [0, 0] width 0 height 0
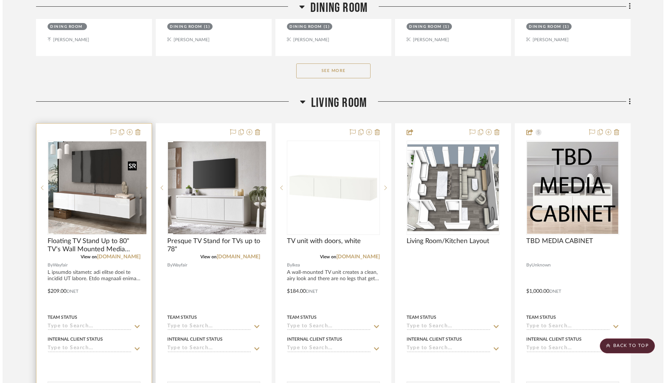
scroll to position [0, 0]
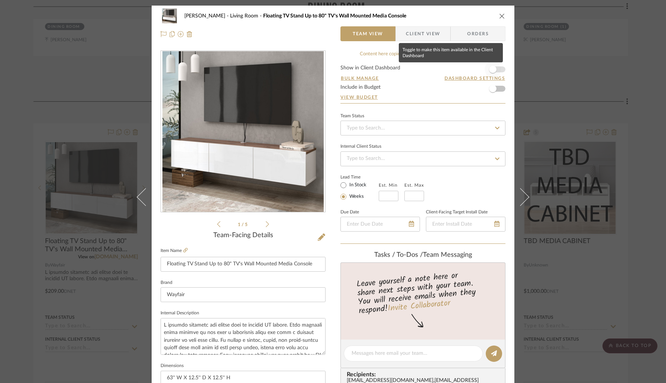
click at [495, 70] on span "button" at bounding box center [493, 69] width 16 height 16
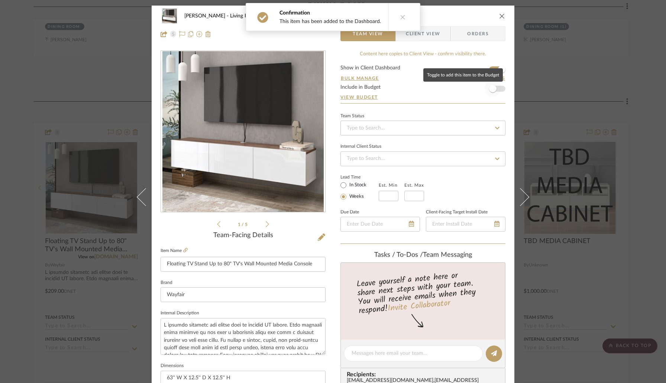
click at [495, 90] on span "button" at bounding box center [493, 89] width 16 height 16
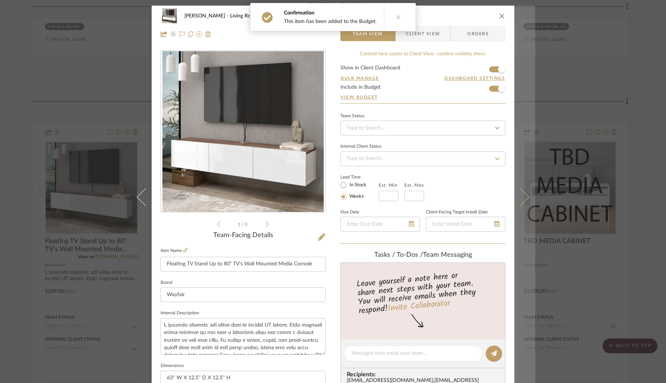
click at [514, 201] on icon at bounding box center [520, 197] width 18 height 18
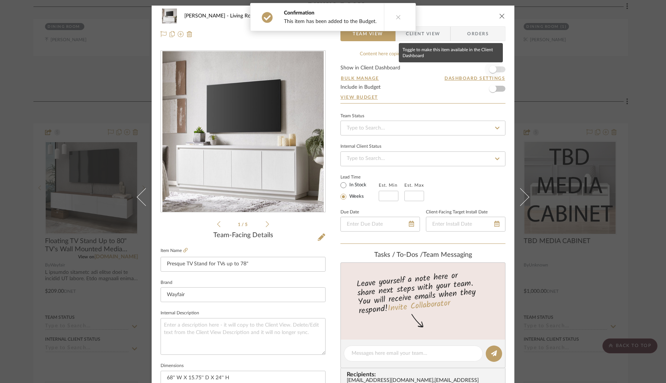
click at [490, 70] on span "button" at bounding box center [492, 69] width 7 height 7
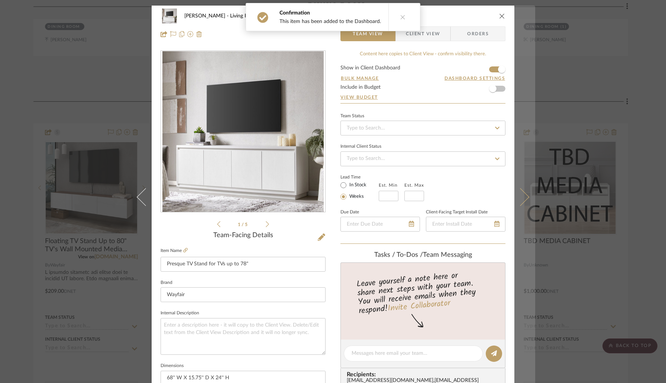
click at [519, 188] on button at bounding box center [524, 197] width 21 height 383
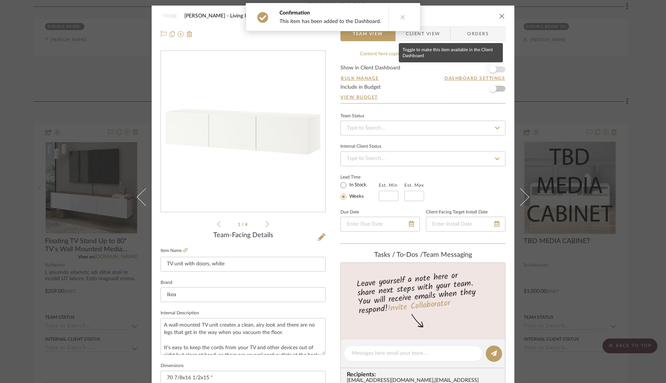
click at [497, 68] on span "button" at bounding box center [493, 69] width 16 height 16
click at [499, 14] on icon "close" at bounding box center [502, 16] width 6 height 6
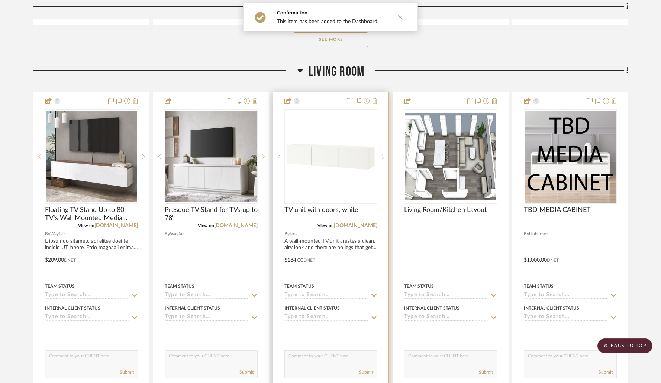
scroll to position [1615, 0]
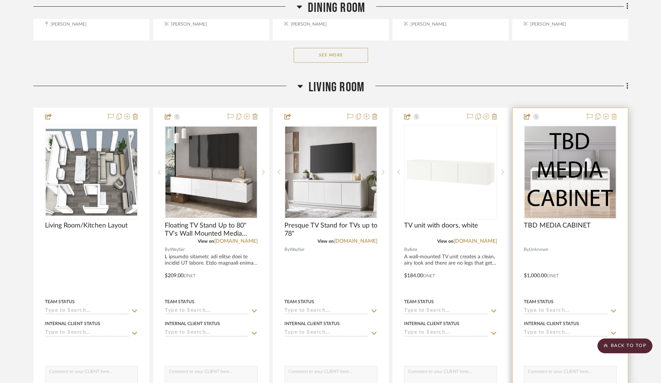
click at [615, 115] on icon at bounding box center [613, 117] width 5 height 6
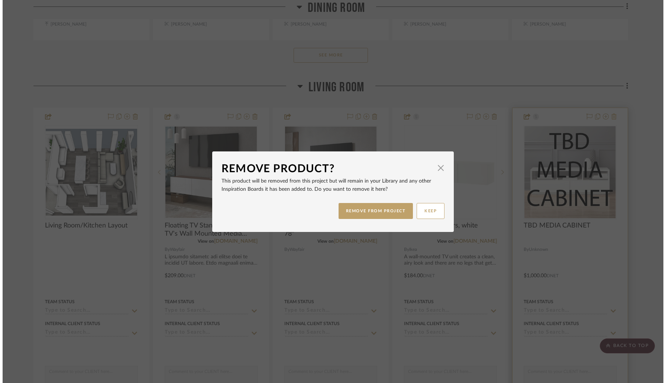
scroll to position [0, 0]
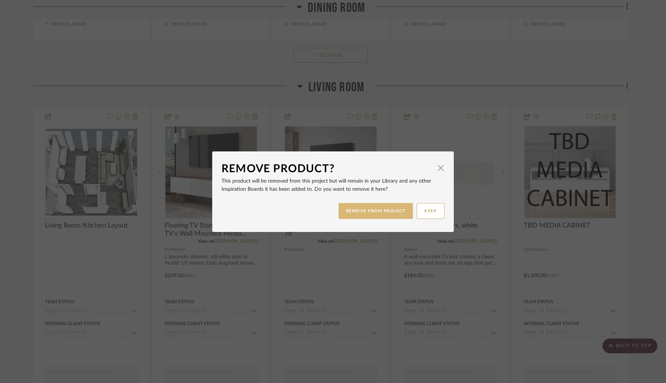
click at [397, 213] on button "REMOVE FROM PROJECT" at bounding box center [375, 211] width 75 height 16
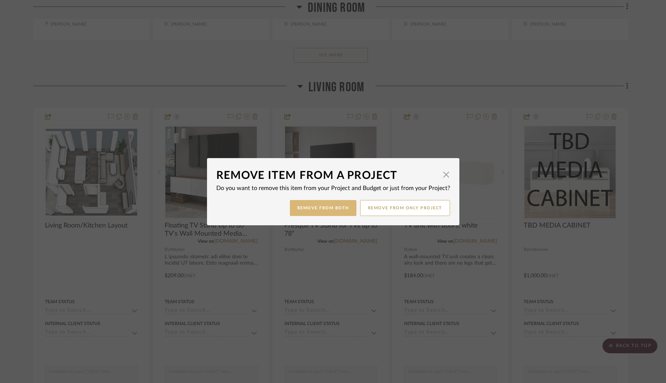
click at [336, 210] on button "Remove from Both" at bounding box center [323, 208] width 67 height 16
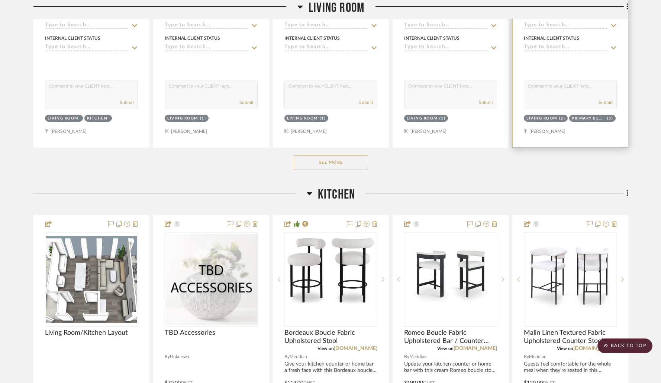
scroll to position [1903, 0]
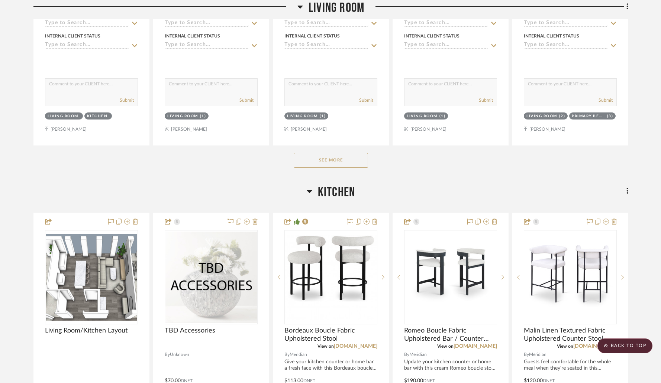
click at [338, 159] on button "See More" at bounding box center [331, 160] width 74 height 15
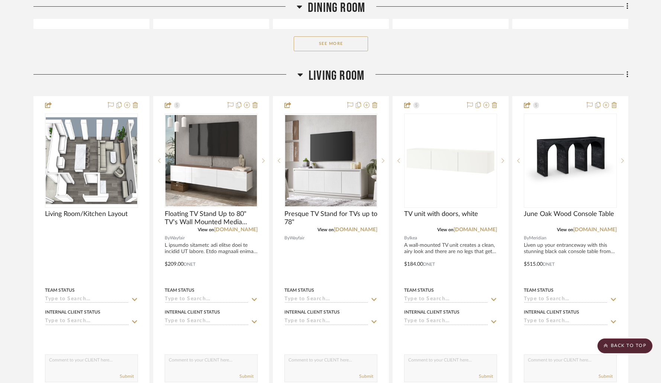
scroll to position [1618, 0]
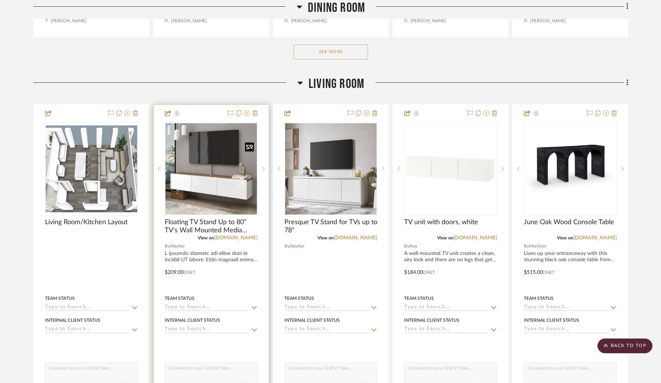
click at [250, 197] on img "0" at bounding box center [210, 168] width 91 height 91
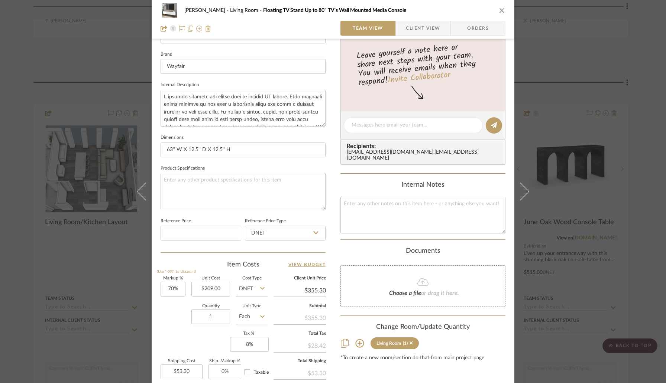
scroll to position [229, 0]
click at [177, 285] on input "70" at bounding box center [173, 288] width 25 height 15
type input "50%"
click at [181, 306] on div "Quantity 1 Unit Type Each" at bounding box center [214, 317] width 107 height 26
type input "$313.50"
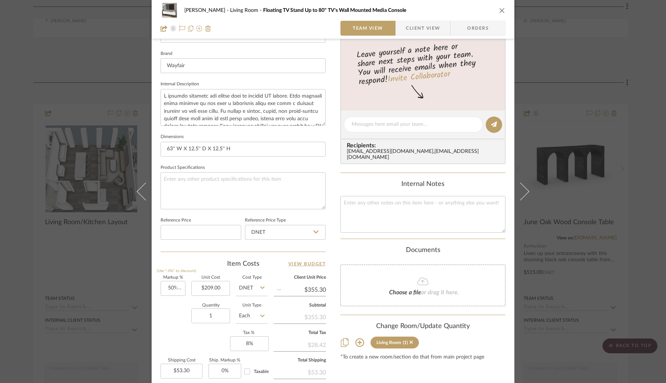
type input "$47.03"
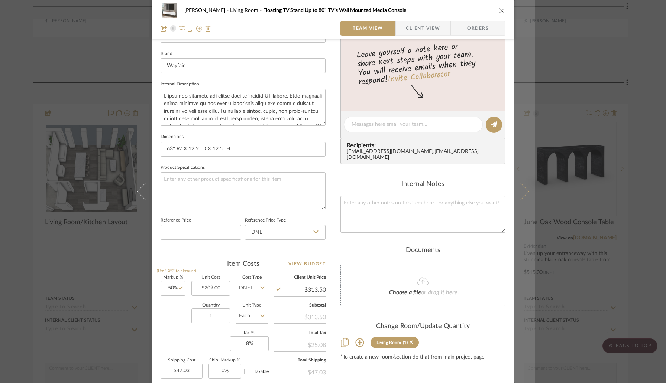
click at [522, 198] on button at bounding box center [524, 191] width 21 height 383
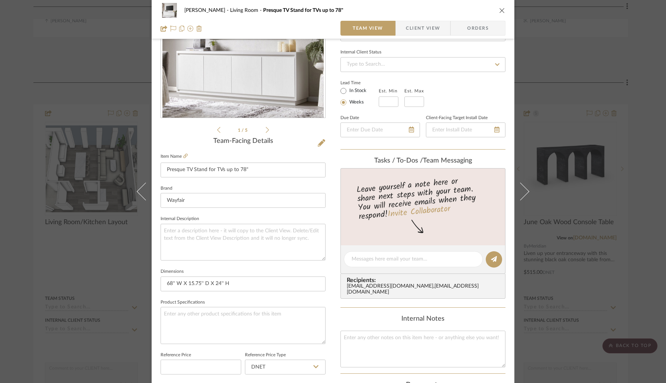
scroll to position [183, 0]
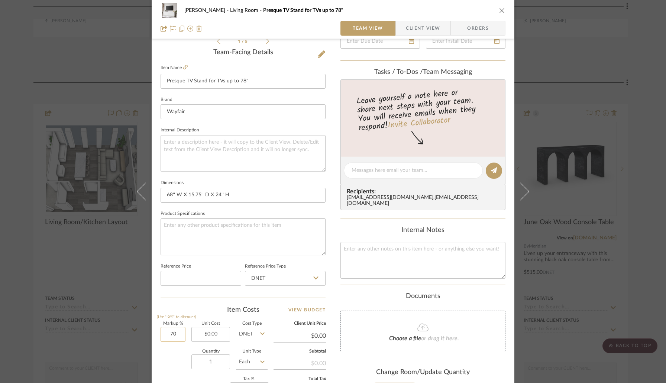
click at [181, 333] on input "70" at bounding box center [173, 334] width 25 height 15
type input "50%"
click at [180, 352] on div "Quantity 1 Unit Type Each" at bounding box center [214, 363] width 107 height 26
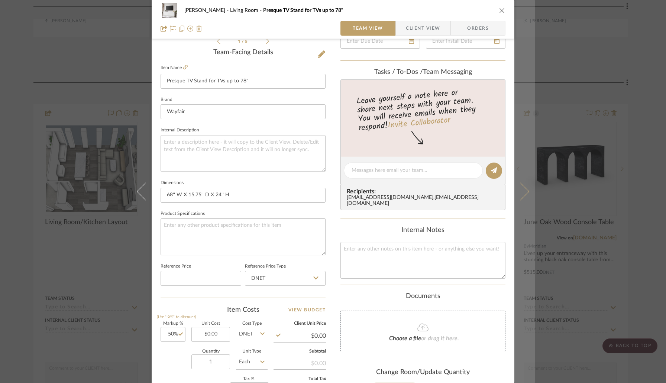
click at [518, 196] on icon at bounding box center [520, 192] width 18 height 18
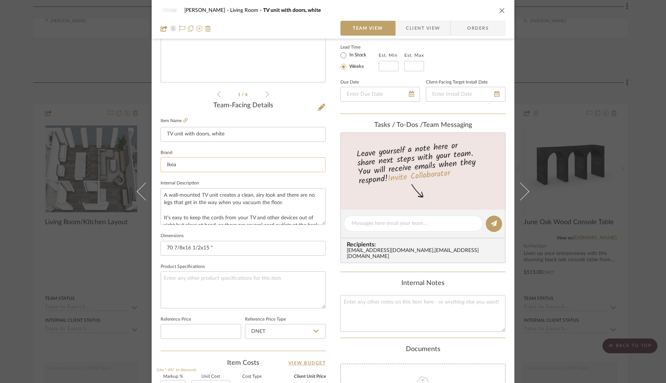
scroll to position [196, 0]
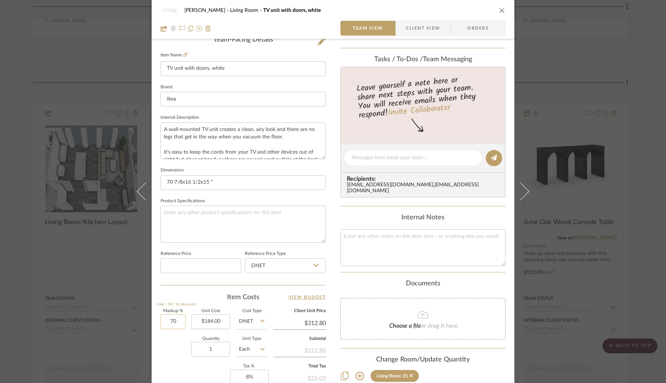
click at [179, 320] on input "70" at bounding box center [173, 322] width 25 height 15
type input "50%"
click at [176, 346] on div "Quantity 1 Unit Type Each" at bounding box center [214, 350] width 107 height 26
type input "$276.00"
type input "$41.40"
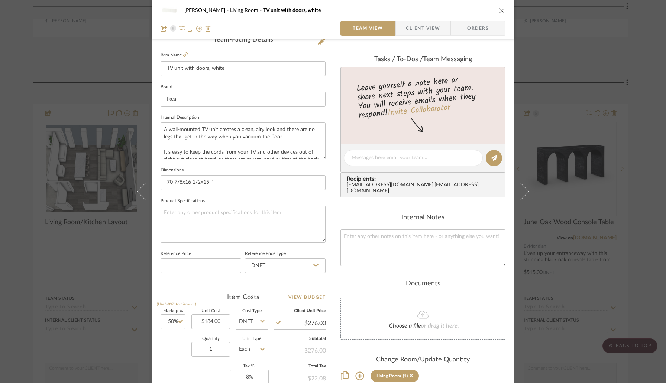
click at [500, 12] on icon "close" at bounding box center [502, 10] width 6 height 6
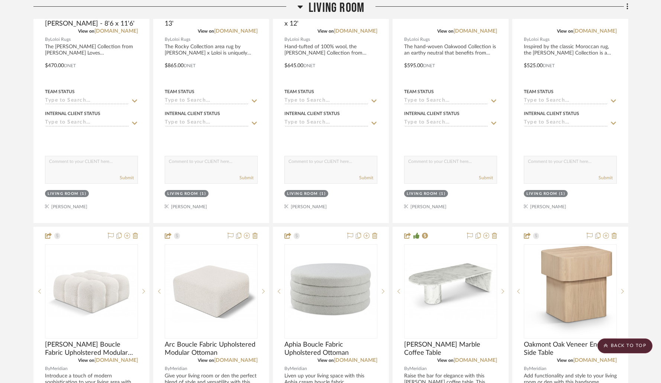
scroll to position [2820, 0]
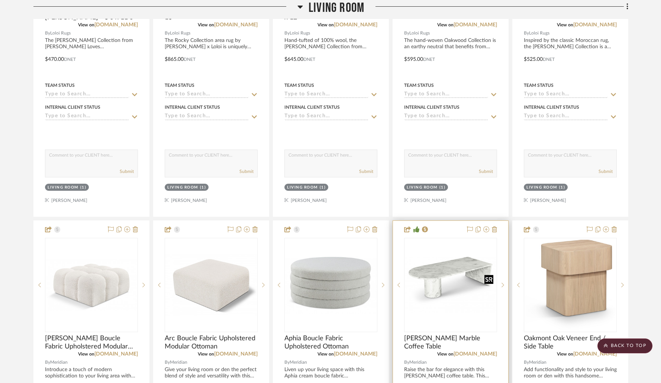
click at [464, 274] on img "0" at bounding box center [450, 285] width 91 height 56
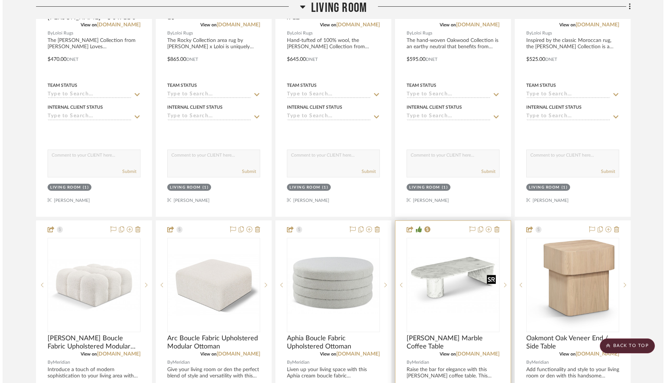
scroll to position [0, 0]
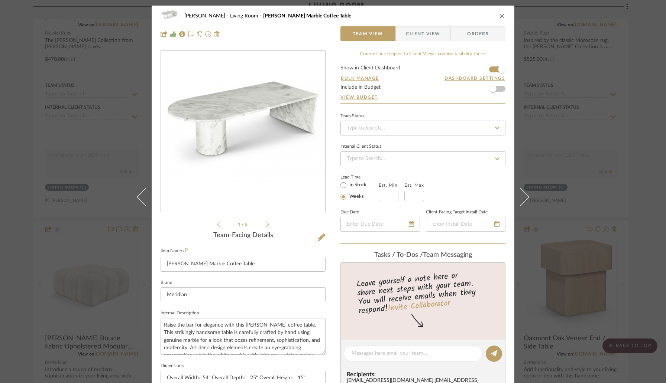
click at [499, 17] on icon "close" at bounding box center [502, 16] width 6 height 6
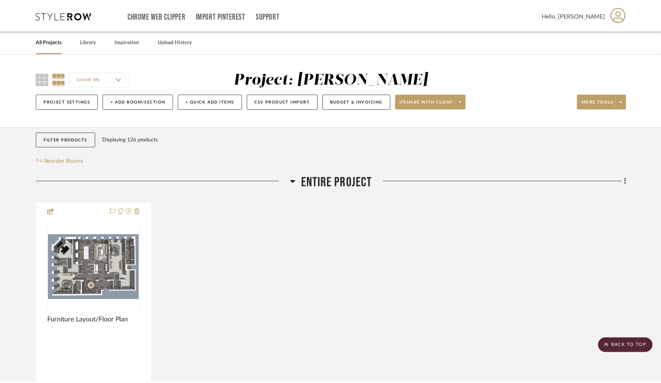
scroll to position [2820, 0]
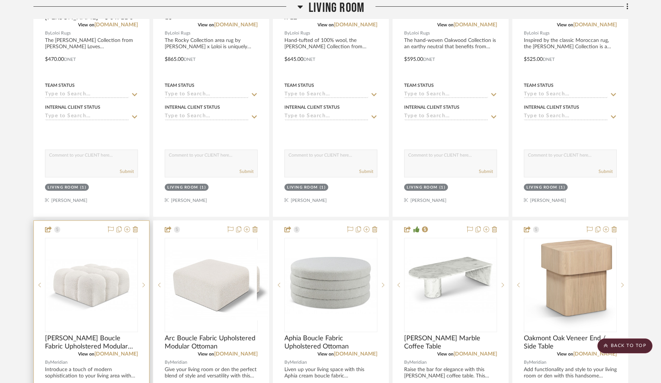
click at [0, 0] on img at bounding box center [0, 0] width 0 height 0
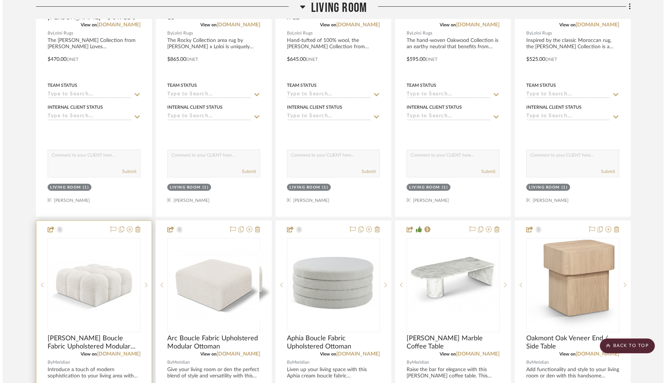
scroll to position [0, 0]
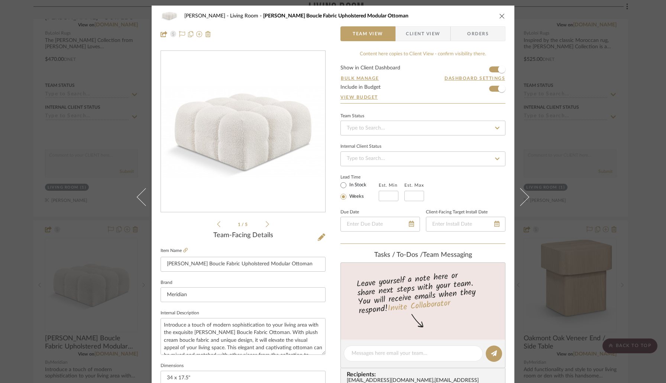
click at [500, 16] on icon "close" at bounding box center [502, 16] width 6 height 6
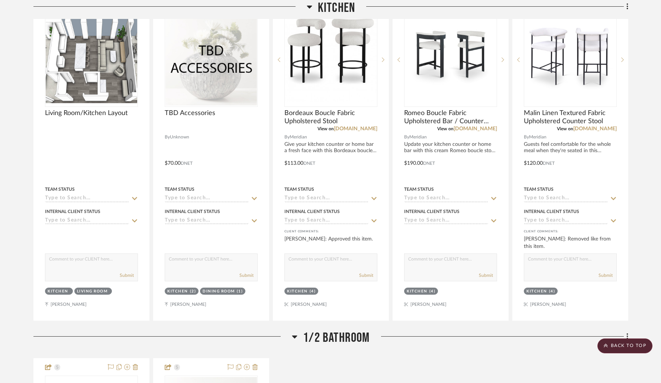
scroll to position [3726, 0]
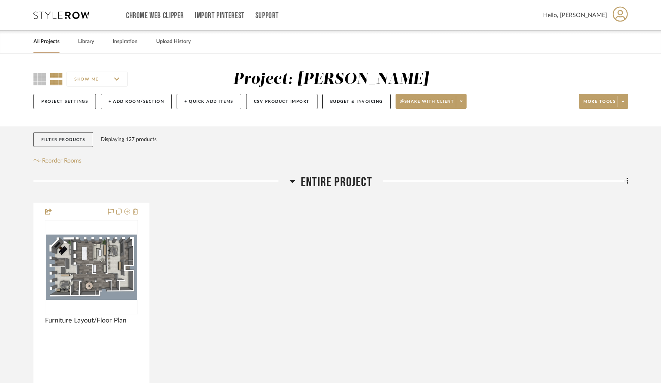
click at [292, 181] on icon at bounding box center [292, 181] width 5 height 3
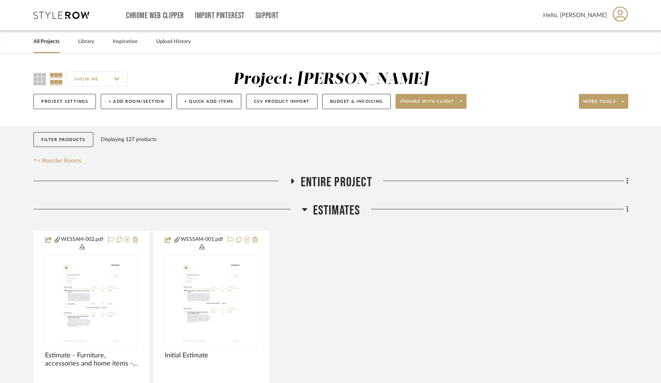
click at [305, 209] on icon at bounding box center [304, 209] width 5 height 3
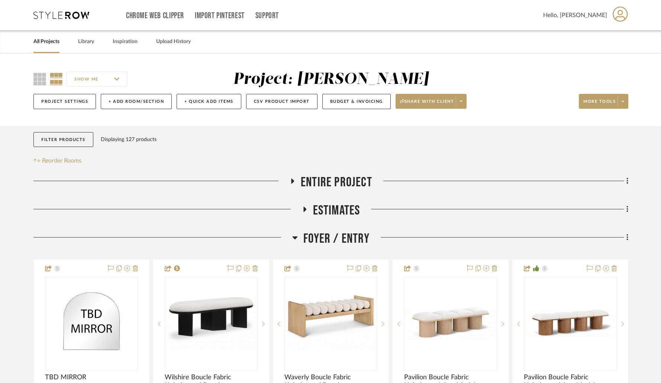
click at [296, 239] on icon at bounding box center [295, 237] width 6 height 9
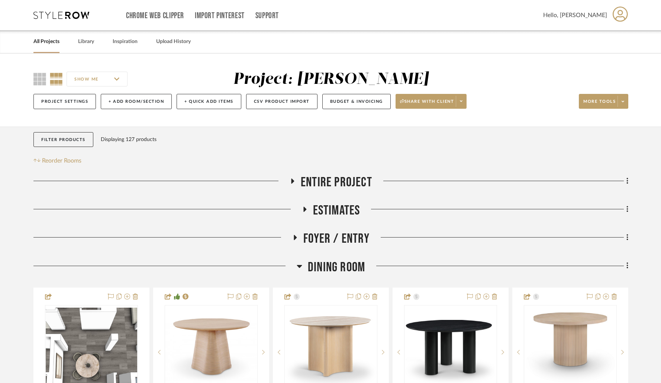
click at [300, 266] on icon at bounding box center [298, 266] width 5 height 3
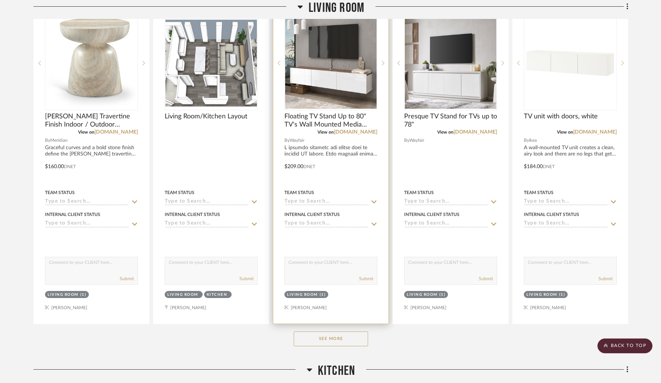
scroll to position [321, 0]
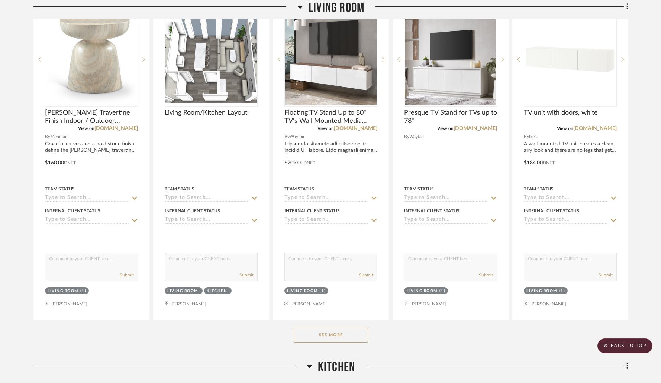
click at [324, 330] on button "See More" at bounding box center [331, 335] width 74 height 15
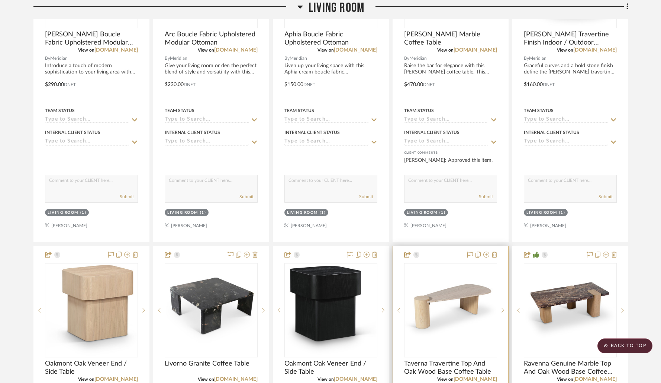
scroll to position [1728, 0]
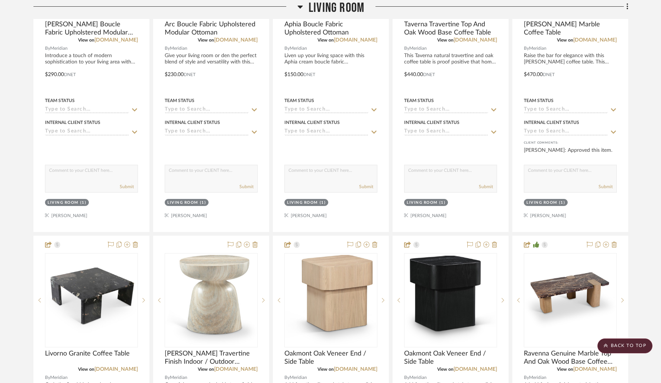
drag, startPoint x: 330, startPoint y: 245, endPoint x: 288, endPoint y: 234, distance: 43.0
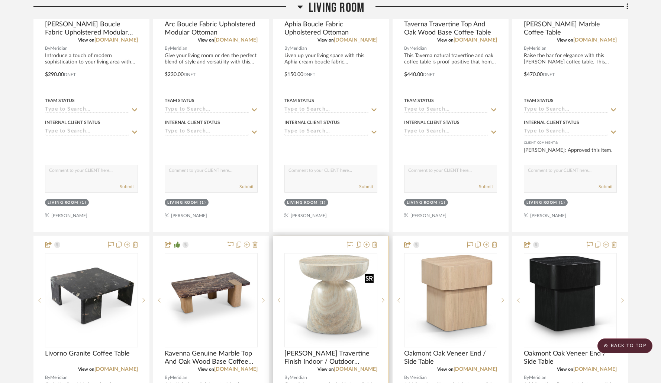
click at [337, 273] on img "0" at bounding box center [330, 300] width 91 height 91
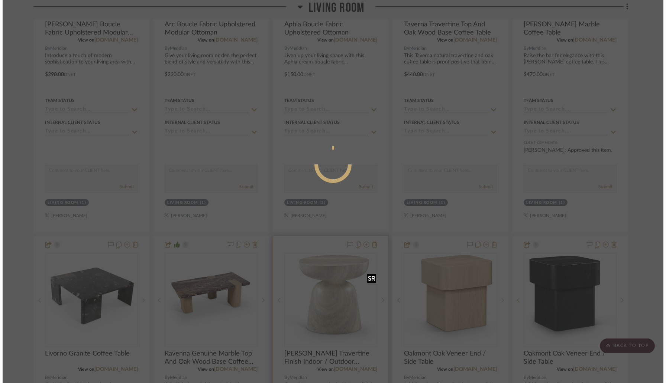
scroll to position [0, 0]
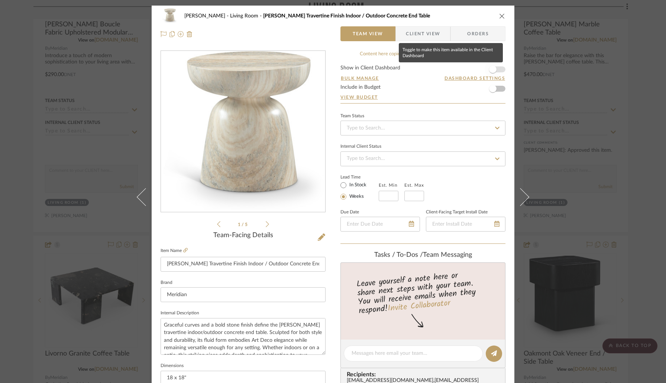
click at [494, 68] on span "button" at bounding box center [493, 69] width 16 height 16
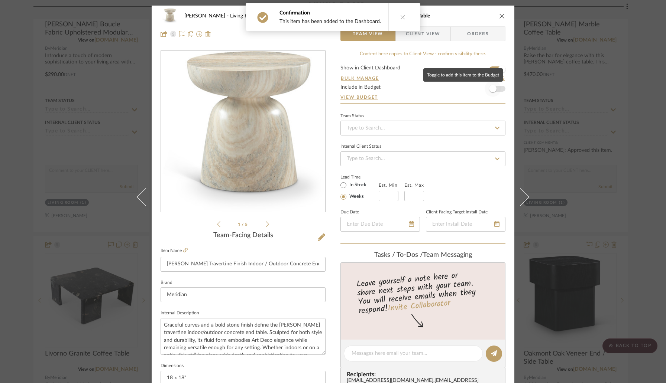
click at [493, 90] on span "button" at bounding box center [492, 88] width 7 height 7
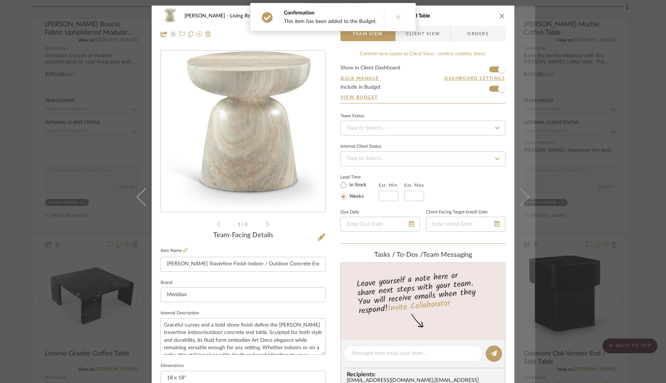
click at [520, 197] on icon at bounding box center [520, 197] width 18 height 18
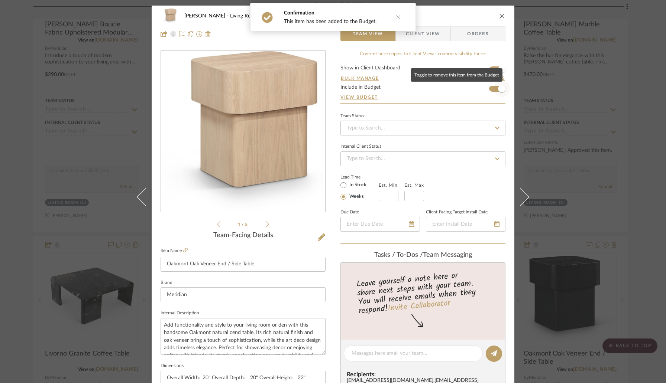
click at [494, 85] on span "button" at bounding box center [501, 89] width 16 height 16
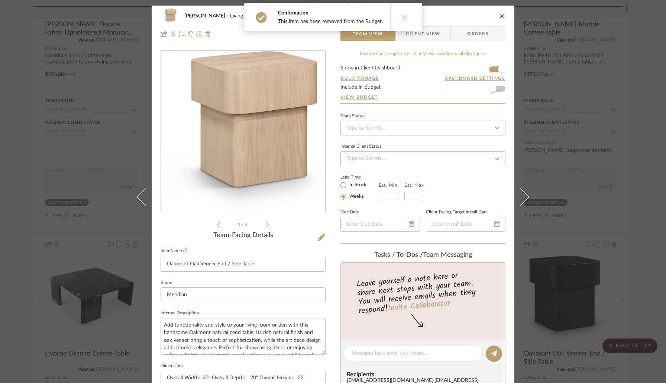
click at [499, 17] on icon "close" at bounding box center [502, 16] width 6 height 6
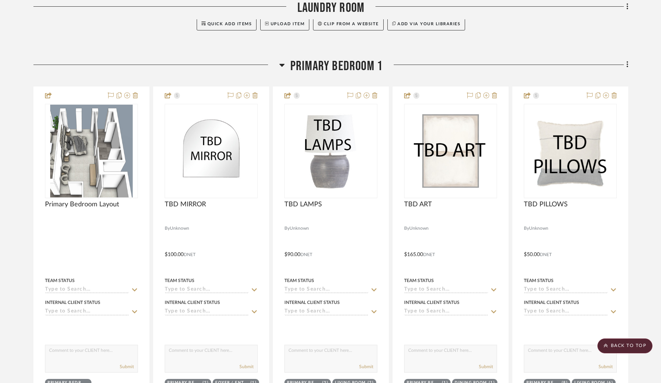
scroll to position [3481, 0]
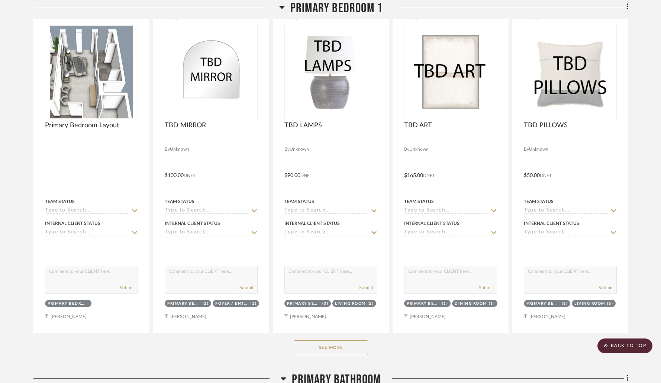
click at [334, 349] on button "See More" at bounding box center [331, 348] width 74 height 15
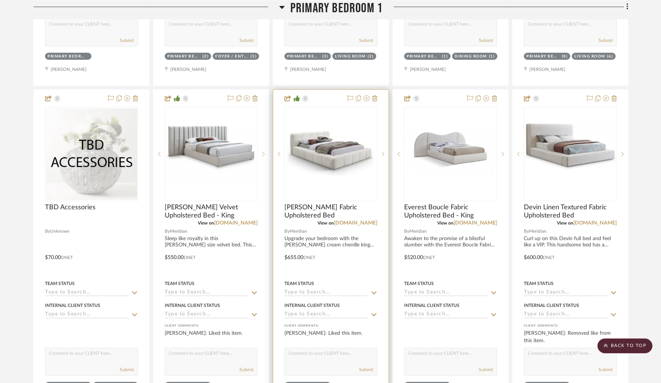
scroll to position [3692, 0]
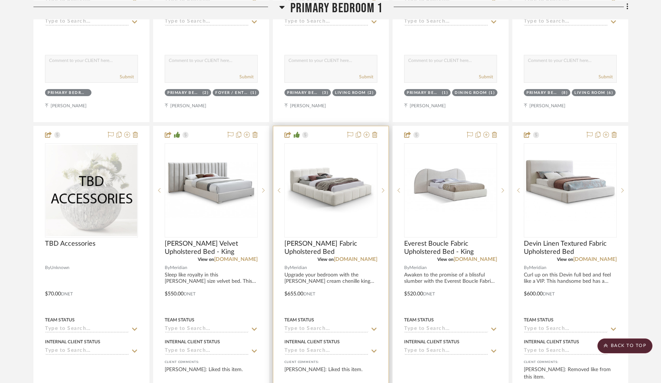
click at [340, 162] on div "0" at bounding box center [331, 191] width 92 height 94
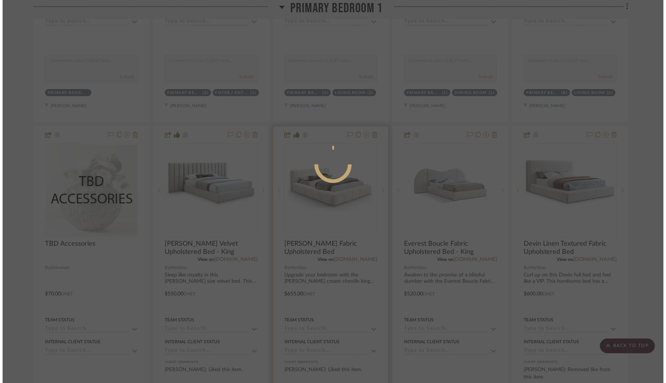
scroll to position [0, 0]
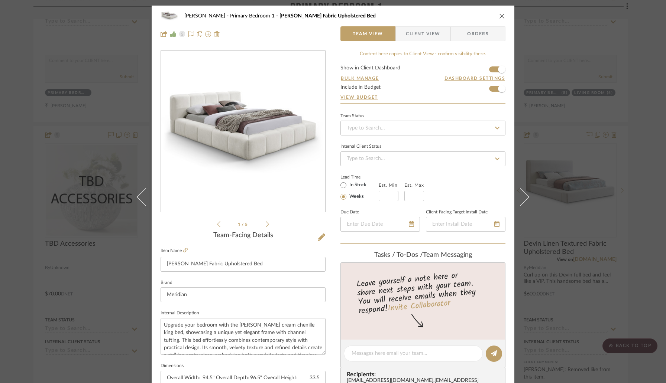
click at [499, 13] on icon "close" at bounding box center [502, 16] width 6 height 6
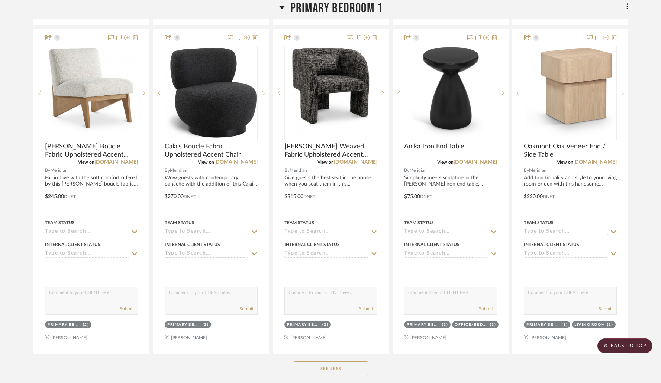
scroll to position [4449, 0]
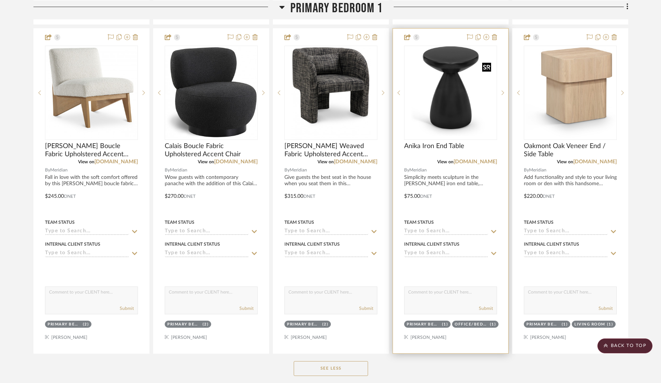
click at [0, 0] on img at bounding box center [0, 0] width 0 height 0
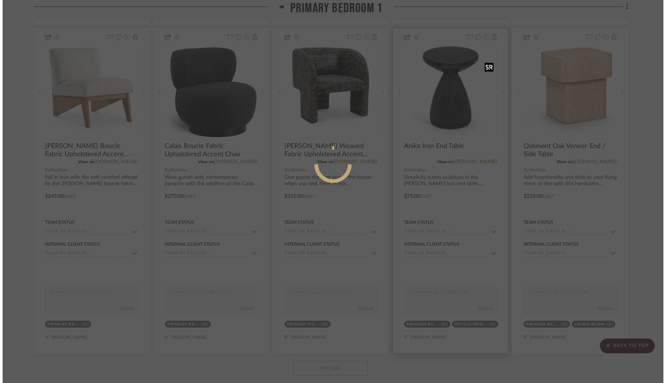
scroll to position [0, 0]
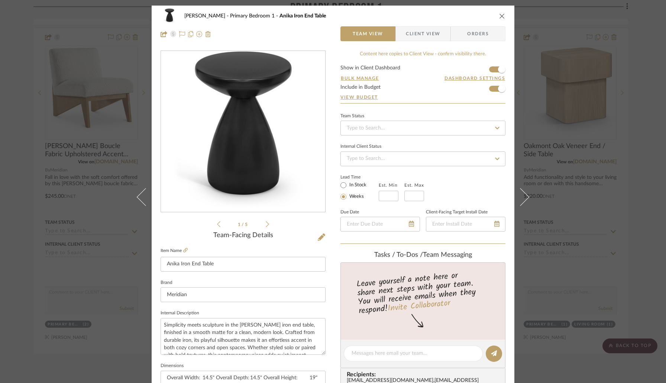
click at [499, 15] on icon "close" at bounding box center [502, 16] width 6 height 6
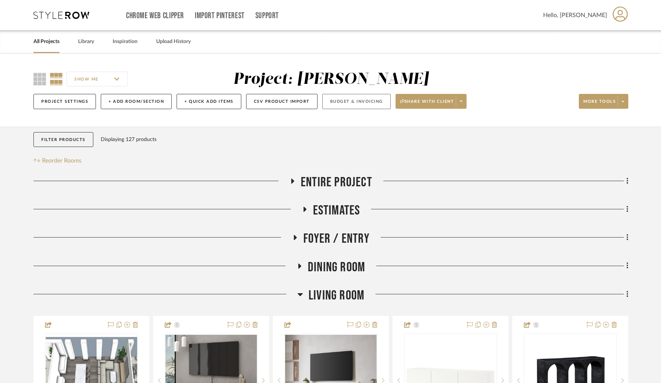
click at [363, 99] on button "Budget & Invoicing" at bounding box center [356, 101] width 68 height 15
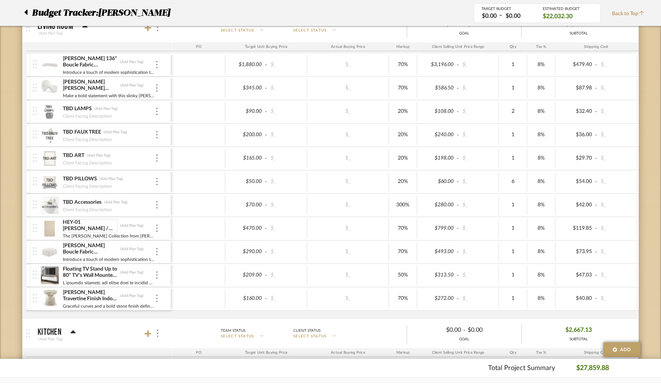
scroll to position [452, 0]
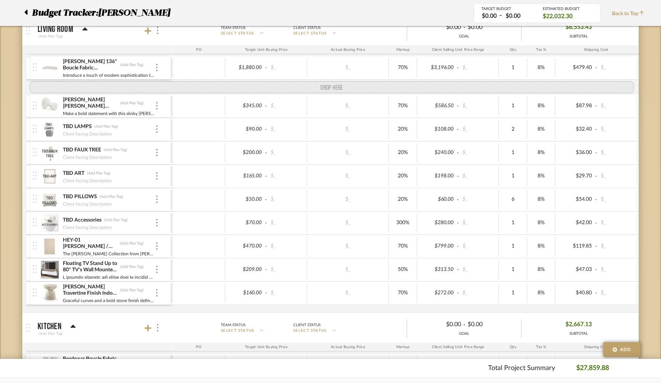
drag, startPoint x: 35, startPoint y: 255, endPoint x: 35, endPoint y: 95, distance: 159.8
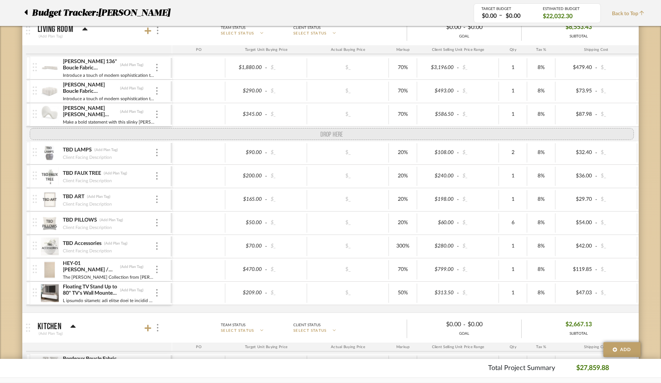
drag, startPoint x: 33, startPoint y: 305, endPoint x: 34, endPoint y: 135, distance: 170.2
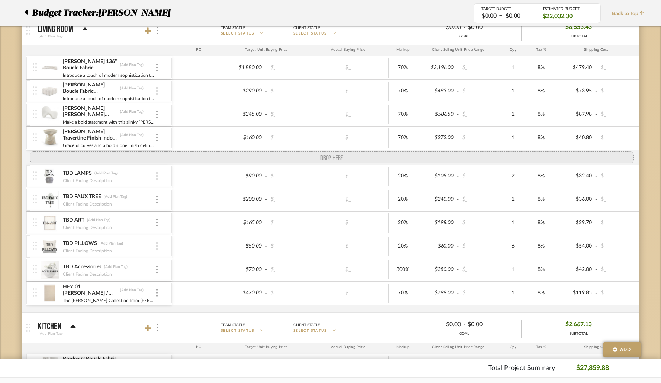
drag, startPoint x: 33, startPoint y: 309, endPoint x: 35, endPoint y: 166, distance: 143.1
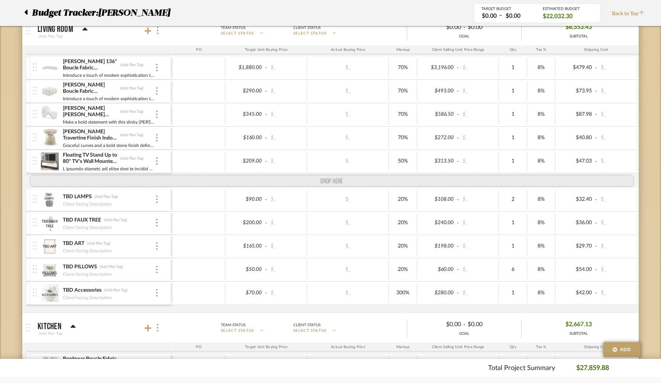
drag, startPoint x: 34, startPoint y: 302, endPoint x: 35, endPoint y: 184, distance: 118.2
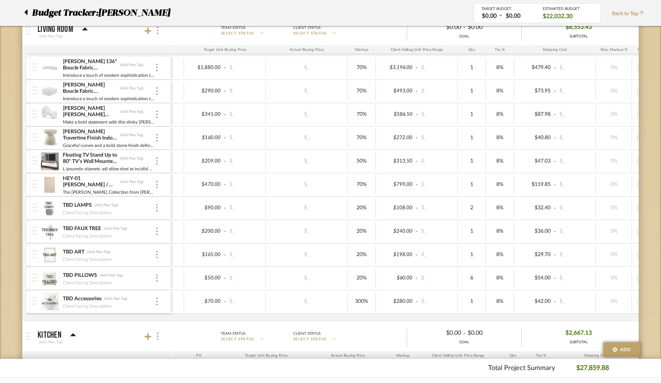
scroll to position [0, 0]
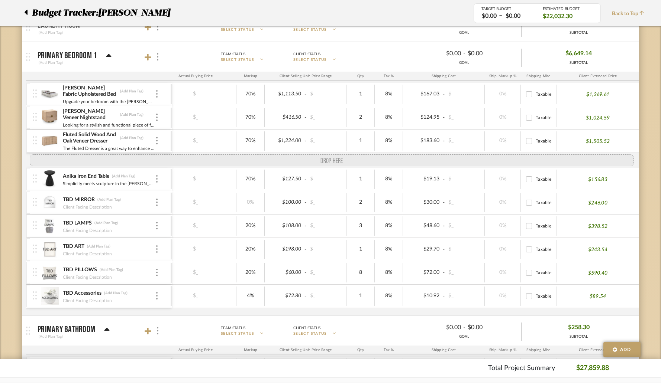
drag, startPoint x: 31, startPoint y: 309, endPoint x: 39, endPoint y: 163, distance: 146.3
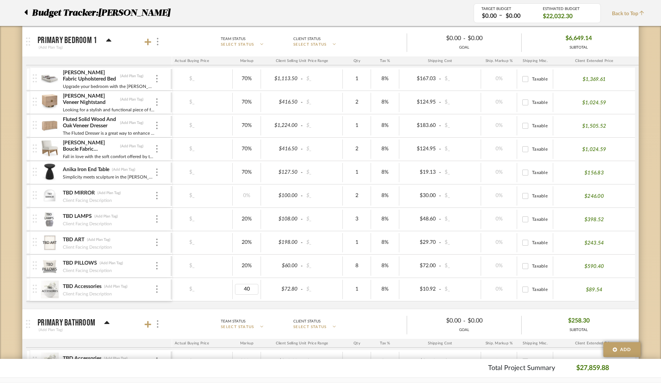
type input "400"
click at [646, 289] on div "Budget Tracker: [PERSON_NAME] Non-Transparent Last Updated: [PERSON_NAME] on [D…" at bounding box center [330, 161] width 661 height 2151
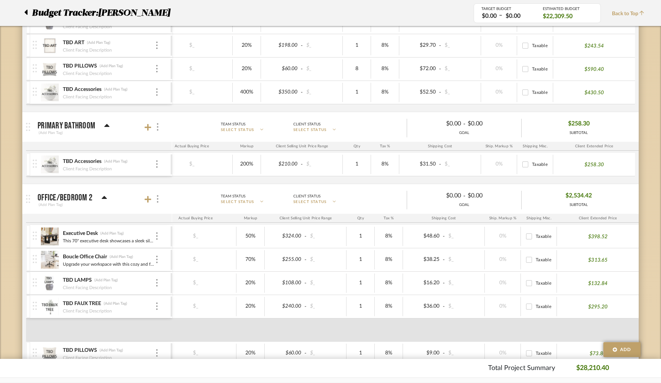
scroll to position [1167, 0]
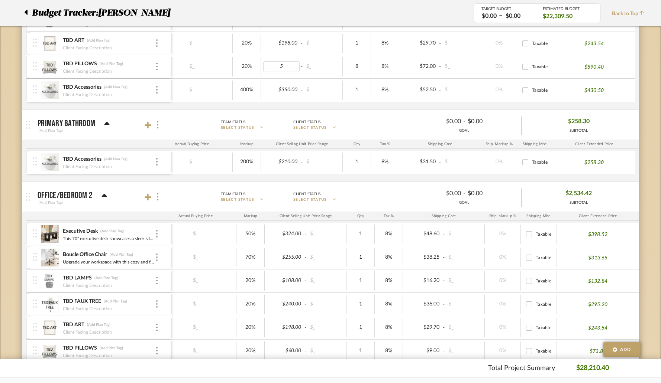
type input "50"
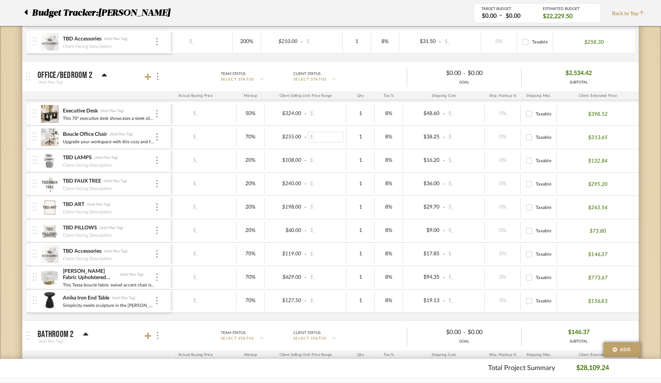
scroll to position [1347, 0]
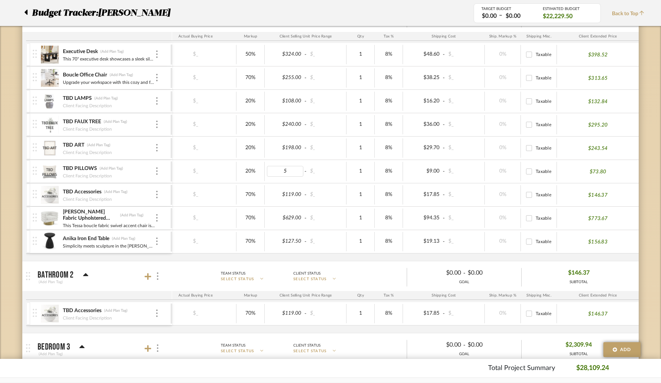
type input "50"
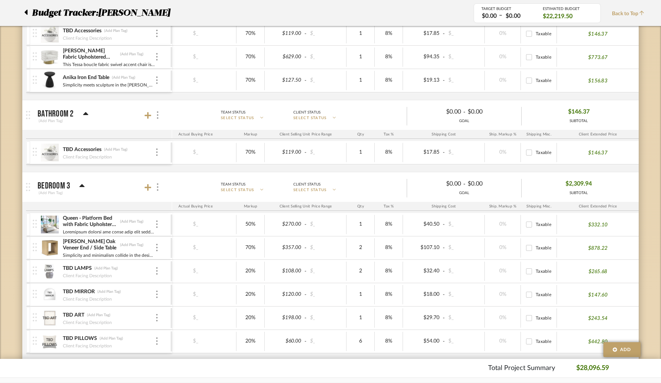
scroll to position [1534, 0]
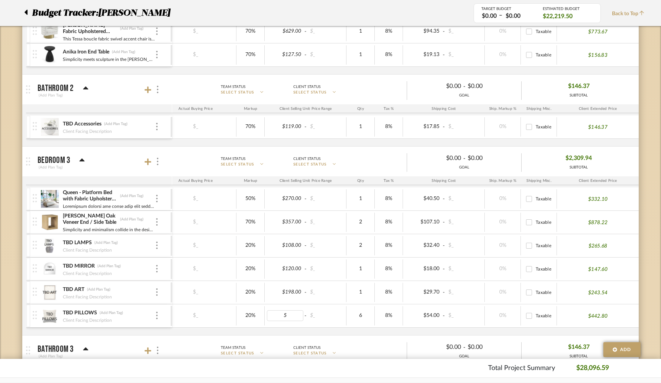
type input "50"
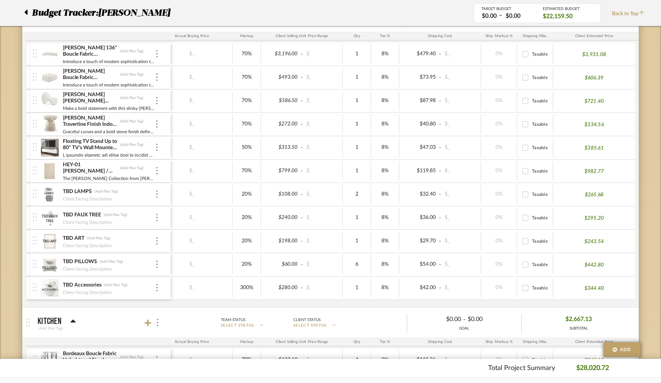
scroll to position [469, 0]
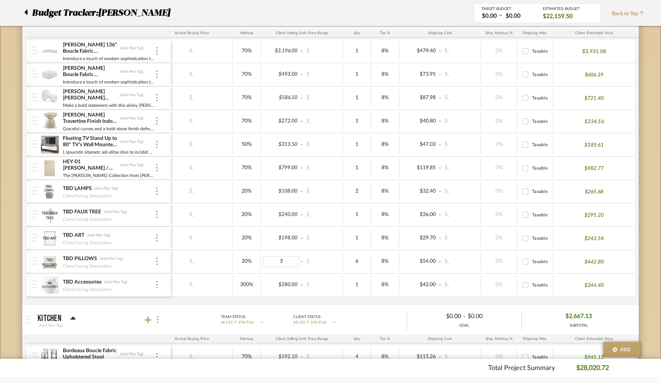
type input "50"
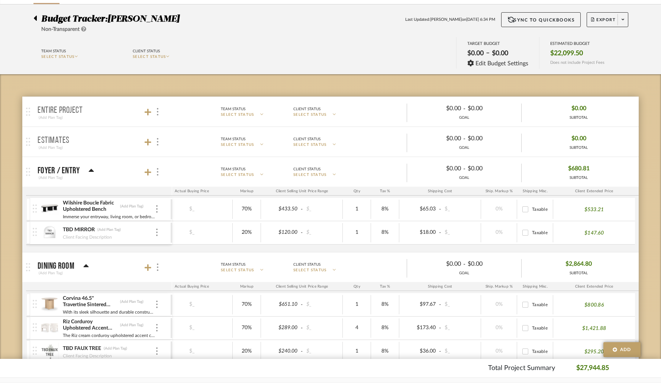
scroll to position [32, 0]
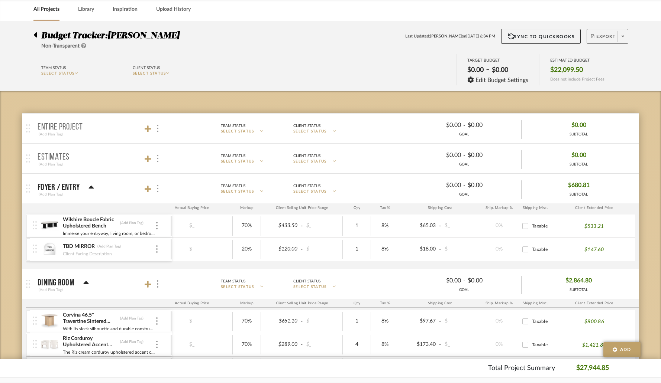
click at [604, 38] on span "Export" at bounding box center [603, 39] width 25 height 11
click at [606, 59] on span "Export PDF" at bounding box center [620, 58] width 56 height 6
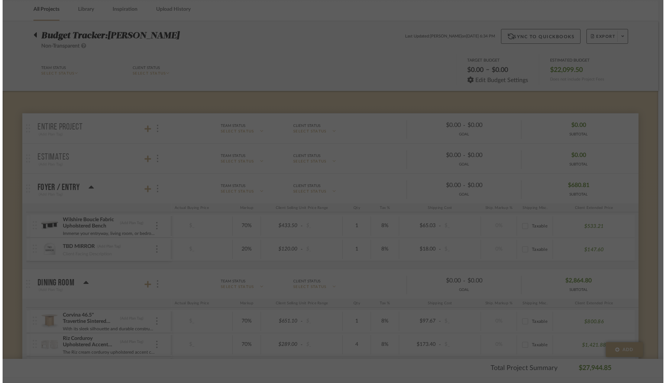
scroll to position [0, 101]
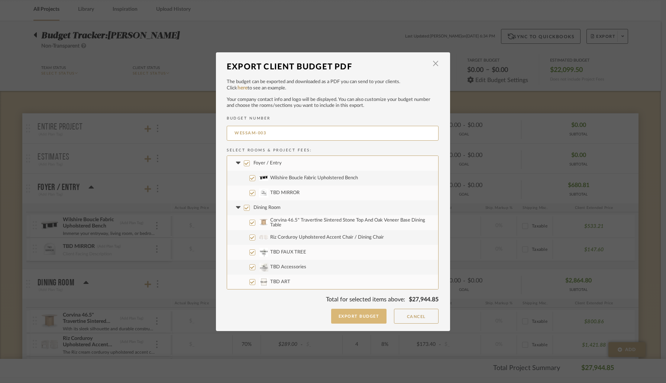
click at [350, 317] on button "Export Budget" at bounding box center [359, 316] width 56 height 15
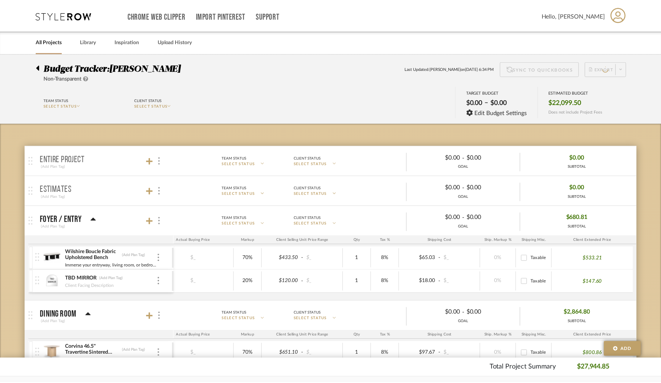
scroll to position [32, 0]
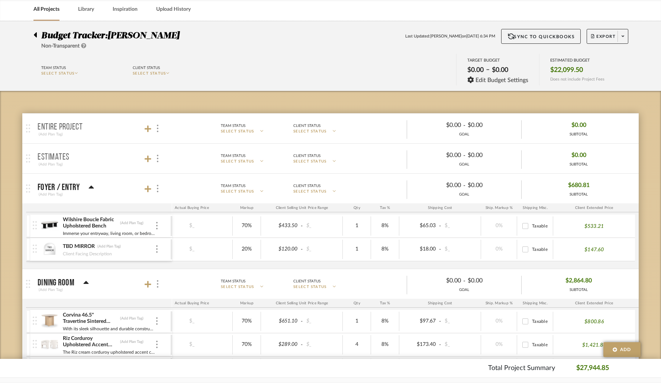
click at [37, 33] on div at bounding box center [37, 33] width 8 height 9
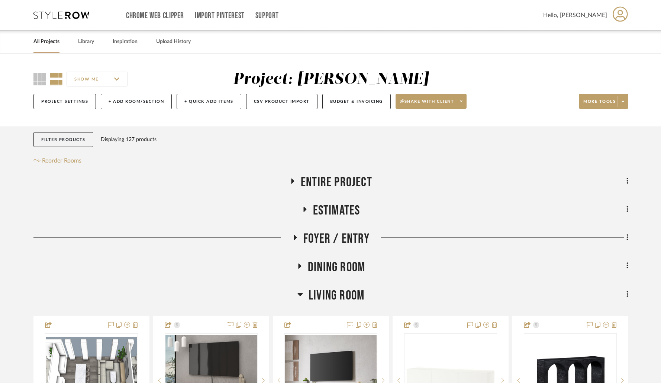
click at [303, 210] on icon at bounding box center [304, 209] width 3 height 5
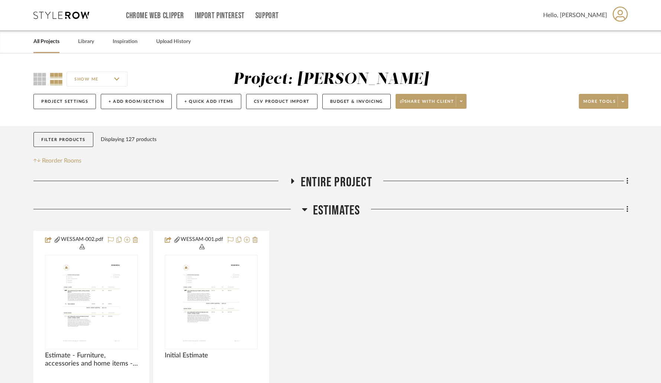
click at [625, 213] on fa-icon at bounding box center [625, 210] width 5 height 12
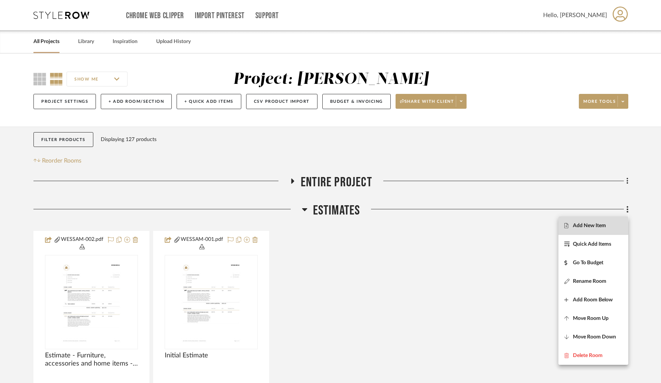
click at [597, 225] on span "Add New Item" at bounding box center [589, 226] width 33 height 6
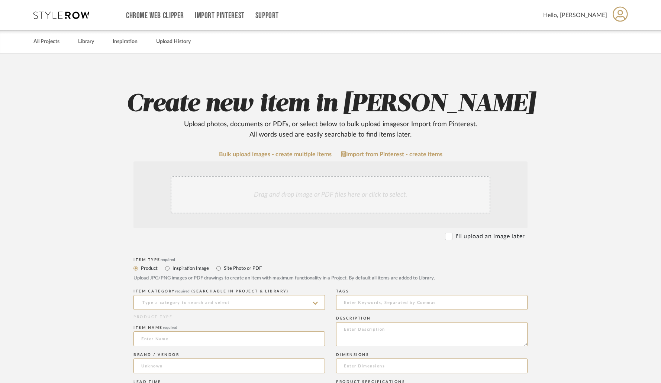
click at [276, 203] on div "Drag and drop image or PDF files here or click to select." at bounding box center [331, 194] width 320 height 37
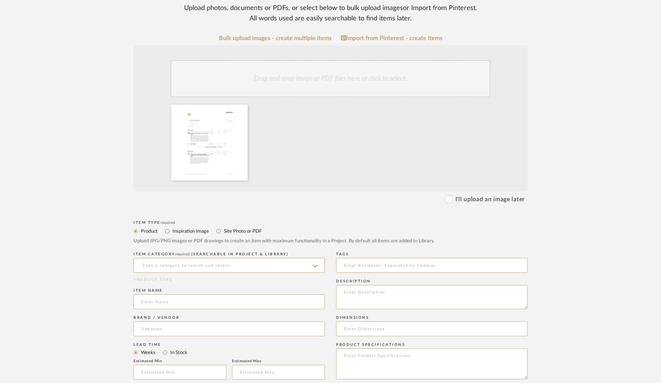
scroll to position [123, 0]
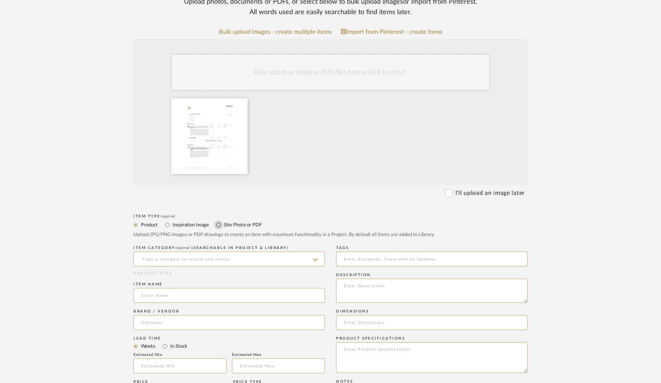
click at [221, 226] on input "Site Photo or PDF" at bounding box center [218, 225] width 9 height 9
radio input "true"
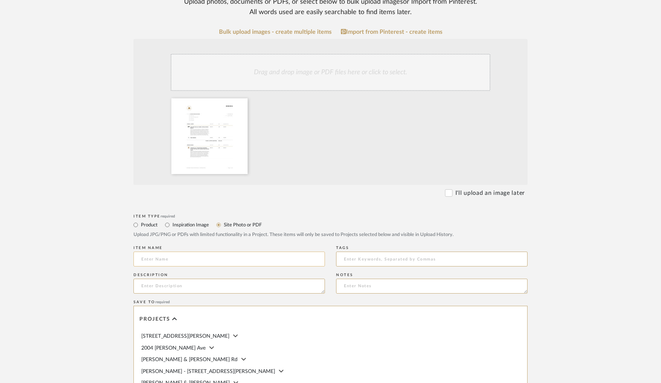
click at [185, 262] on input at bounding box center [228, 259] width 191 height 15
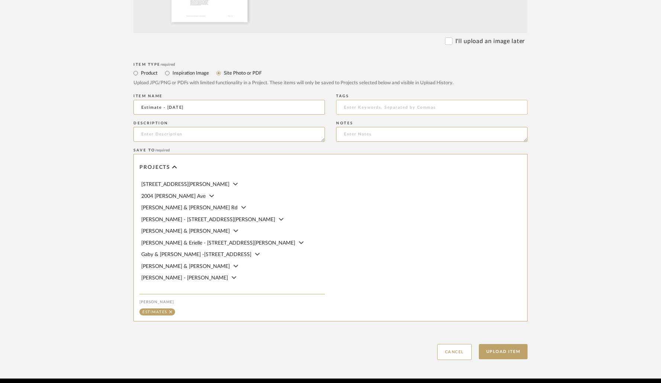
scroll to position [304, 0]
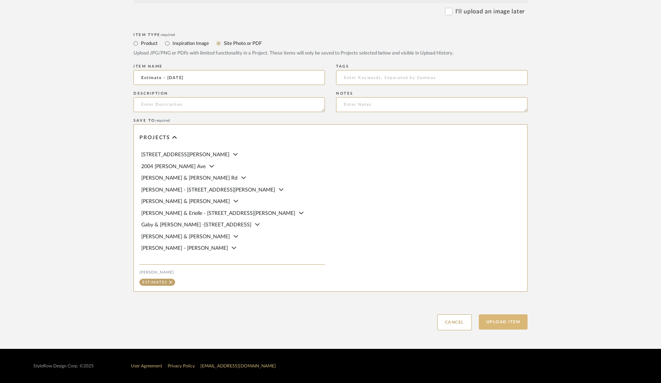
type input "Estimate - [DATE]"
click at [489, 321] on button "Upload Item" at bounding box center [503, 322] width 49 height 15
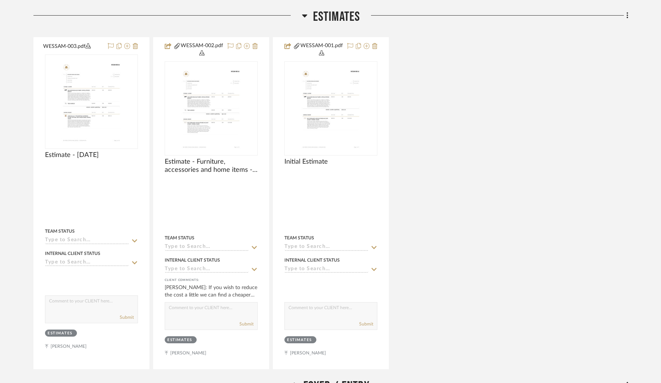
scroll to position [203, 0]
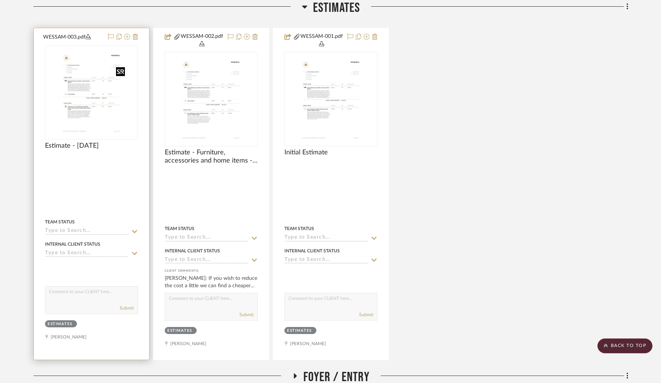
click at [0, 0] on img at bounding box center [0, 0] width 0 height 0
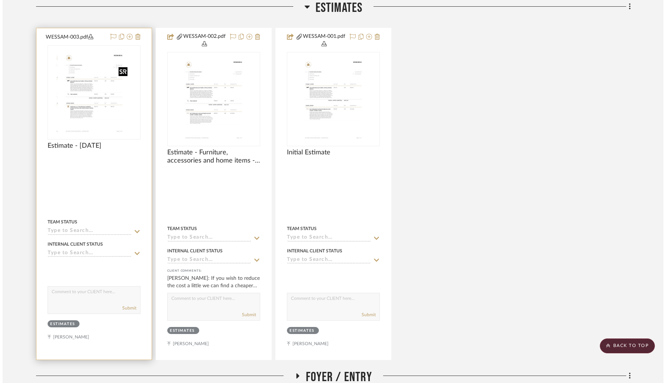
scroll to position [0, 0]
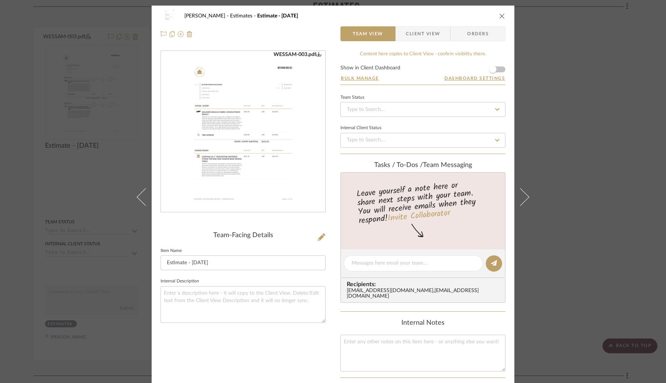
click at [499, 69] on form "Show in Client Dashboard Bulk Manage Dashboard Settings" at bounding box center [422, 74] width 165 height 19
click at [494, 69] on span "button" at bounding box center [493, 69] width 16 height 16
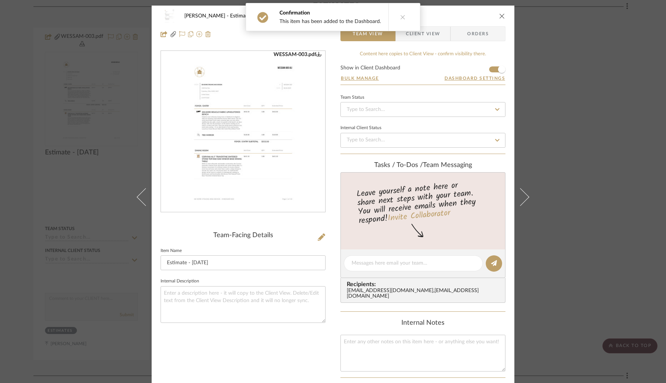
click at [500, 15] on icon "close" at bounding box center [502, 16] width 6 height 6
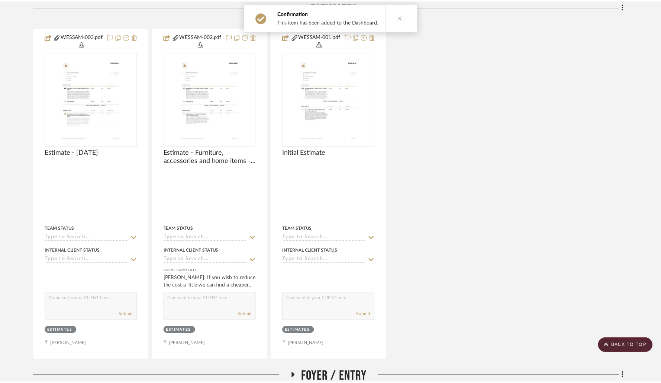
scroll to position [203, 0]
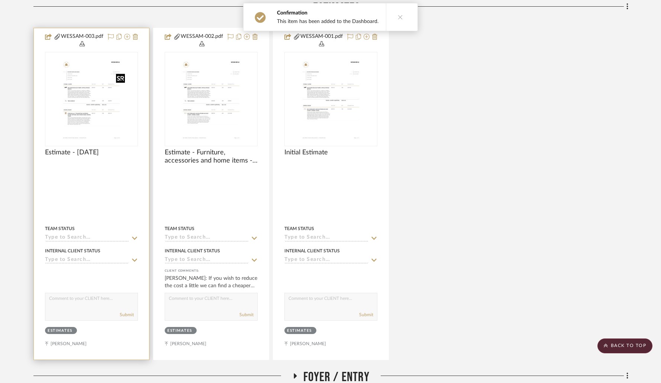
click at [65, 100] on img "0" at bounding box center [91, 99] width 73 height 93
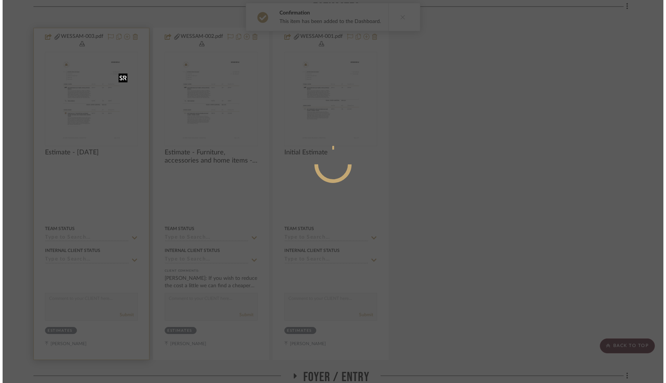
scroll to position [0, 0]
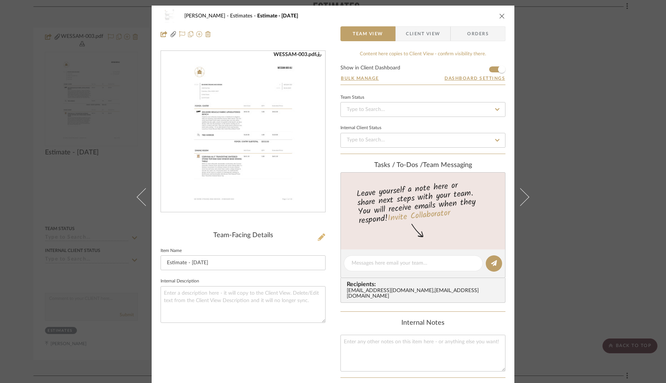
click at [319, 236] on icon at bounding box center [321, 237] width 7 height 7
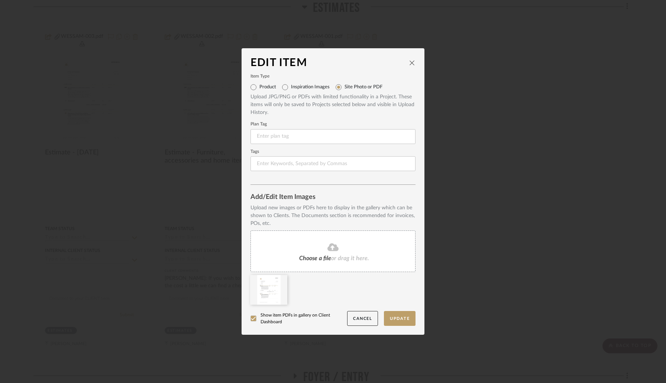
click at [263, 87] on label "Product" at bounding box center [267, 87] width 17 height 6
click at [259, 87] on input "Product" at bounding box center [253, 87] width 12 height 12
radio input "true"
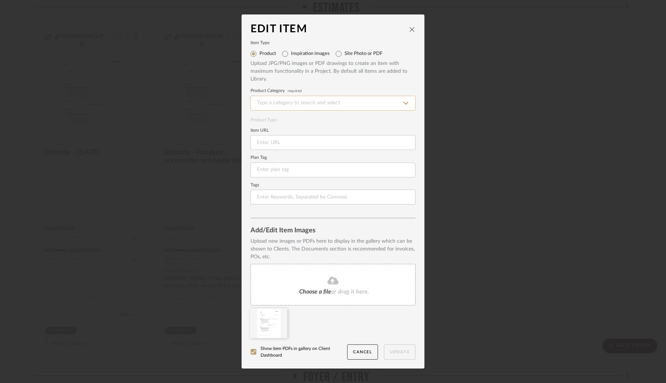
click at [355, 107] on input at bounding box center [332, 103] width 165 height 15
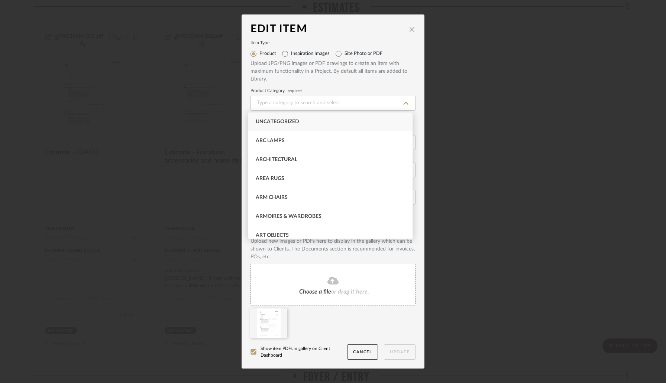
click at [300, 124] on div "Uncategorized" at bounding box center [330, 122] width 164 height 19
type input "Uncategorized"
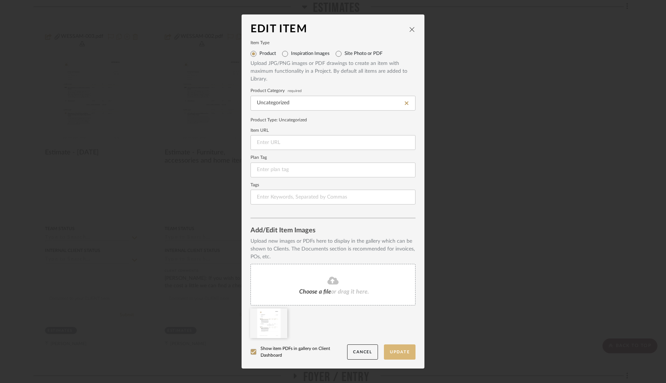
click at [398, 354] on button "Update" at bounding box center [400, 352] width 32 height 15
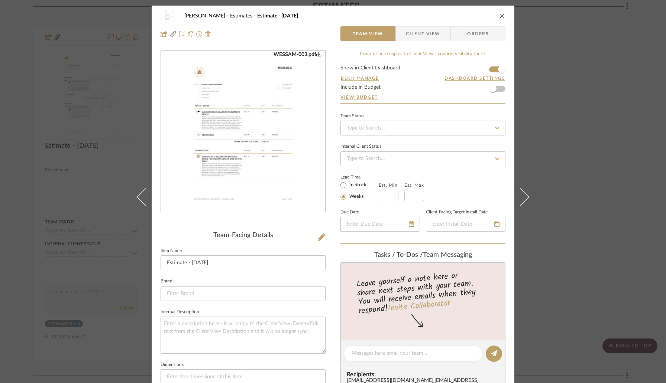
click at [500, 16] on icon "close" at bounding box center [502, 16] width 6 height 6
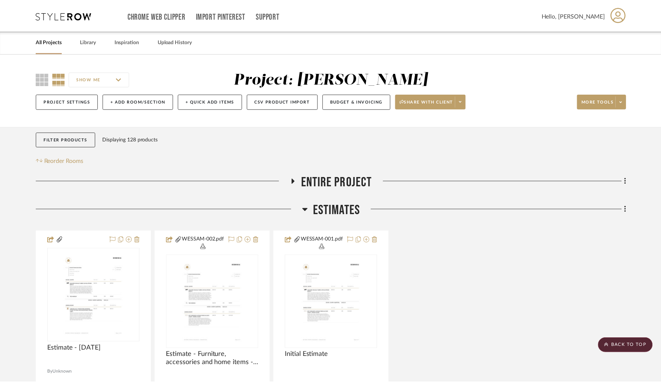
scroll to position [203, 0]
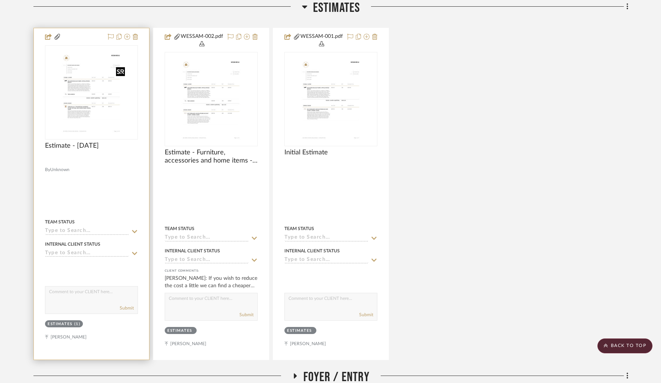
click at [103, 87] on img "0" at bounding box center [91, 92] width 73 height 93
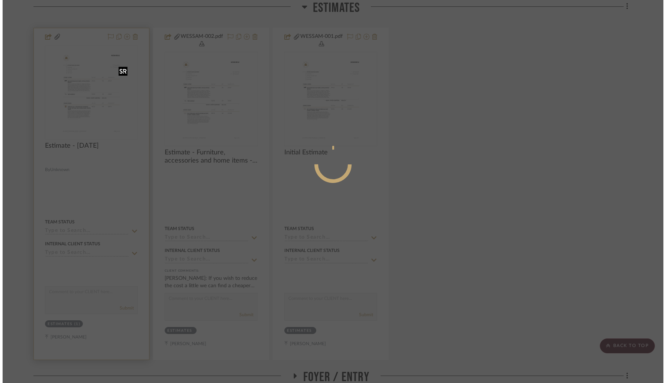
scroll to position [0, 0]
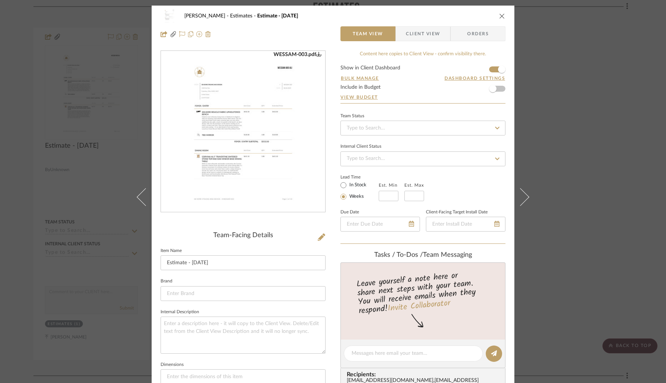
click at [411, 29] on span "Client View" at bounding box center [423, 33] width 34 height 15
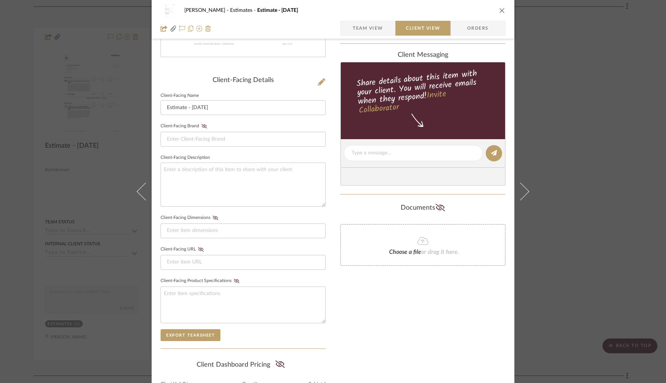
scroll to position [240, 0]
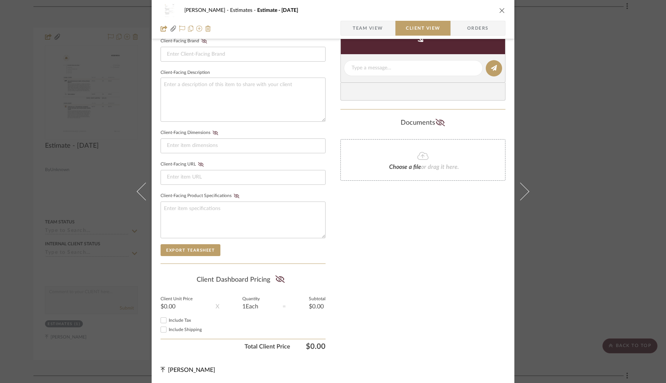
click at [499, 10] on icon "close" at bounding box center [502, 10] width 6 height 6
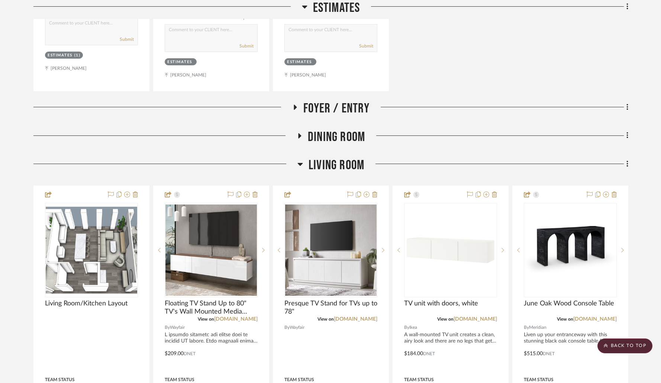
scroll to position [473, 0]
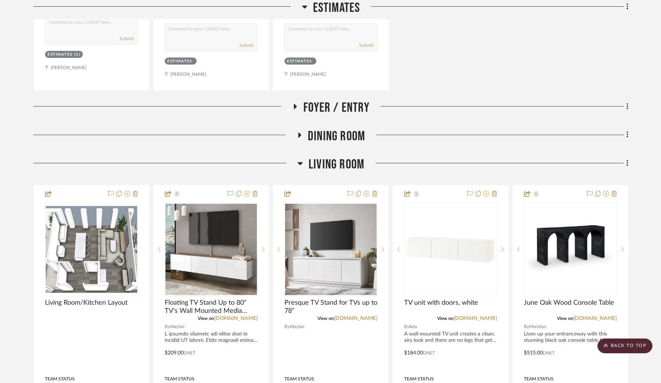
click at [302, 163] on icon at bounding box center [300, 163] width 6 height 9
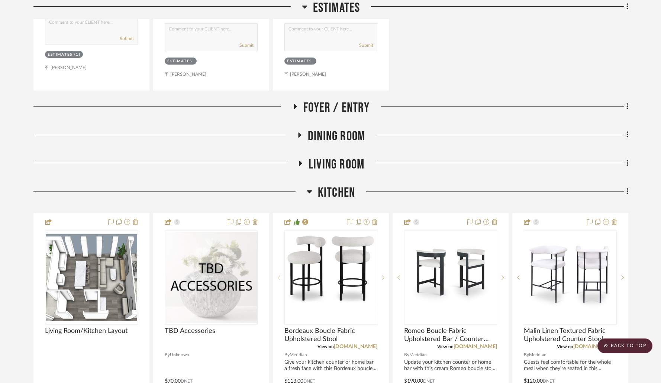
click at [309, 194] on icon at bounding box center [310, 191] width 6 height 9
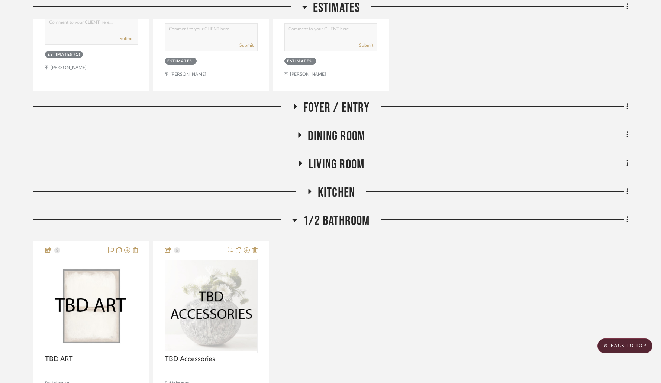
click at [297, 221] on h3 "1/2 Bathroom" at bounding box center [331, 221] width 78 height 16
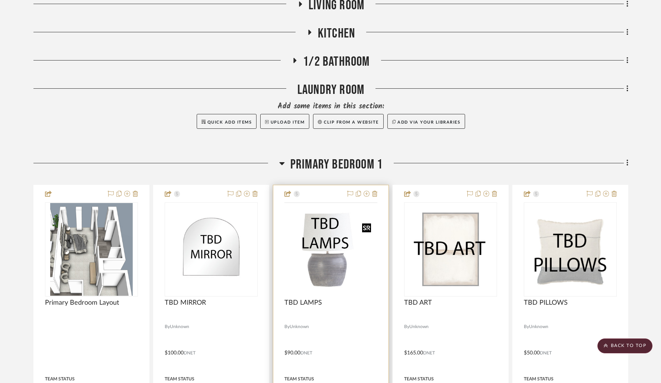
scroll to position [639, 0]
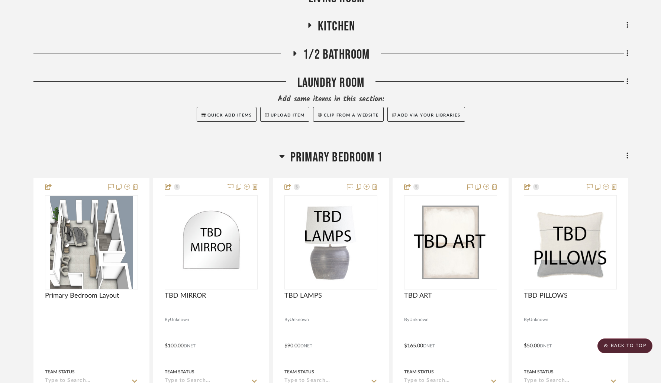
click at [283, 158] on icon at bounding box center [282, 156] width 6 height 9
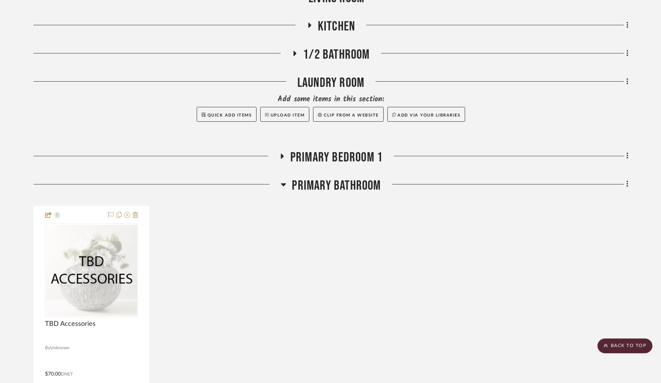
click at [284, 187] on icon at bounding box center [284, 184] width 6 height 9
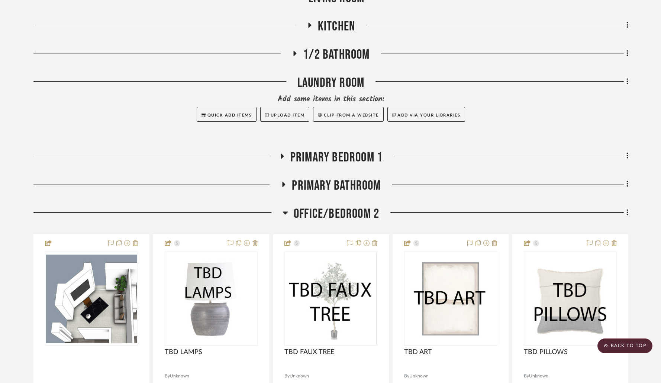
click at [286, 209] on icon at bounding box center [285, 212] width 6 height 9
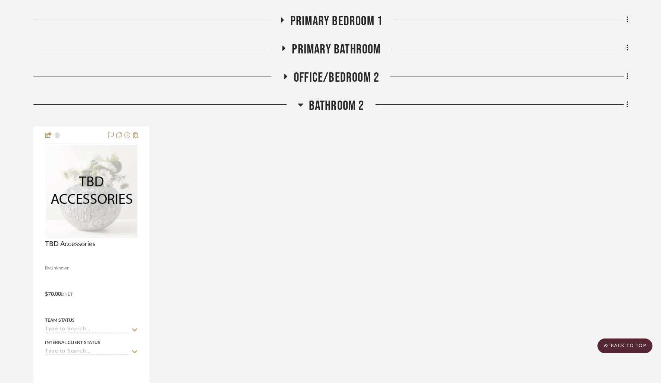
scroll to position [790, 0]
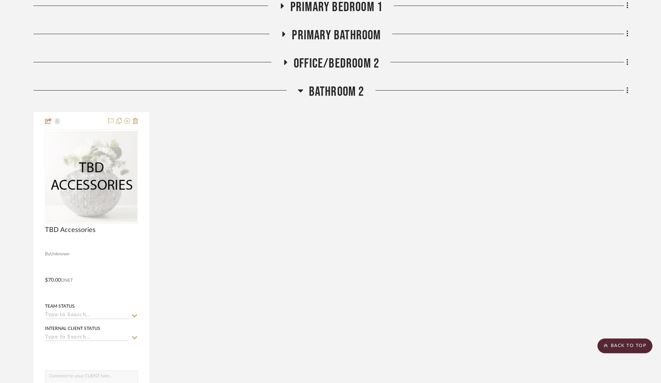
click at [298, 90] on icon at bounding box center [300, 91] width 5 height 3
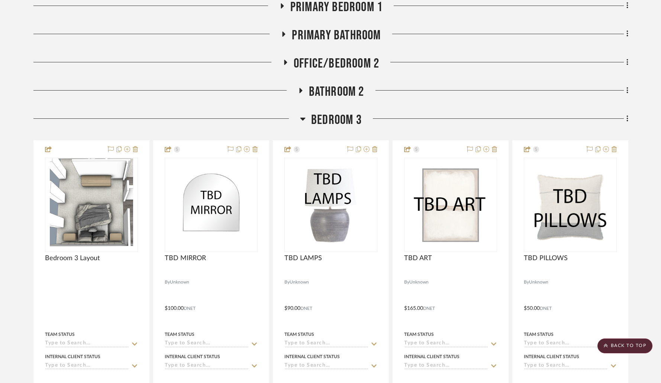
click at [304, 121] on icon at bounding box center [303, 118] width 6 height 9
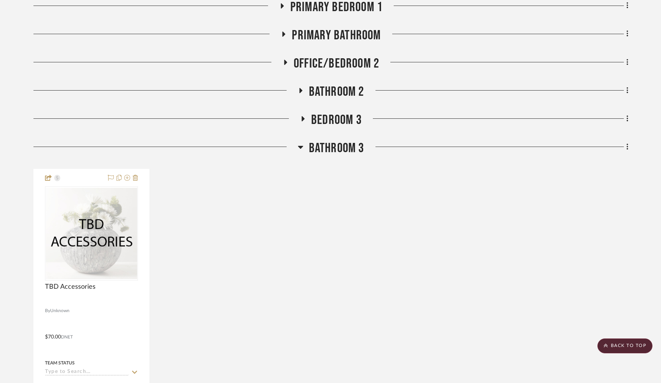
click at [302, 147] on icon at bounding box center [300, 147] width 5 height 3
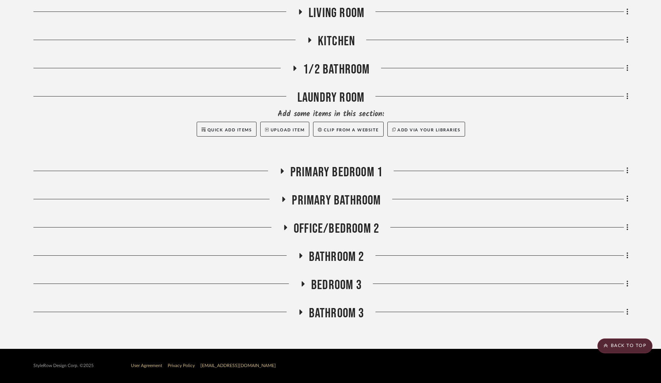
click at [303, 314] on icon at bounding box center [300, 313] width 9 height 6
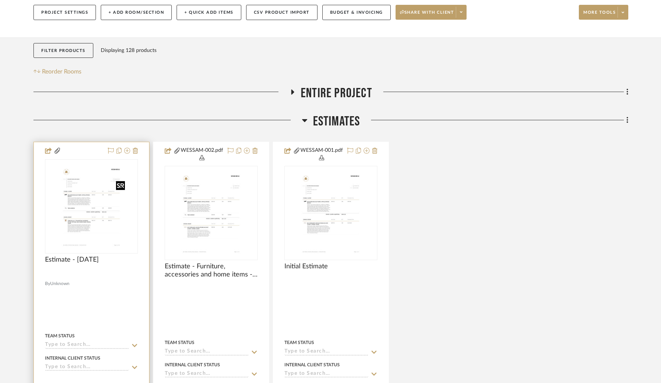
scroll to position [90, 0]
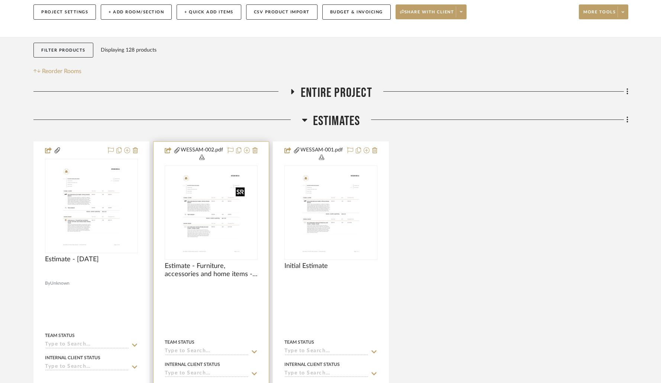
click at [182, 233] on img "0" at bounding box center [211, 212] width 73 height 93
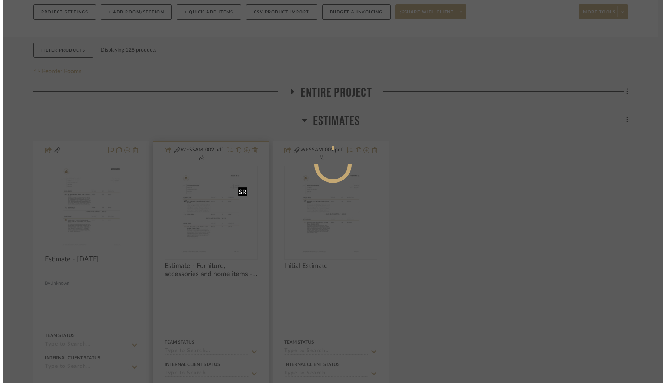
scroll to position [0, 0]
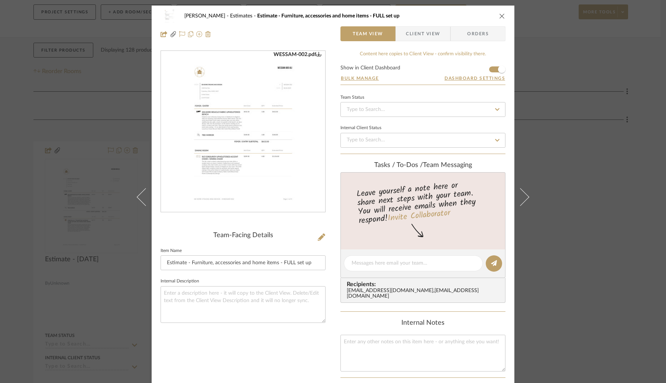
click at [269, 184] on img "0" at bounding box center [243, 131] width 126 height 161
click at [33, 168] on div "Wessam Abo Ali Estimates Estimate - Furniture, accessories and home items - FUL…" at bounding box center [333, 191] width 666 height 383
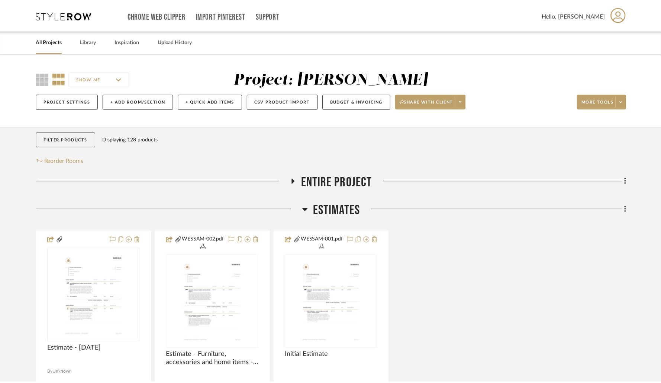
scroll to position [90, 0]
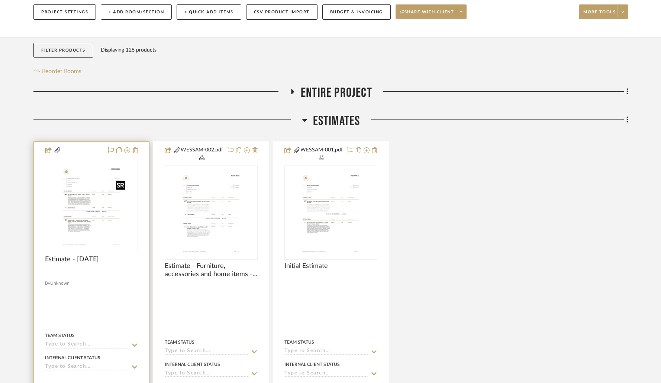
click at [84, 199] on img "0" at bounding box center [91, 206] width 73 height 93
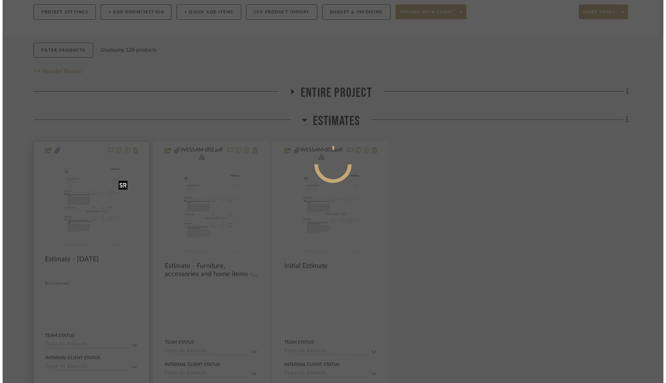
scroll to position [0, 0]
